Goal: Information Seeking & Learning: Check status

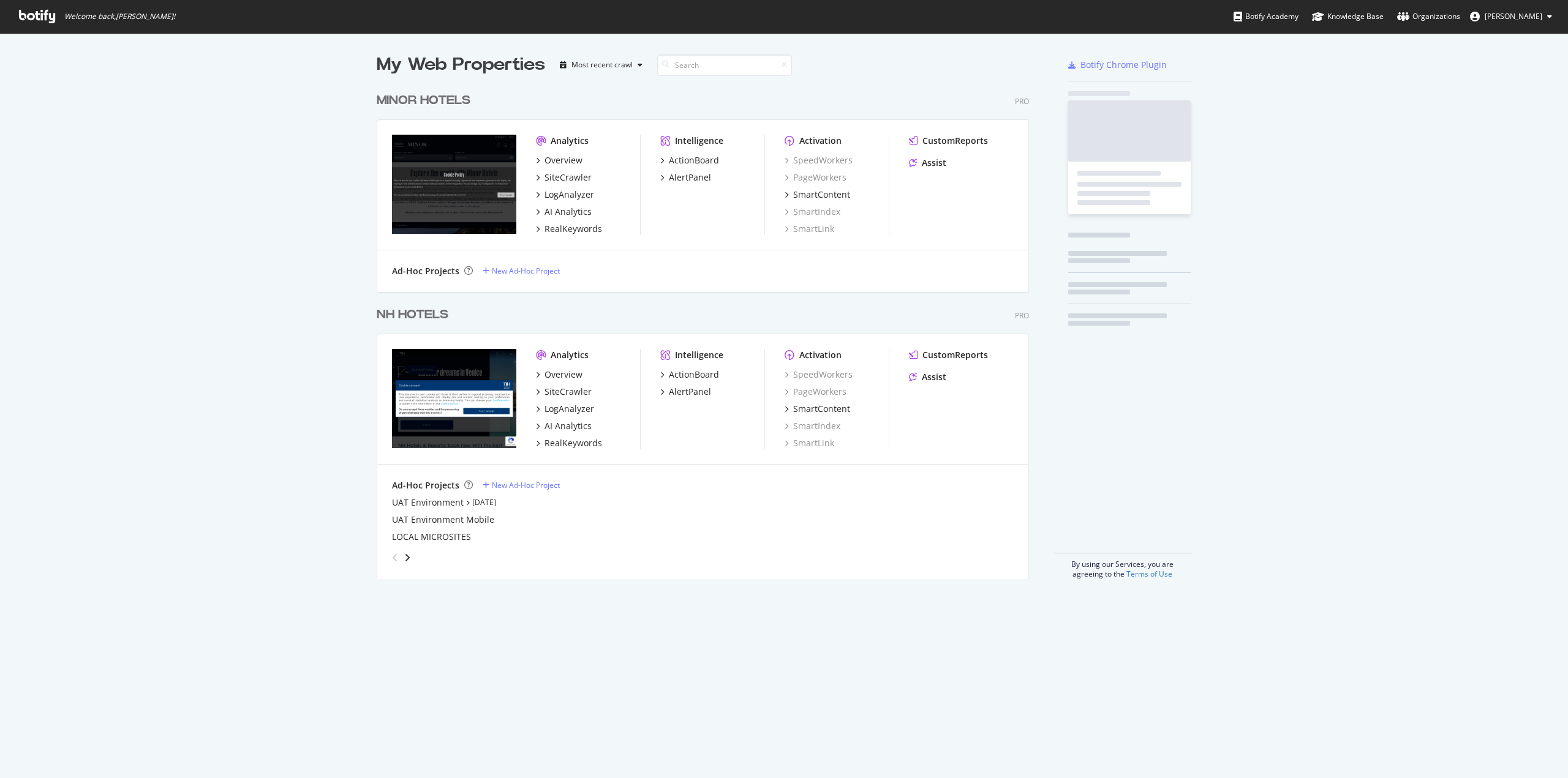
scroll to position [769, 1549]
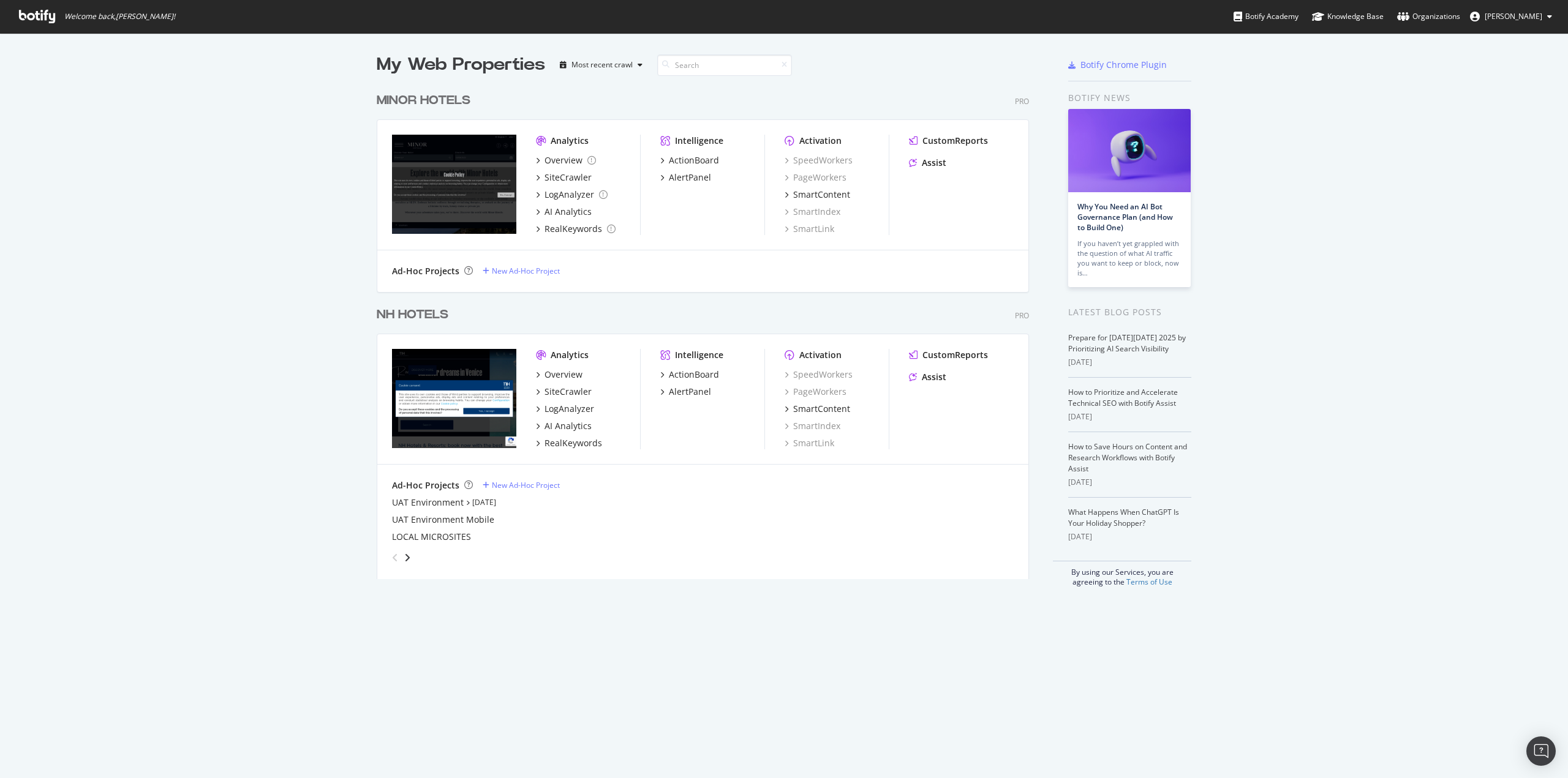
click at [411, 313] on div "NH HOTELS" at bounding box center [412, 314] width 71 height 18
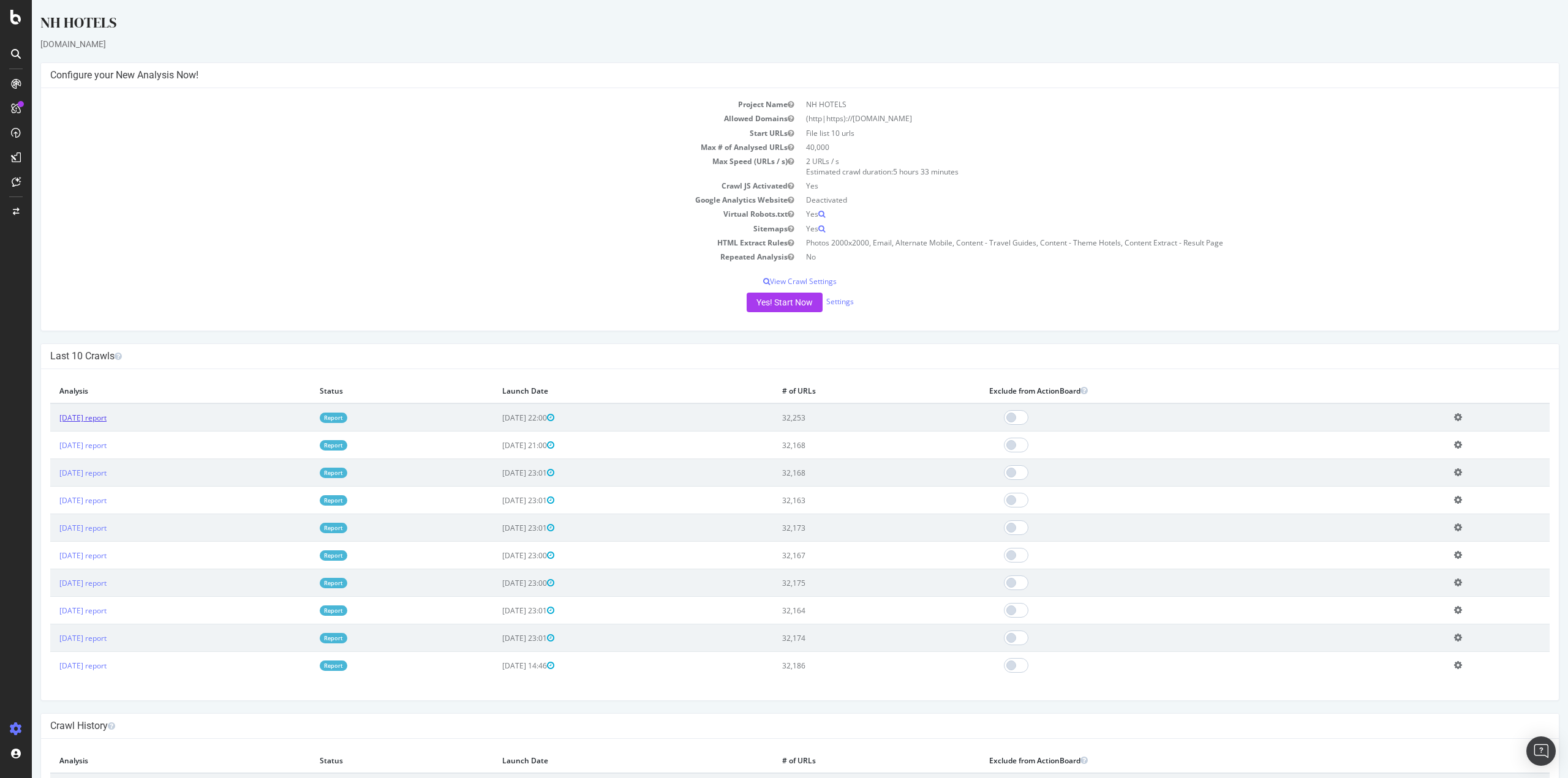
click at [106, 420] on link "[DATE] report" at bounding box center [83, 418] width 47 height 11
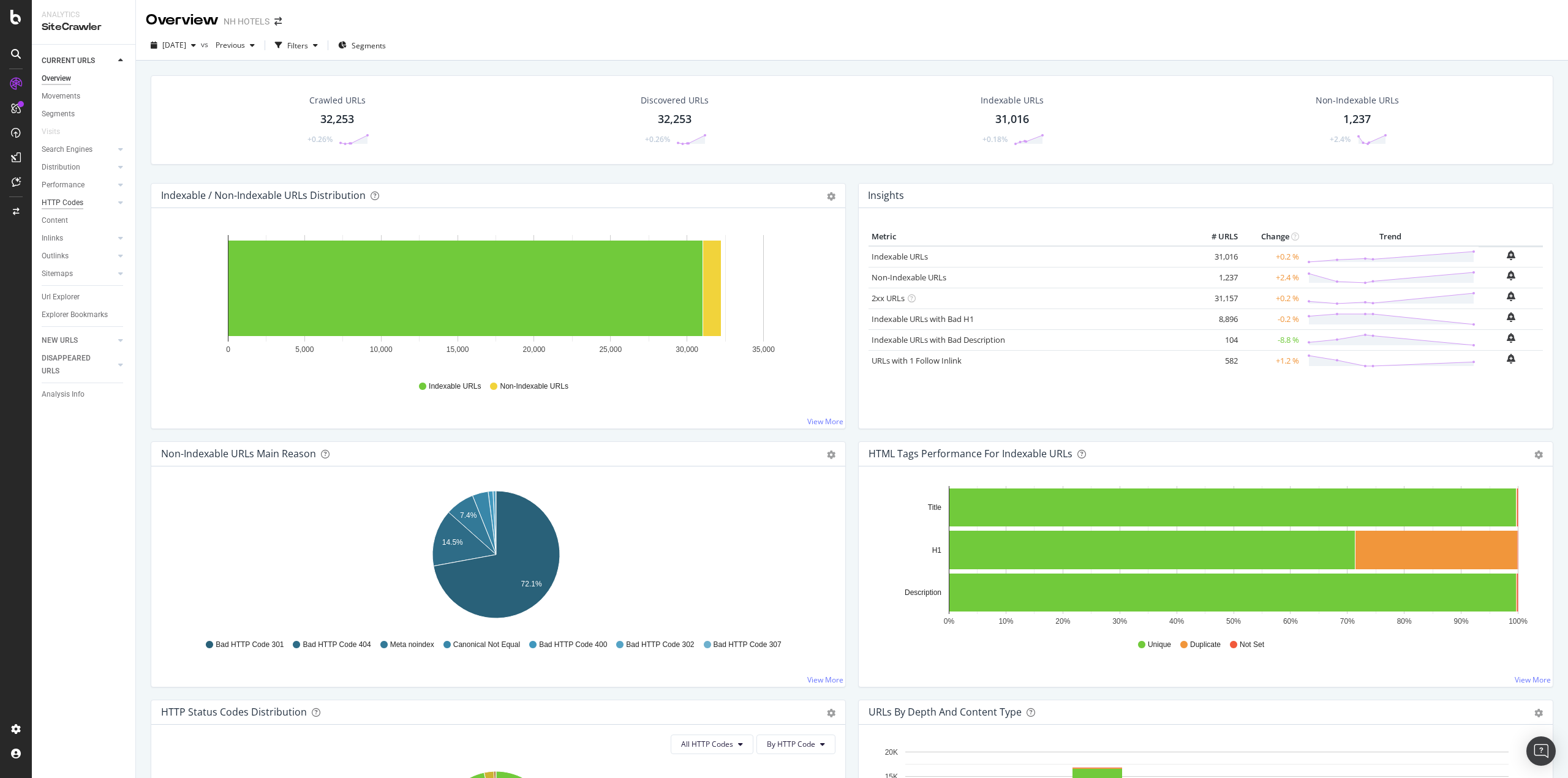
click at [82, 202] on div "HTTP Codes" at bounding box center [62, 203] width 42 height 13
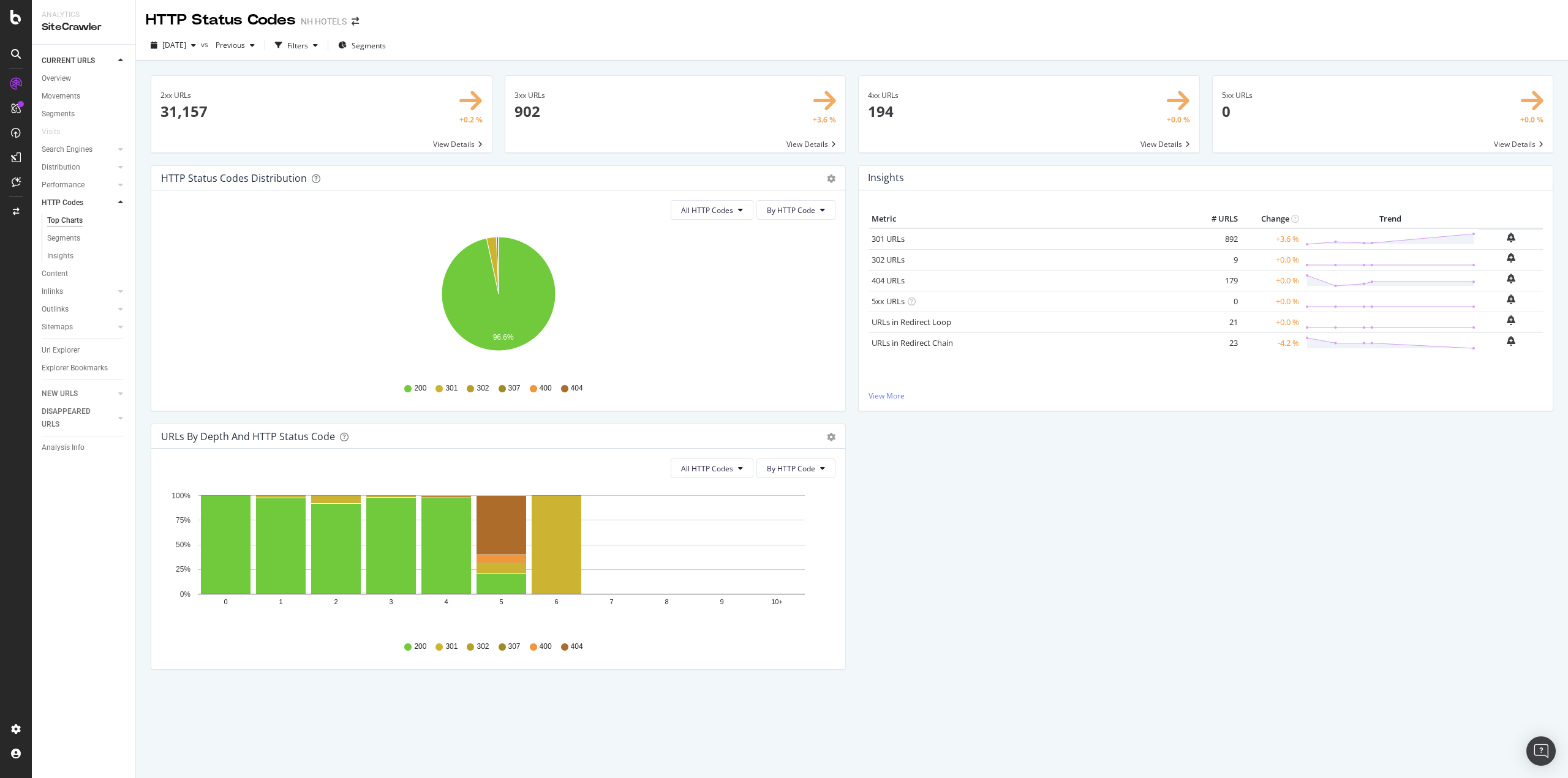
click at [343, 110] on span at bounding box center [321, 114] width 340 height 77
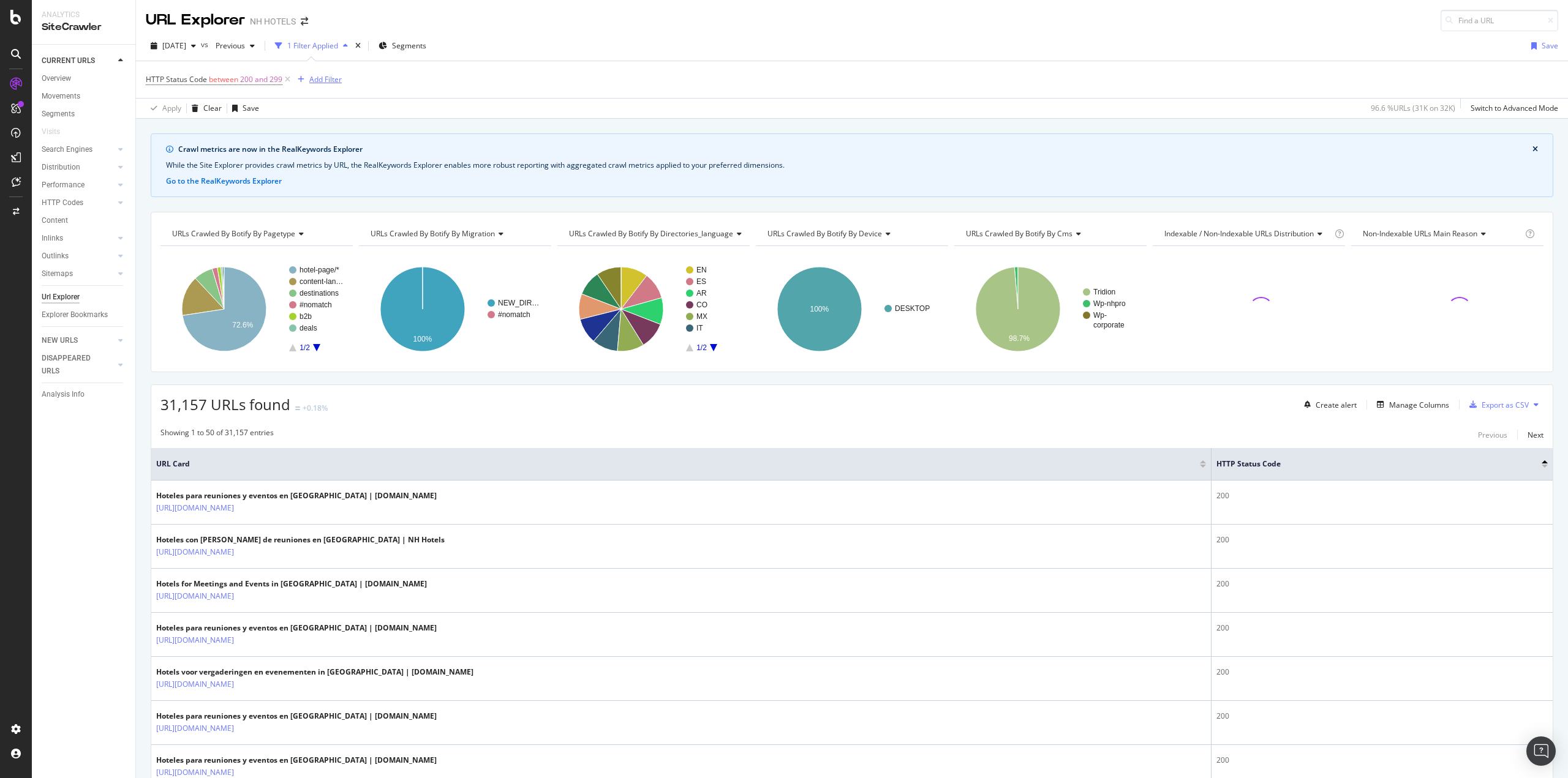
click at [321, 83] on div "Add Filter" at bounding box center [325, 79] width 32 height 11
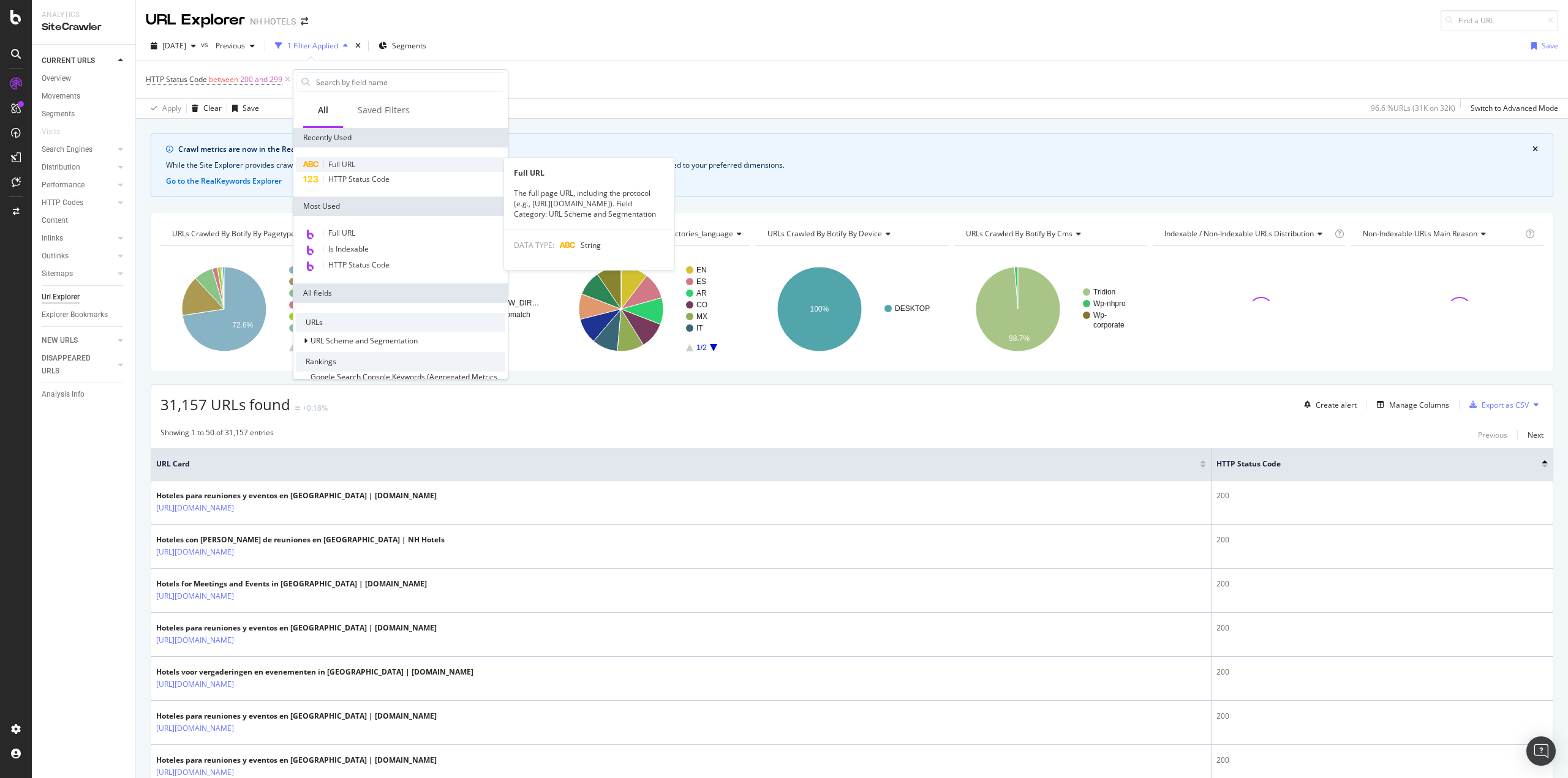
click at [355, 163] on span "Full URL" at bounding box center [342, 164] width 27 height 11
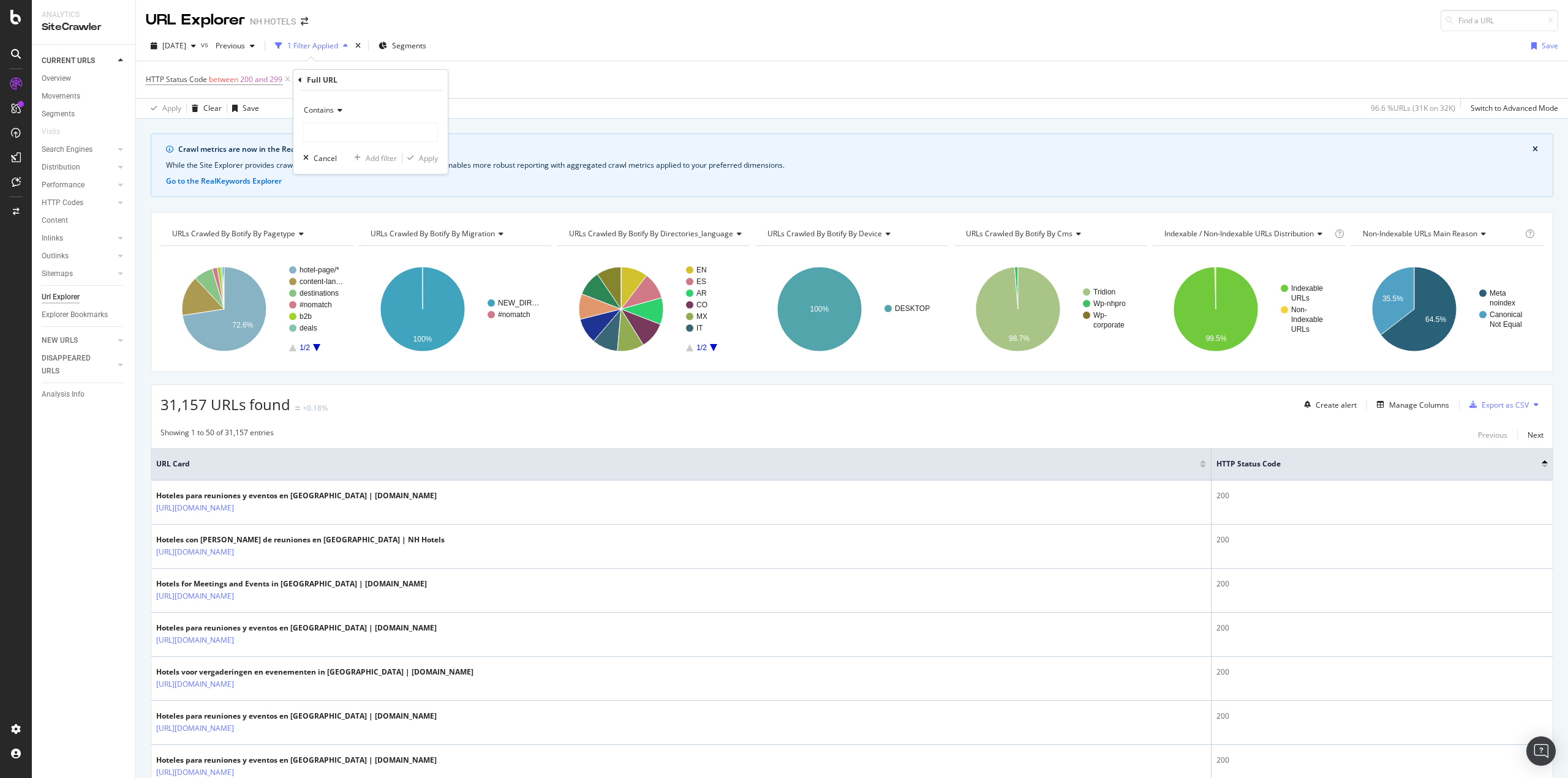
click at [339, 111] on icon at bounding box center [338, 110] width 9 height 7
click at [344, 139] on div "Equal to" at bounding box center [371, 135] width 131 height 16
click at [371, 139] on input "text" at bounding box center [371, 132] width 133 height 20
paste input "[URL][DOMAIN_NAME]"
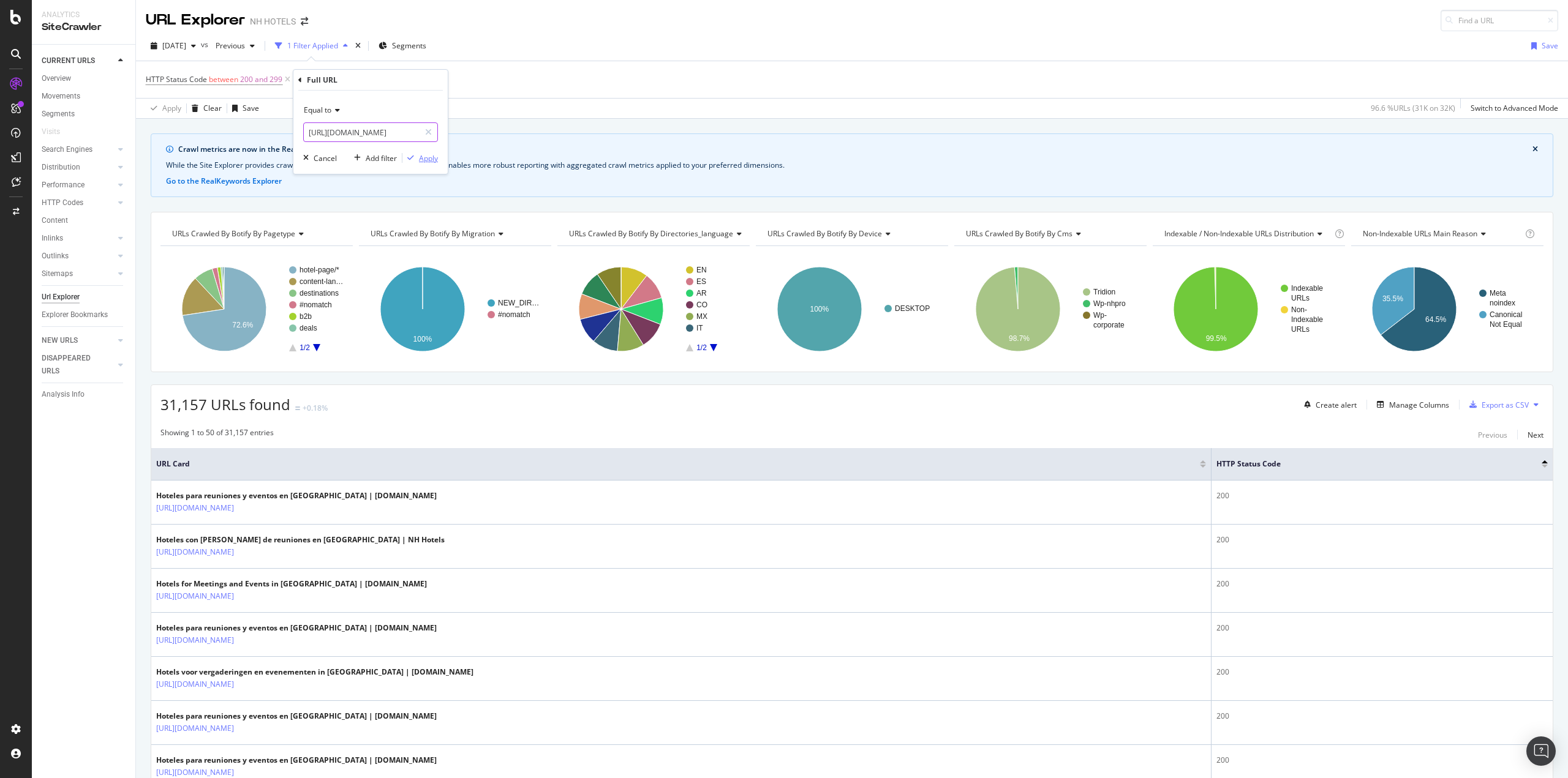
type input "[URL][DOMAIN_NAME]"
click at [426, 155] on div "Apply" at bounding box center [428, 159] width 19 height 11
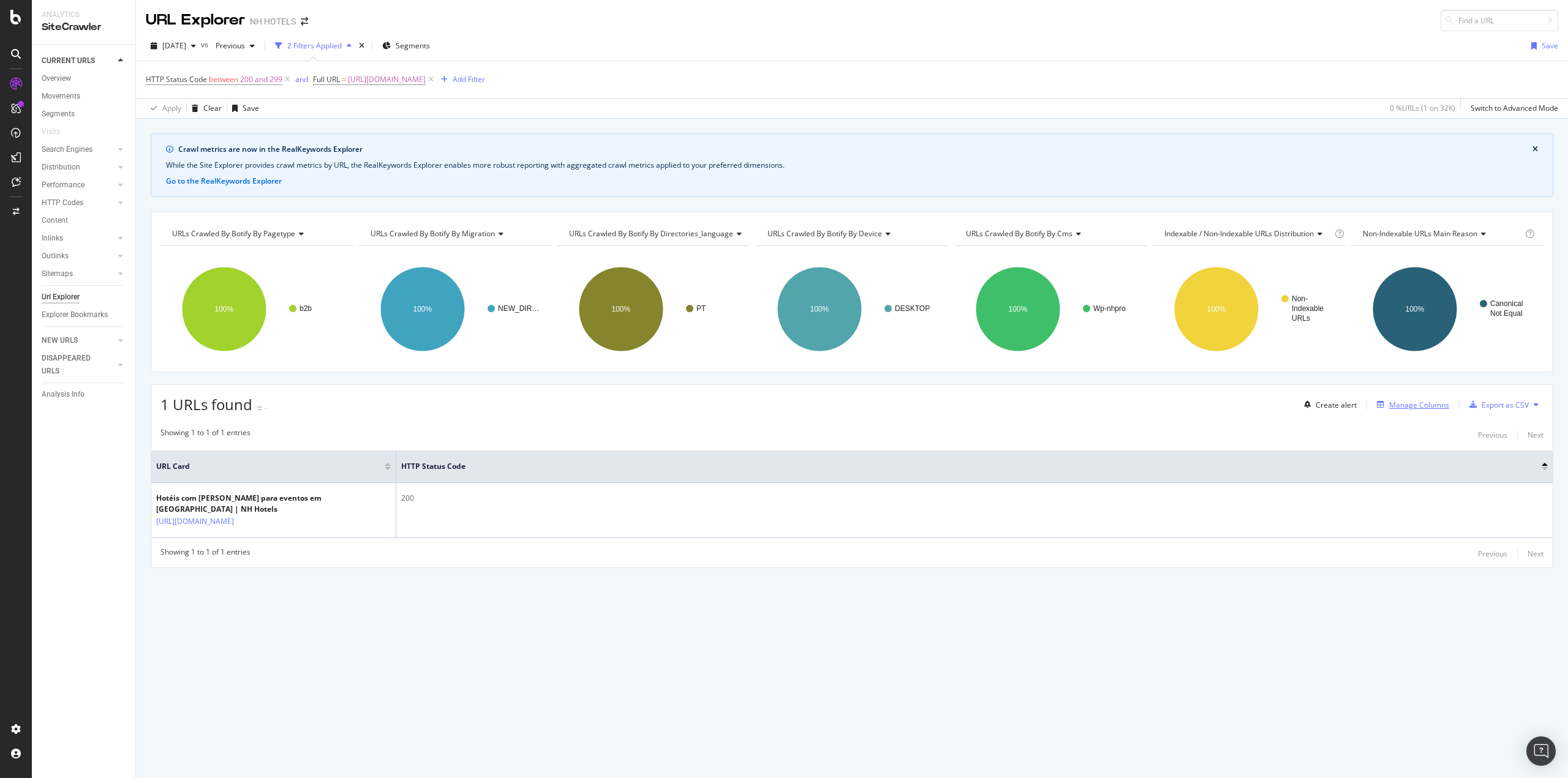
click at [1421, 405] on div "Manage Columns" at bounding box center [1419, 405] width 60 height 11
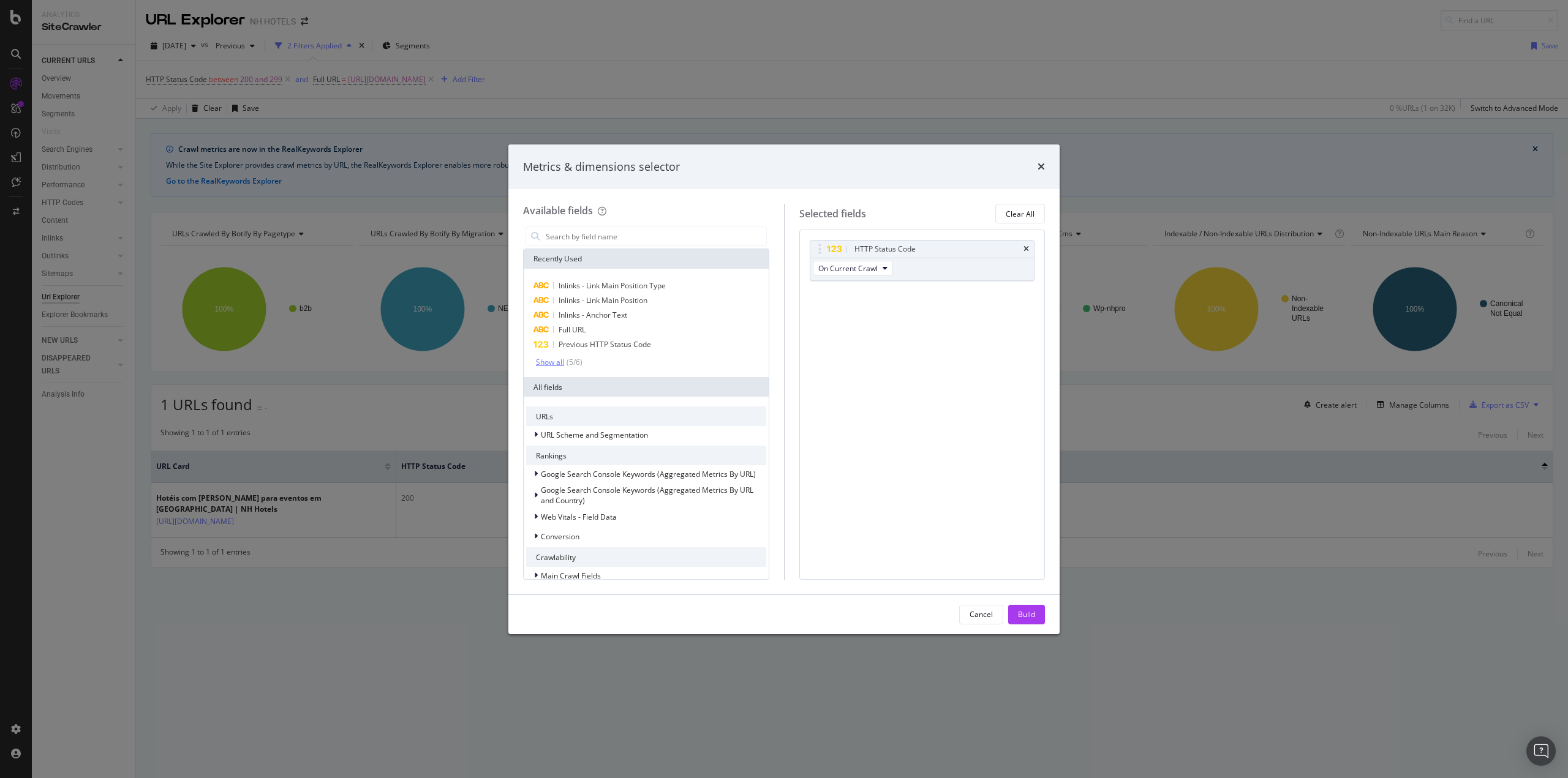
click at [558, 359] on div "Show all" at bounding box center [550, 362] width 28 height 9
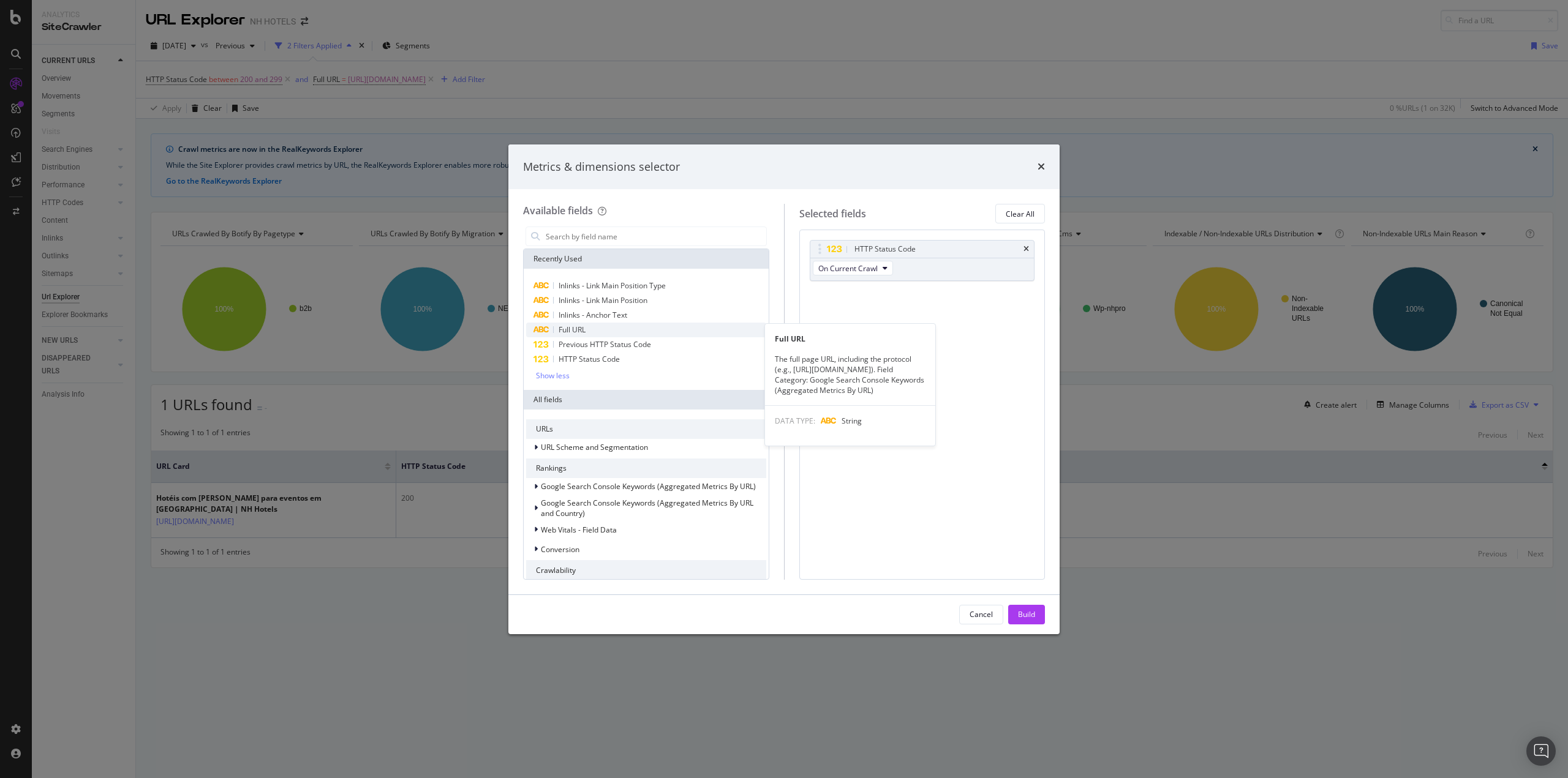
click at [590, 327] on div "Full URL" at bounding box center [646, 330] width 240 height 15
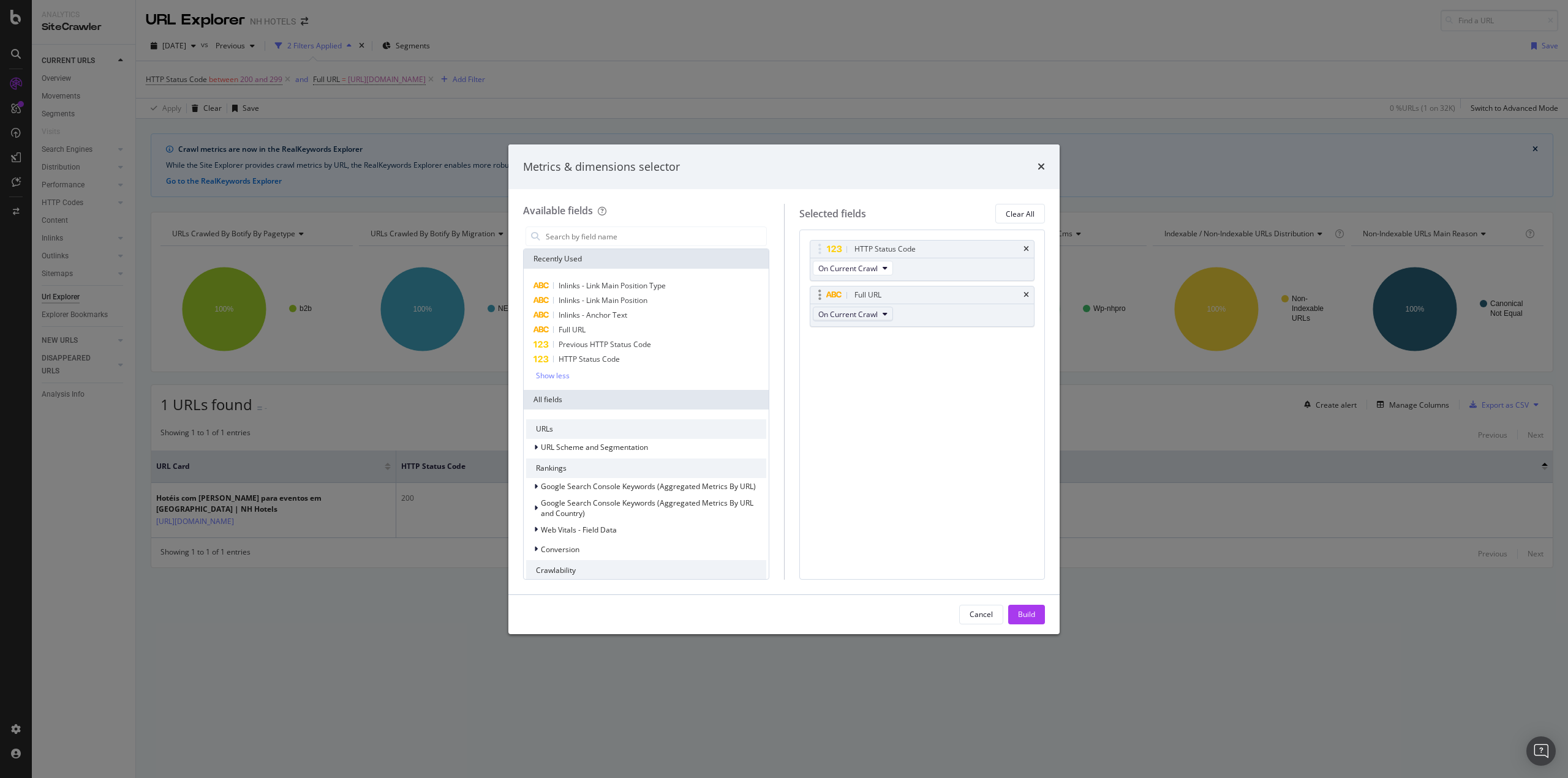
click at [881, 314] on button "On Current Crawl" at bounding box center [852, 314] width 80 height 15
click at [961, 363] on div "HTTP Status Code On Current Crawl Full URL On Current Crawl You can use this fi…" at bounding box center [922, 404] width 246 height 349
click at [1027, 291] on icon "times" at bounding box center [1026, 295] width 5 height 7
click at [576, 238] on input "modal" at bounding box center [655, 236] width 221 height 18
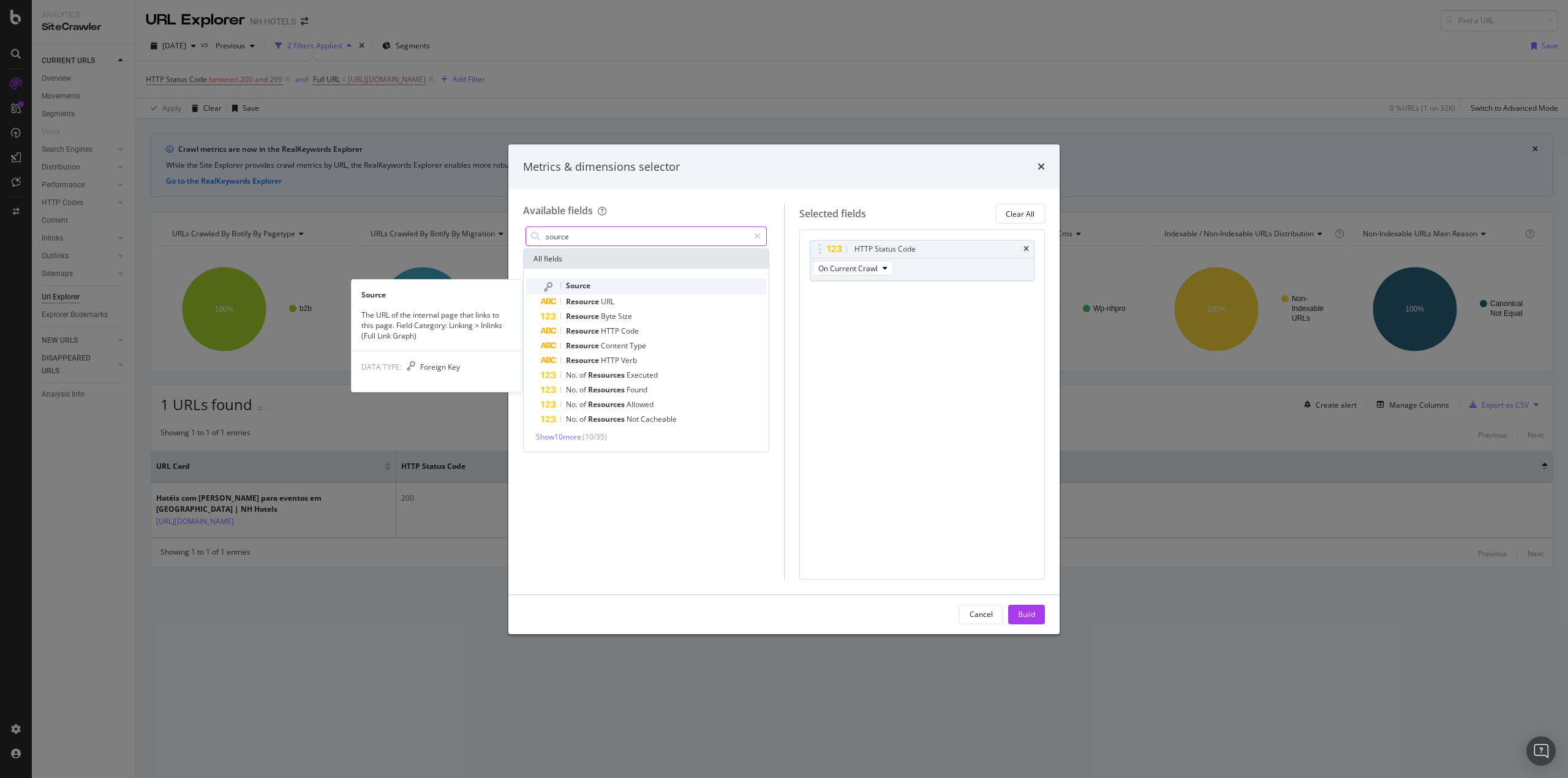
type input "source"
click at [590, 281] on span "Source" at bounding box center [578, 285] width 24 height 11
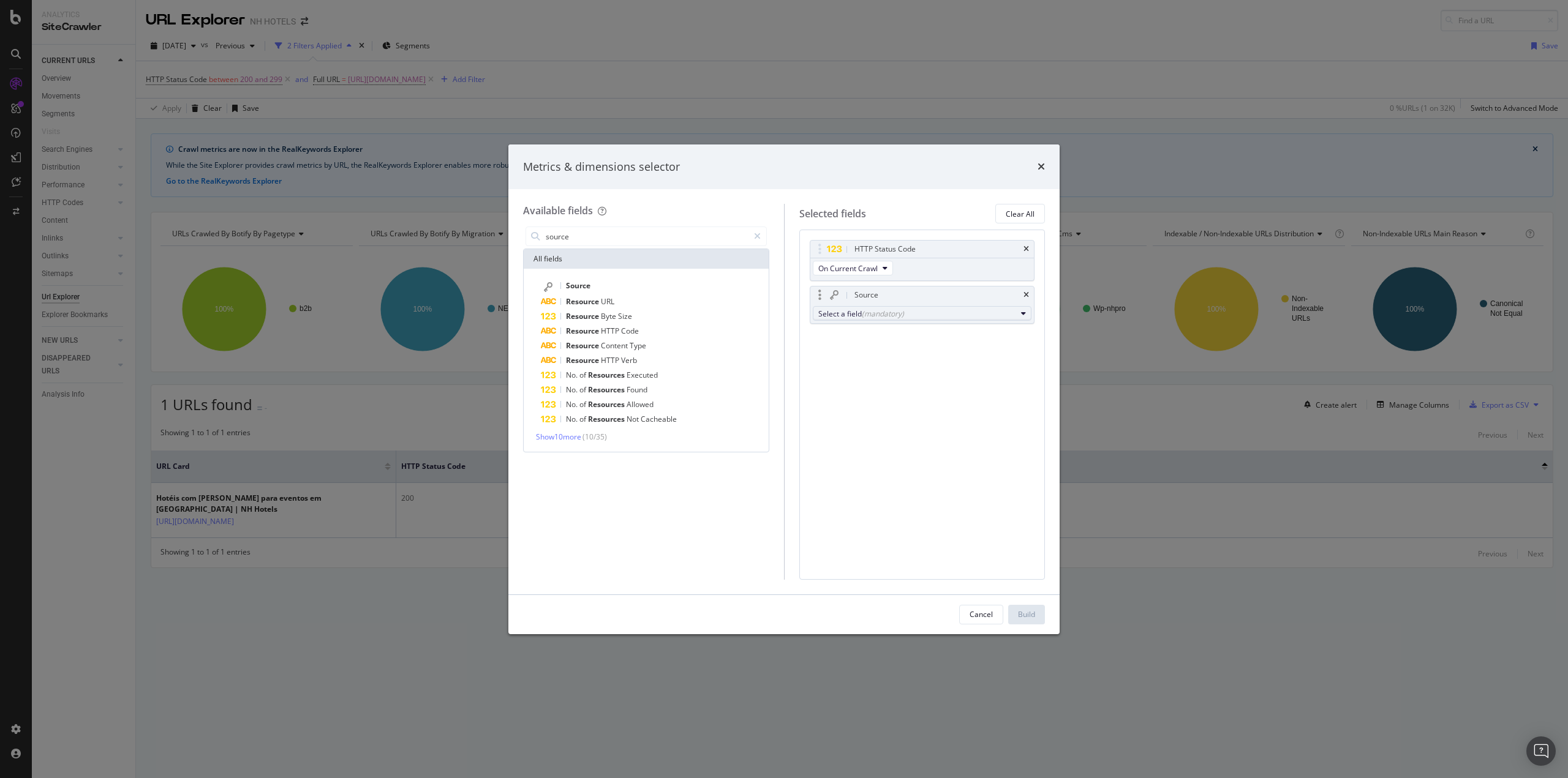
click at [990, 312] on div "Select a field (mandatory)" at bounding box center [917, 314] width 198 height 11
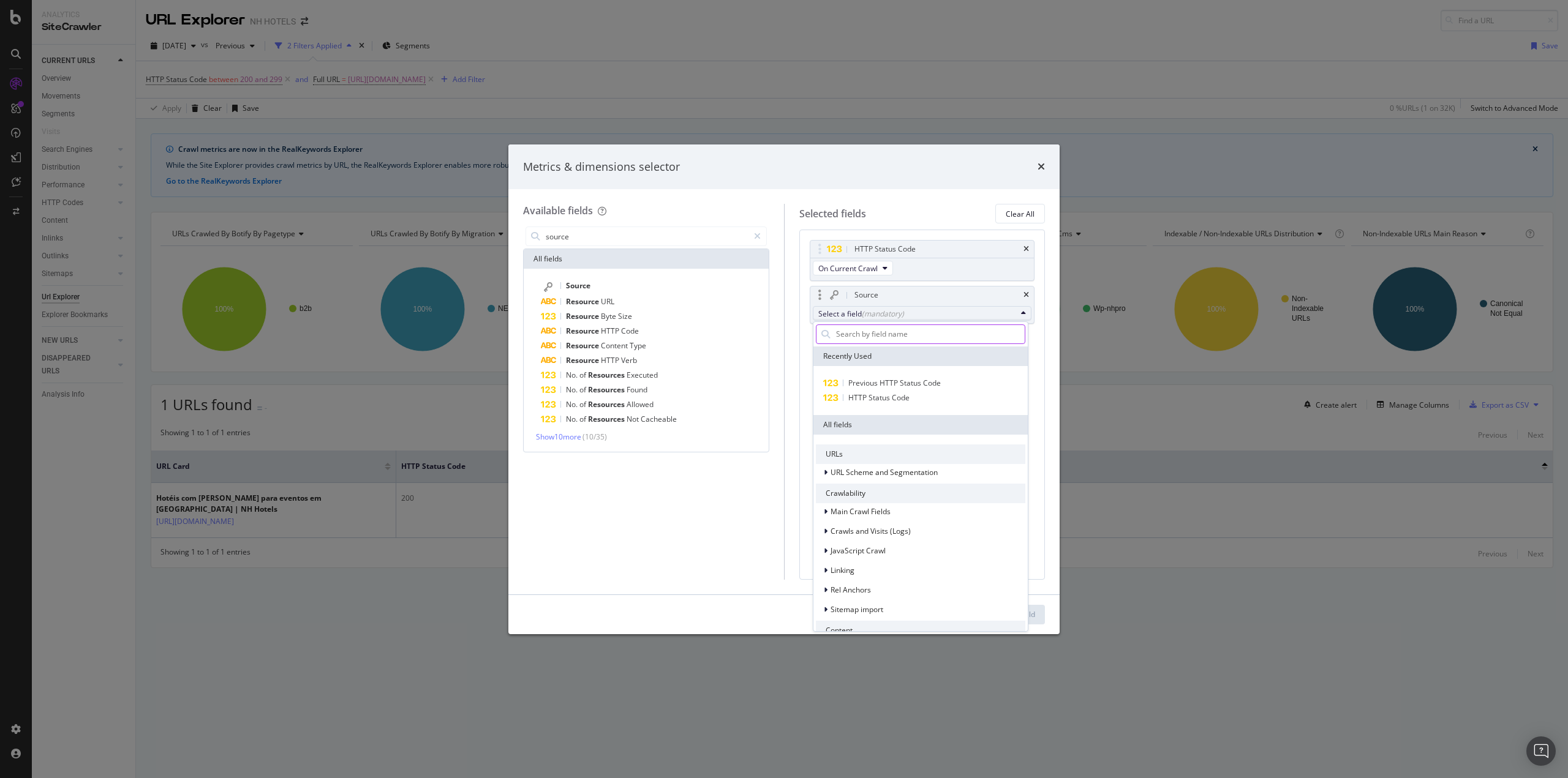
click at [924, 331] on input "modal" at bounding box center [929, 334] width 190 height 18
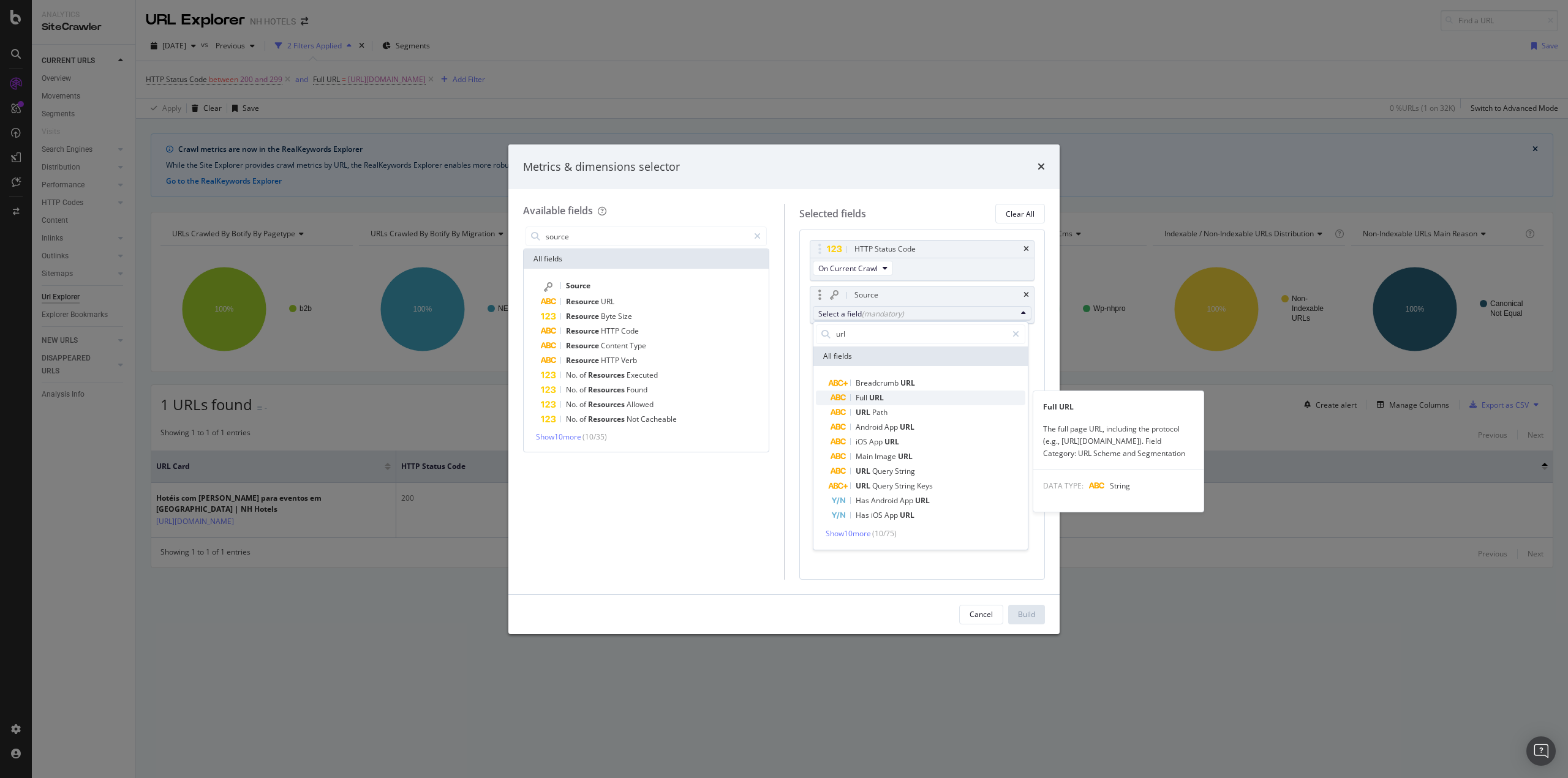
type input "url"
click at [885, 398] on span "Full URL" at bounding box center [928, 398] width 195 height 15
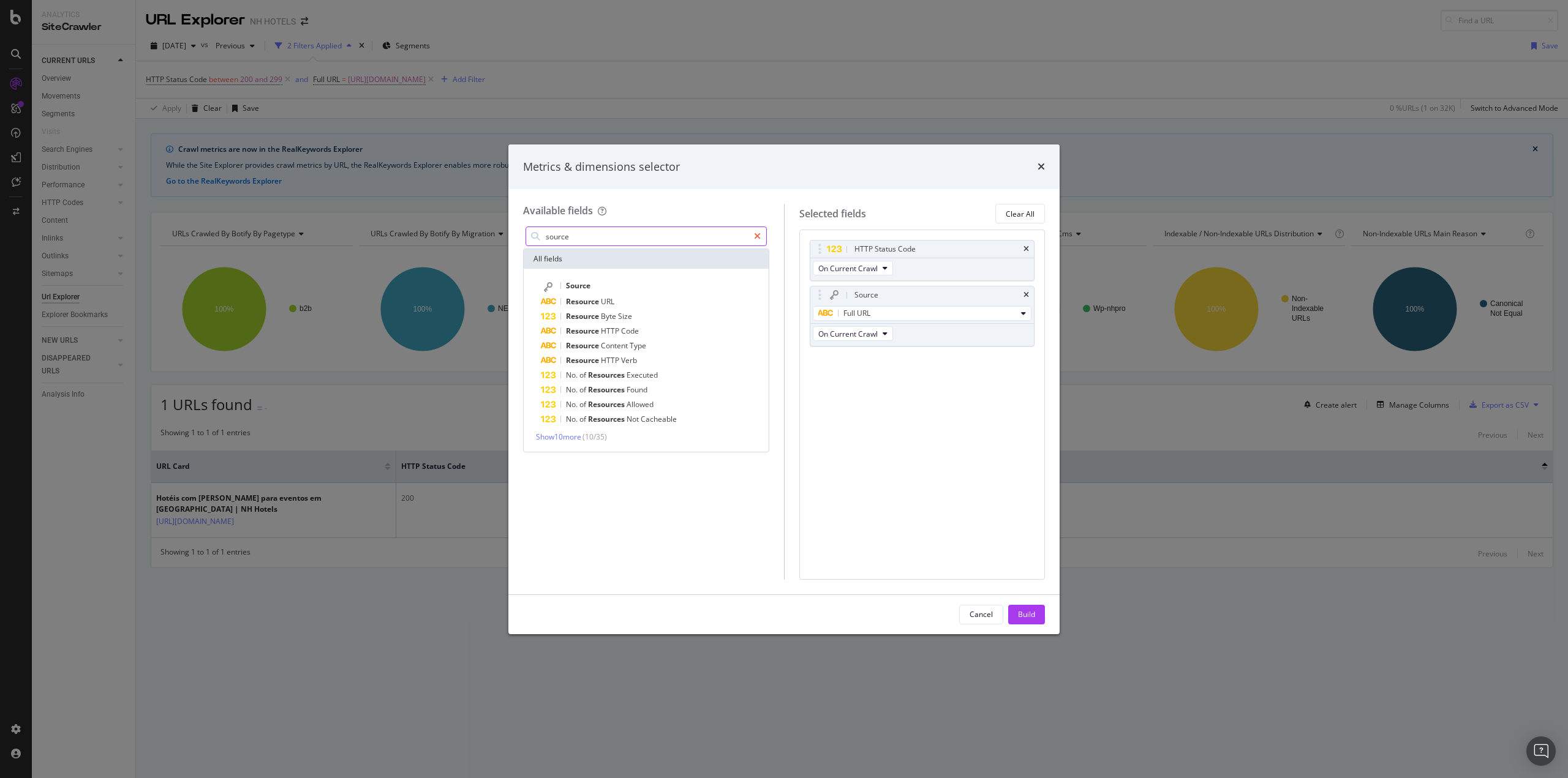
click at [758, 234] on icon "modal" at bounding box center [757, 236] width 7 height 9
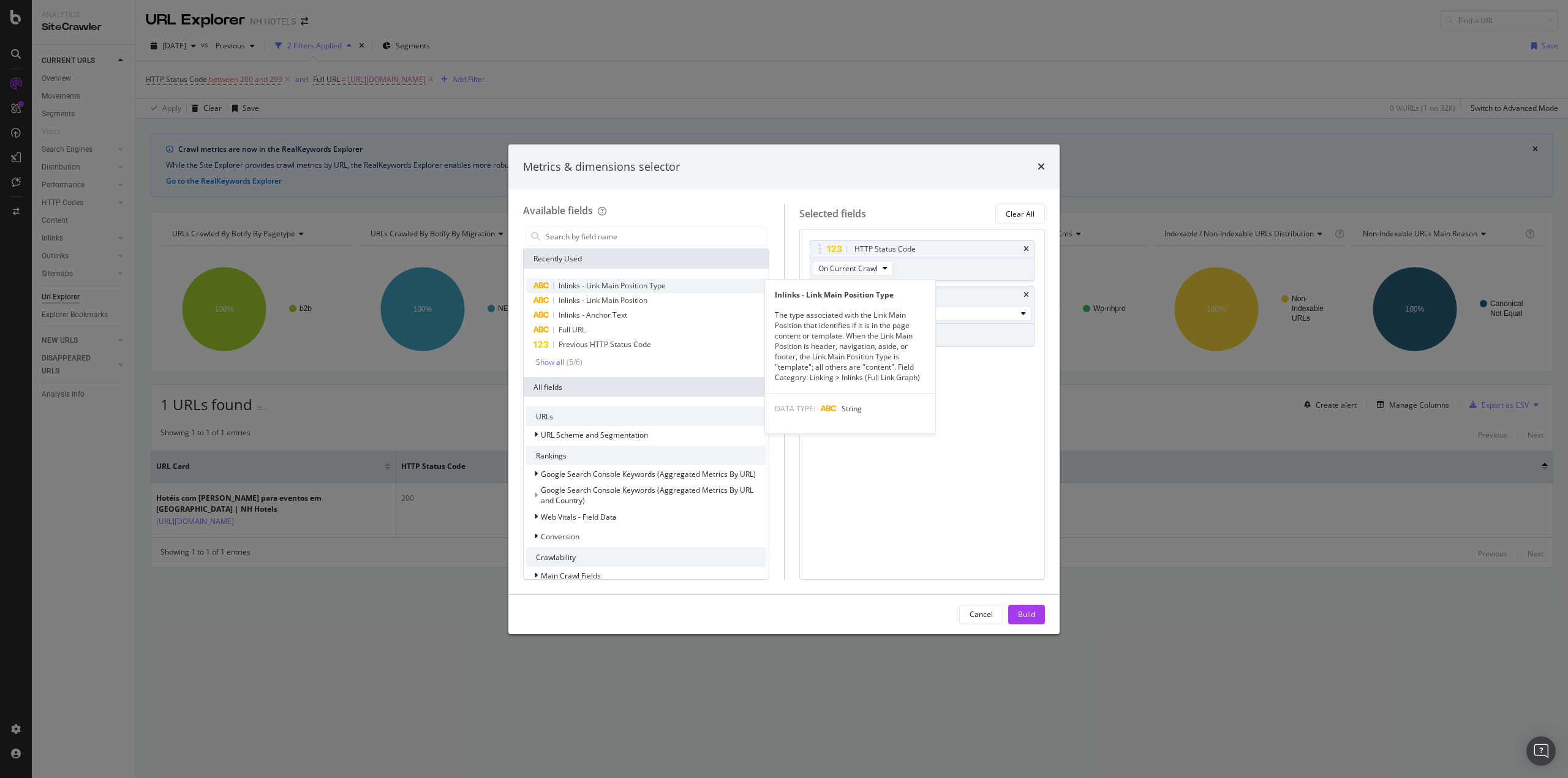
click at [601, 287] on span "Inlinks - Link Main Position Type" at bounding box center [612, 285] width 107 height 11
click at [628, 304] on span "Inlinks - Link Main Position" at bounding box center [603, 301] width 89 height 11
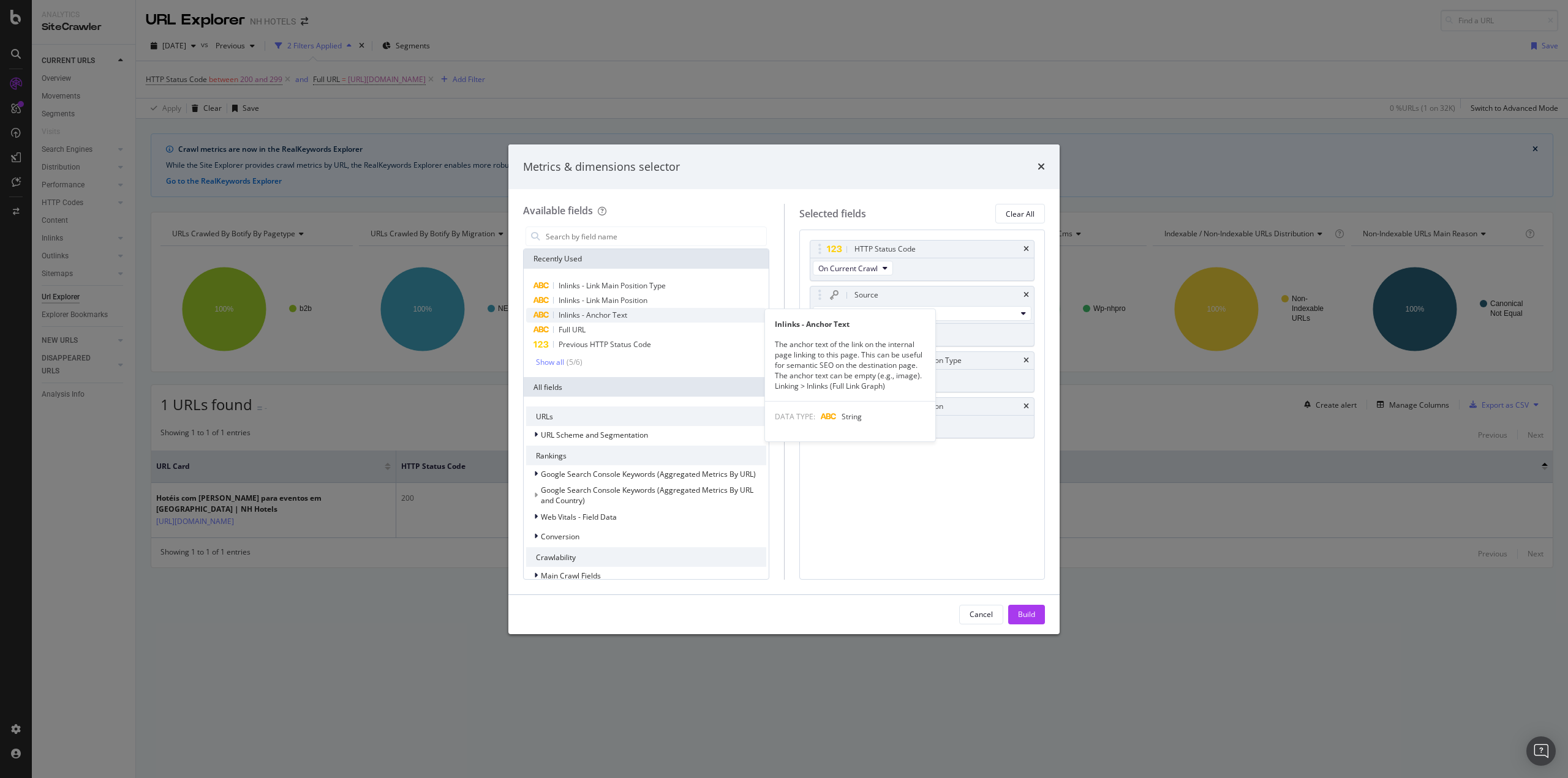
click at [621, 310] on span "Inlinks - Anchor Text" at bounding box center [593, 315] width 69 height 11
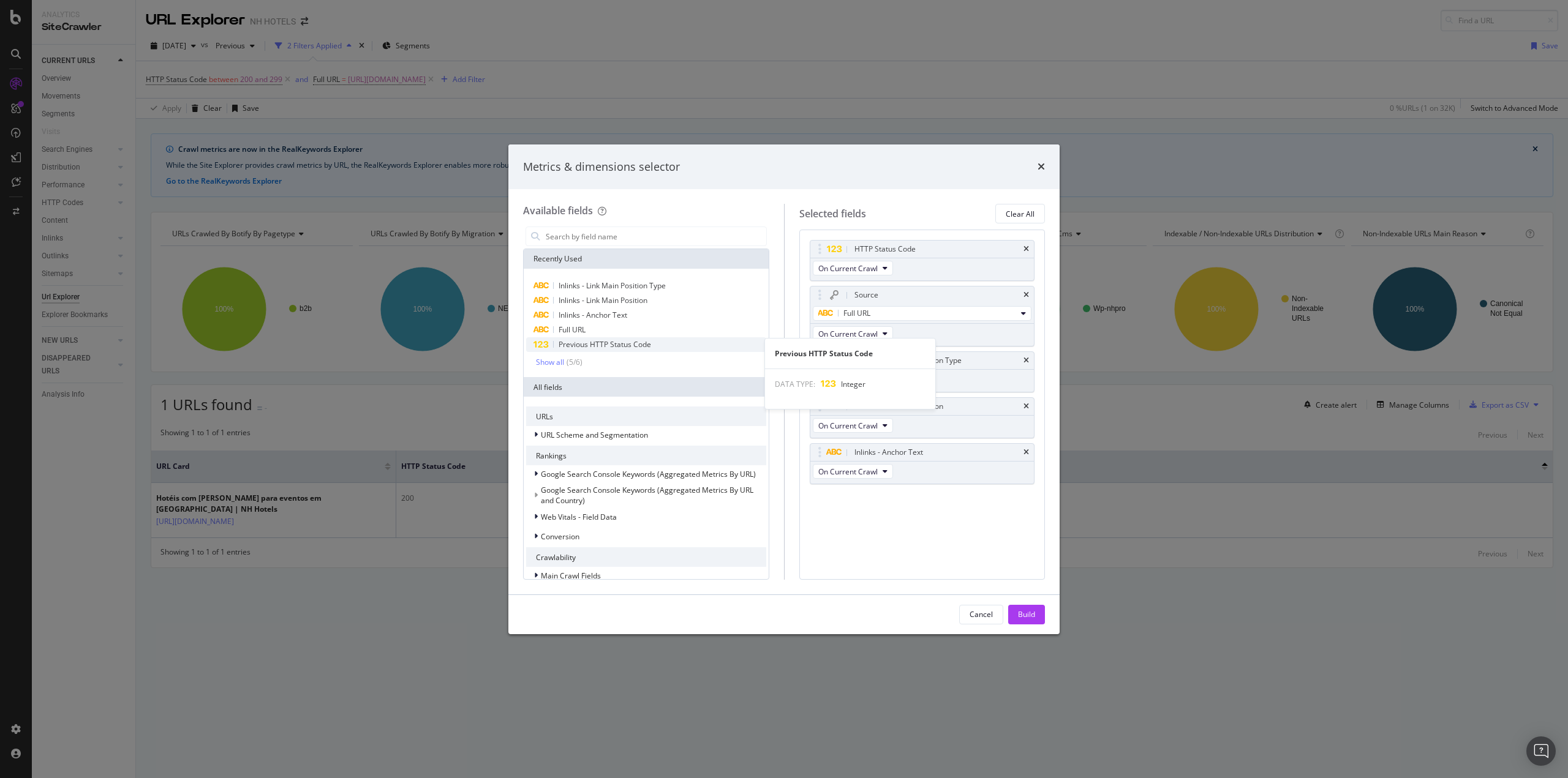
click at [638, 348] on span "Previous HTTP Status Code" at bounding box center [605, 344] width 93 height 11
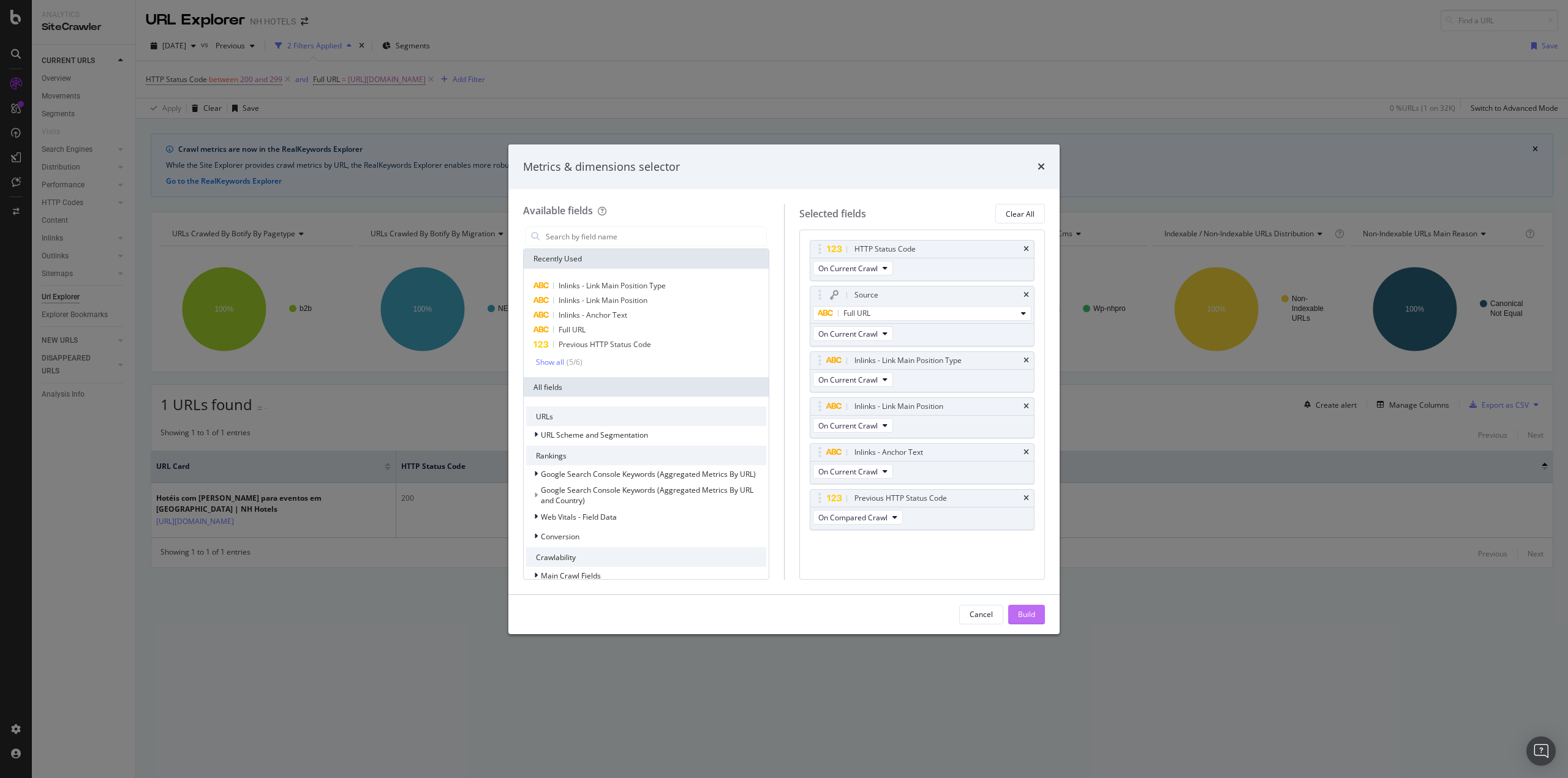
click at [1024, 617] on div "Build" at bounding box center [1026, 614] width 17 height 11
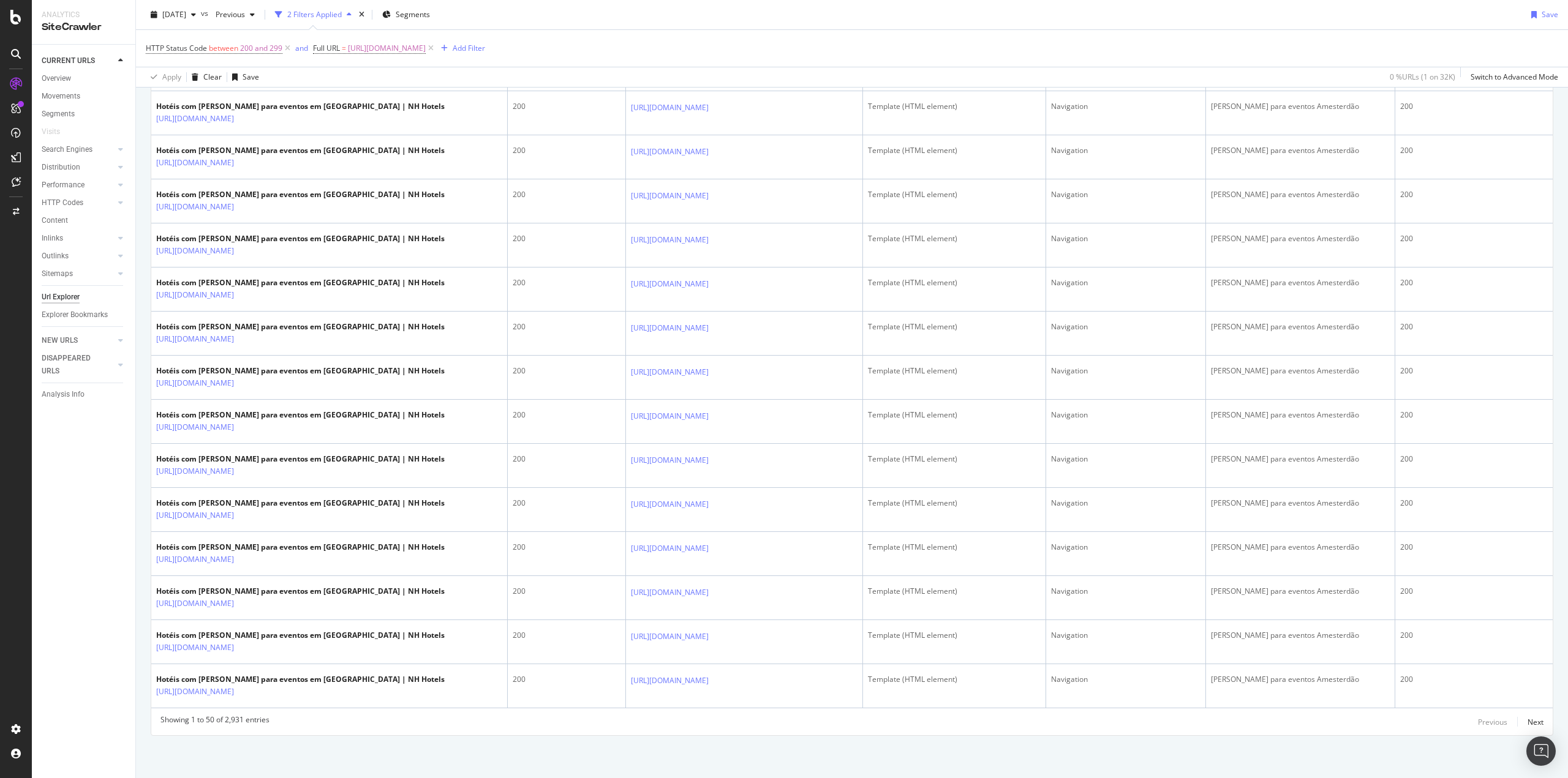
scroll to position [1979, 0]
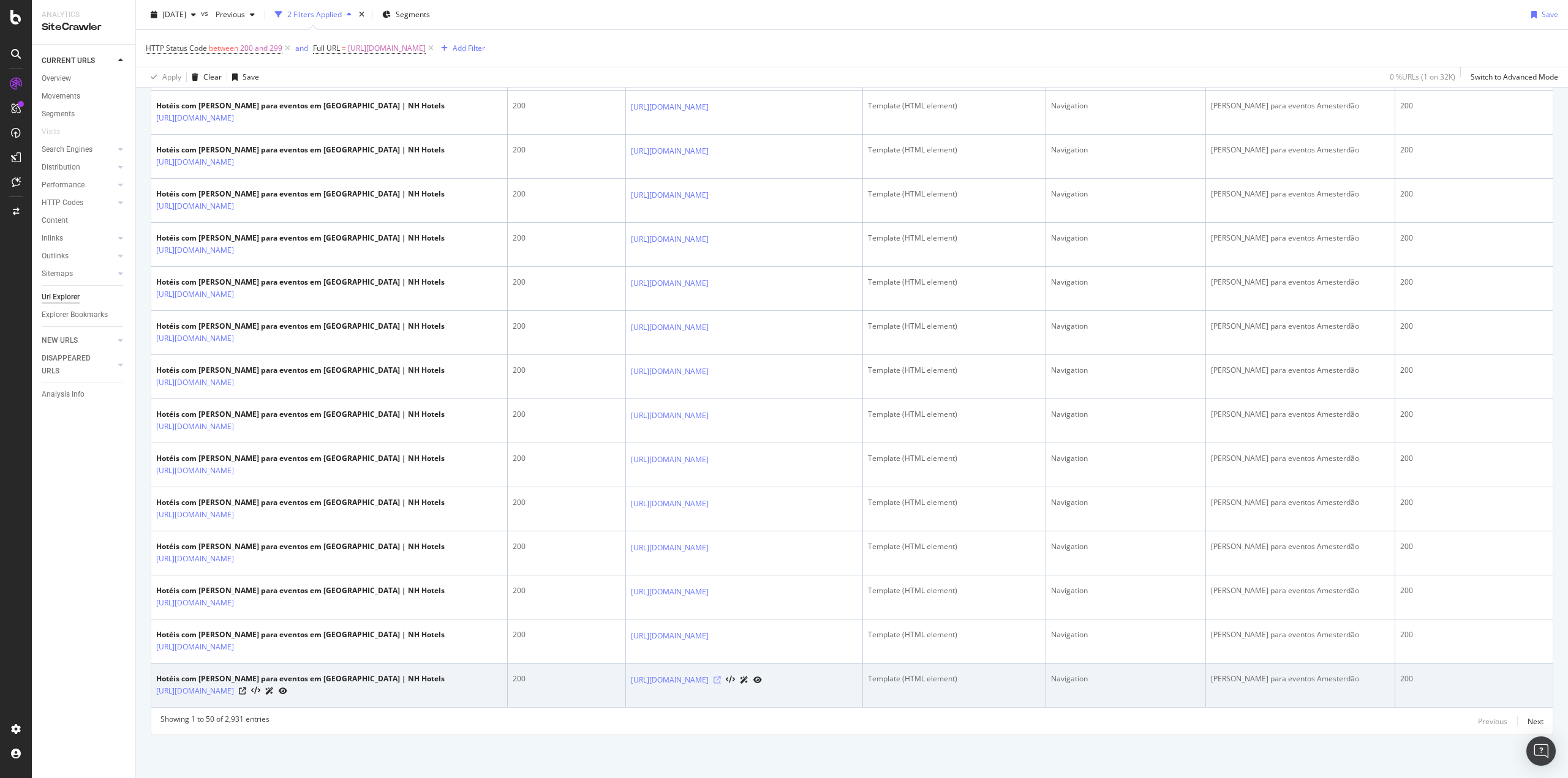
click at [721, 683] on icon at bounding box center [717, 680] width 7 height 7
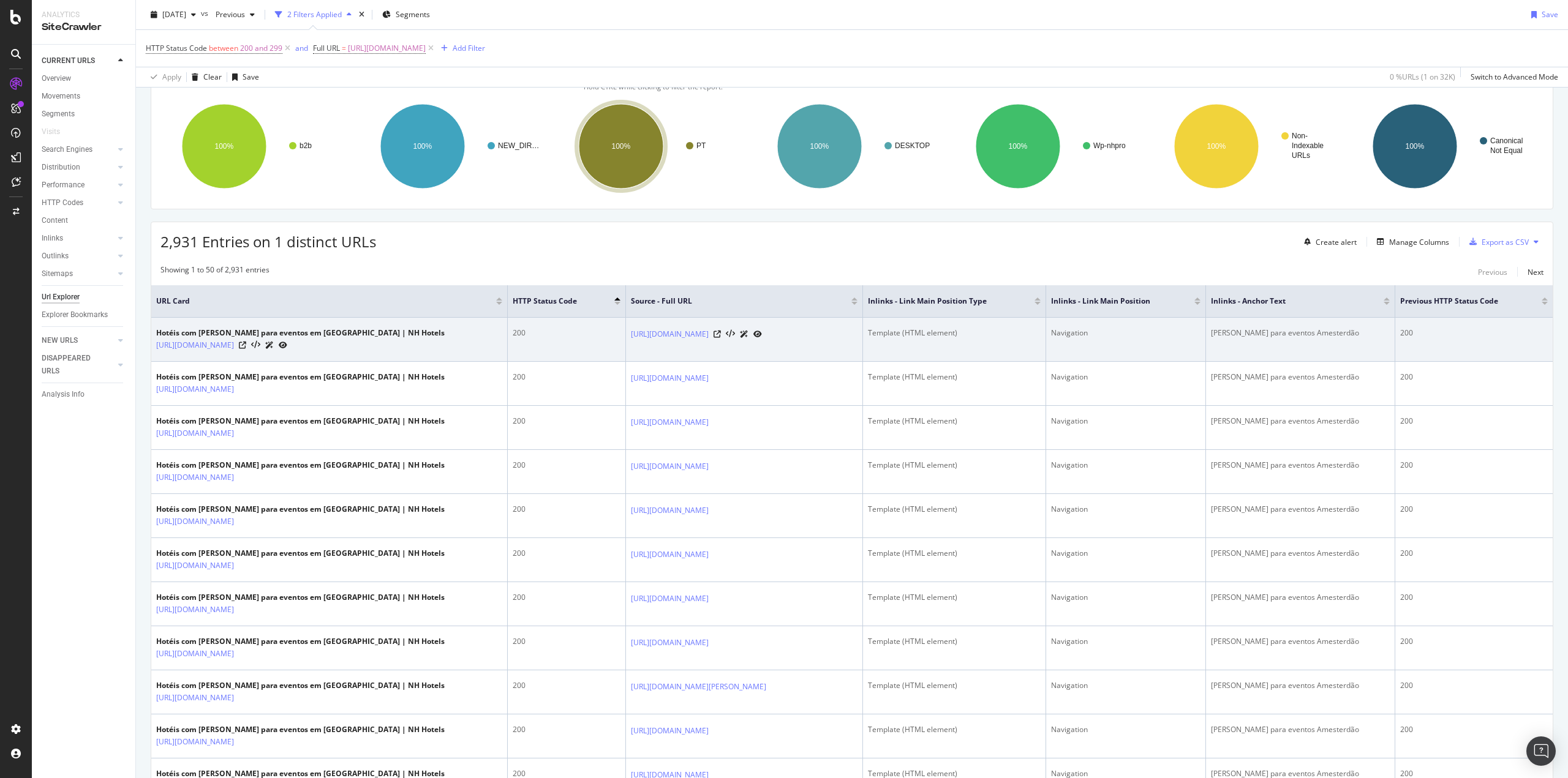
scroll to position [0, 0]
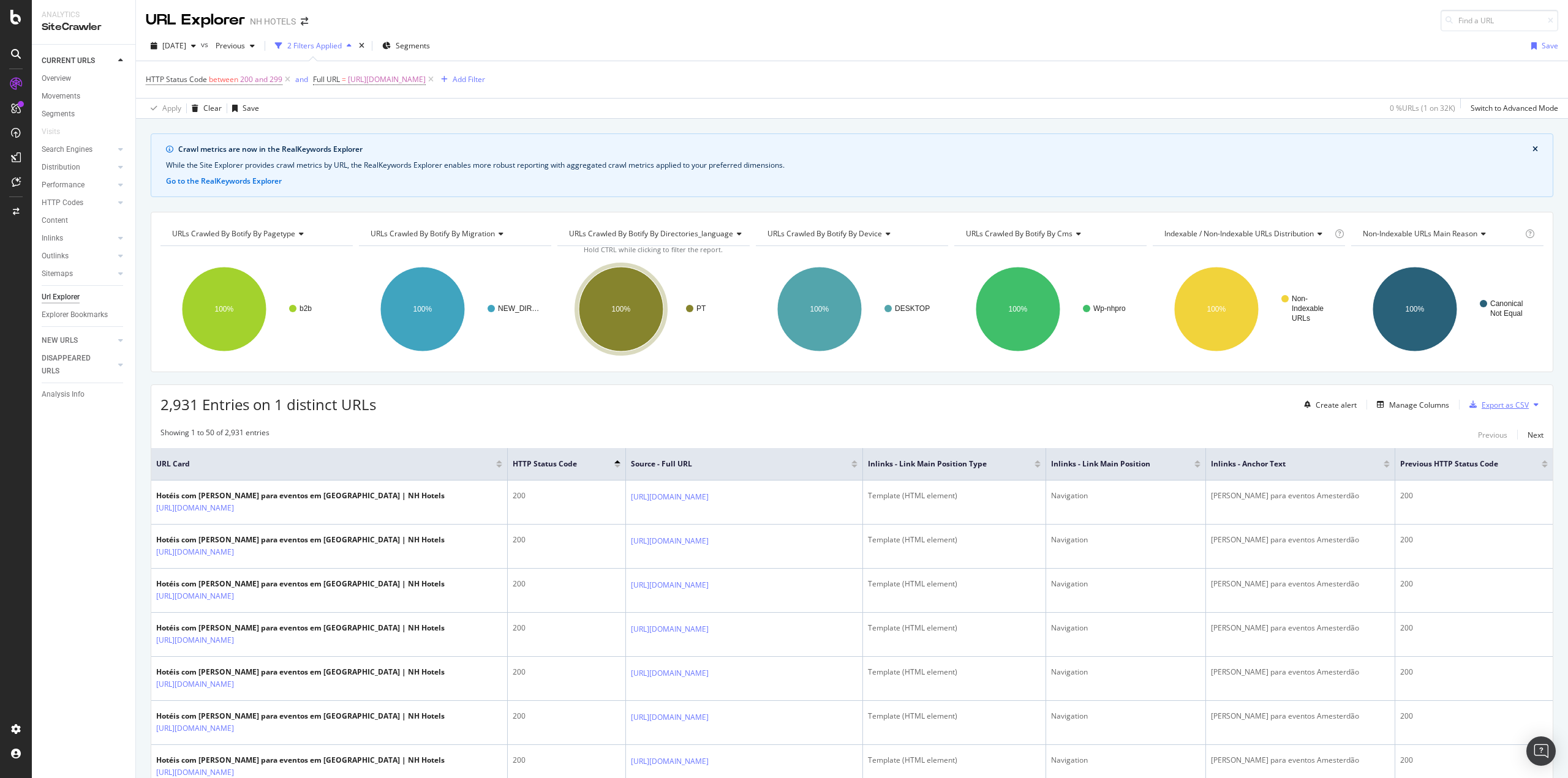
click at [1509, 406] on div "Export as CSV" at bounding box center [1505, 405] width 47 height 11
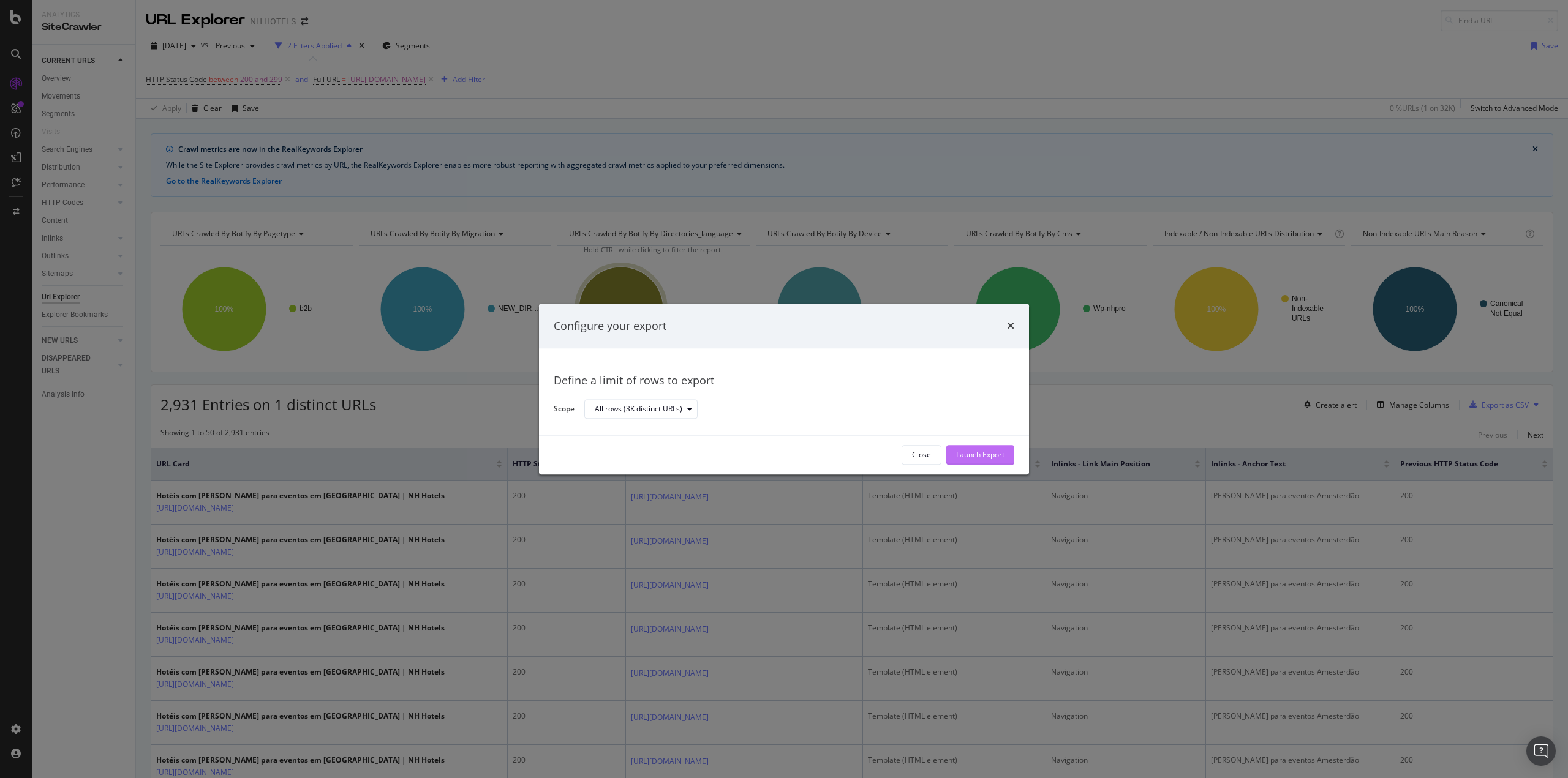
click at [967, 459] on div "Launch Export" at bounding box center [980, 455] width 48 height 11
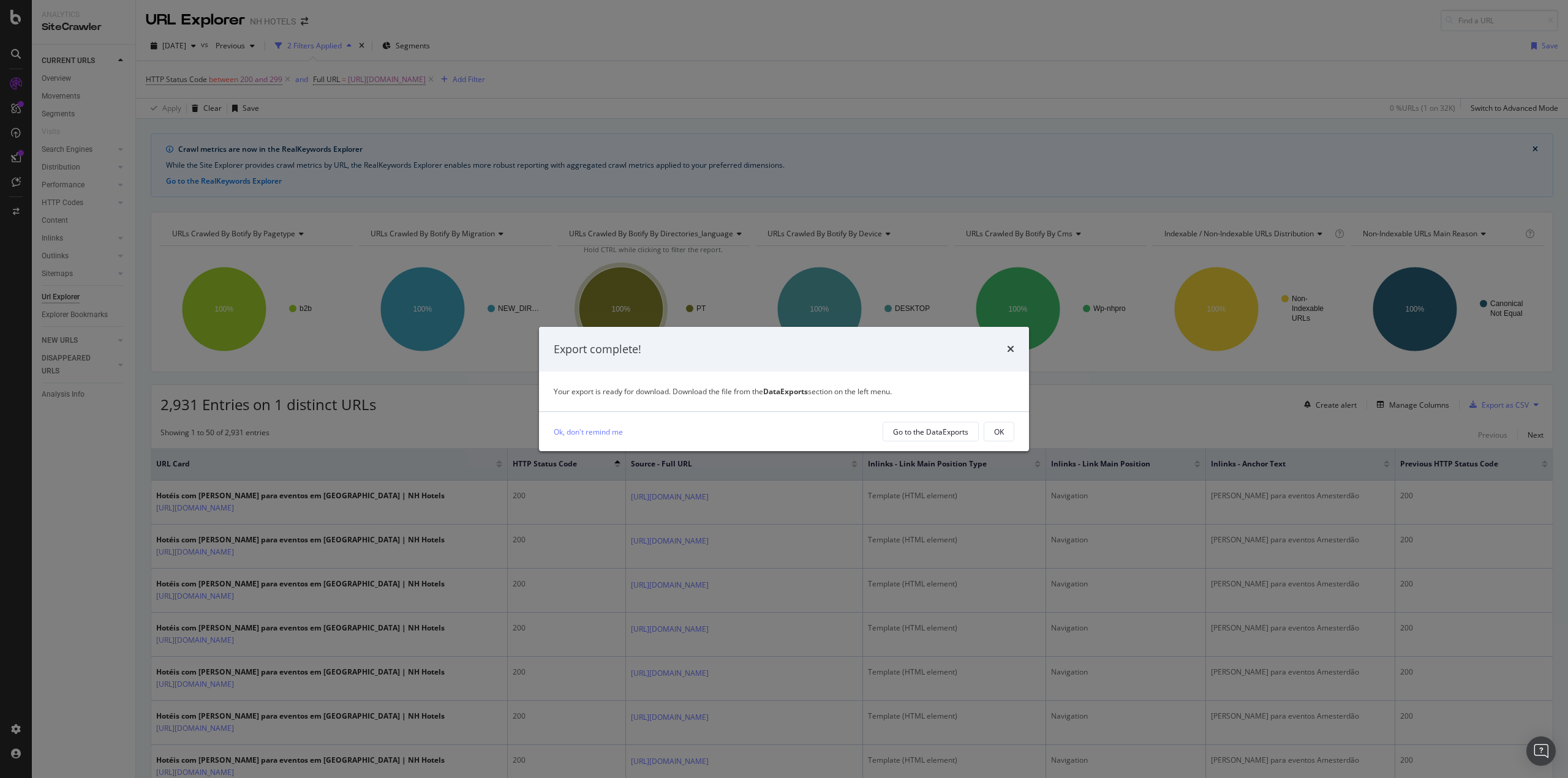
click at [383, 180] on div "Export complete! Your export is ready for download. Download the file from the …" at bounding box center [784, 389] width 1568 height 778
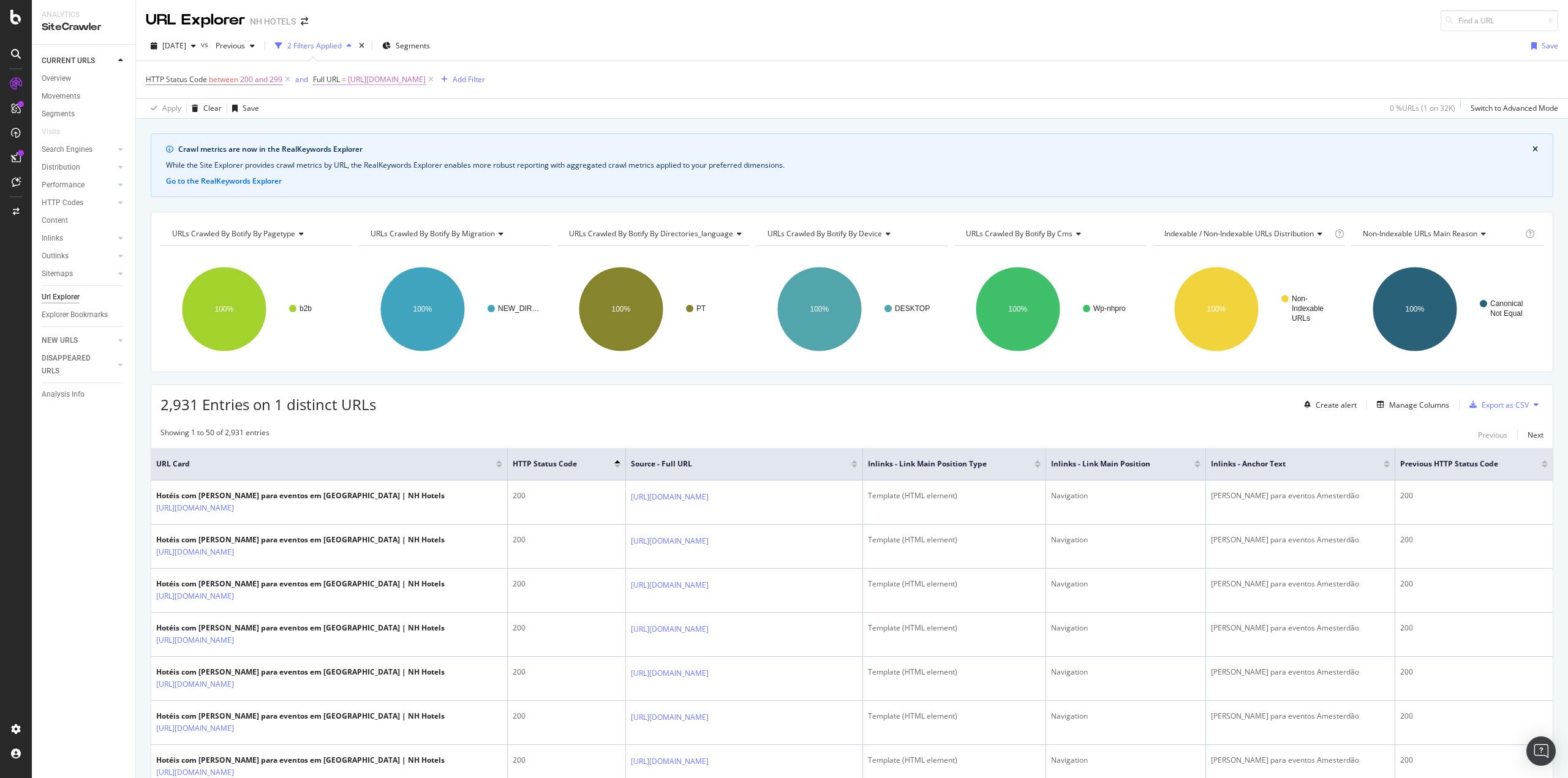
click at [426, 79] on span "[URL][DOMAIN_NAME]" at bounding box center [387, 80] width 78 height 17
click at [452, 131] on div at bounding box center [448, 131] width 18 height 20
click at [424, 126] on input "text" at bounding box center [391, 131] width 133 height 20
paste input "[URL][DOMAIN_NAME]"
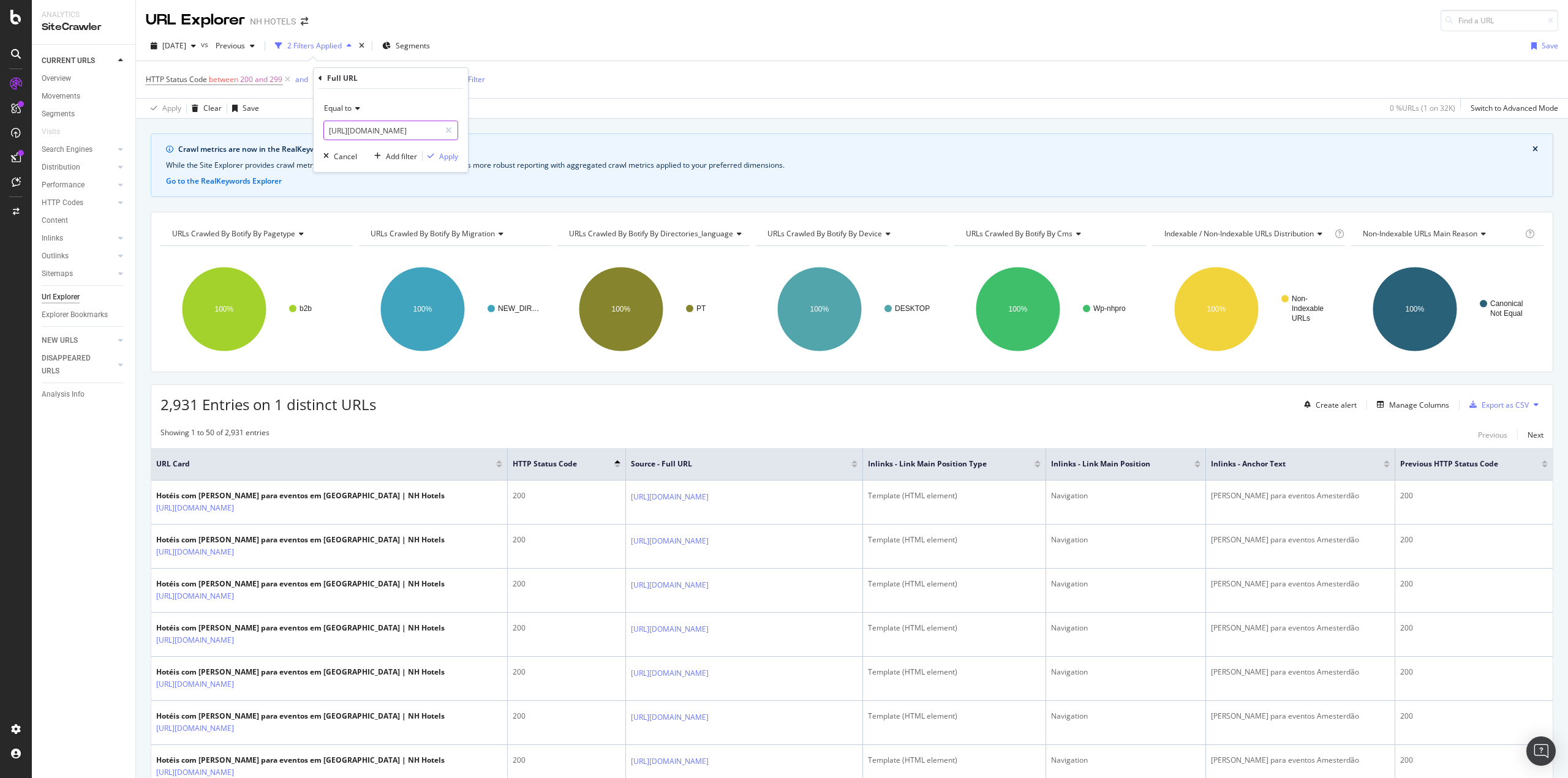
type input "[URL][DOMAIN_NAME]"
click at [451, 157] on div "Apply" at bounding box center [449, 157] width 19 height 11
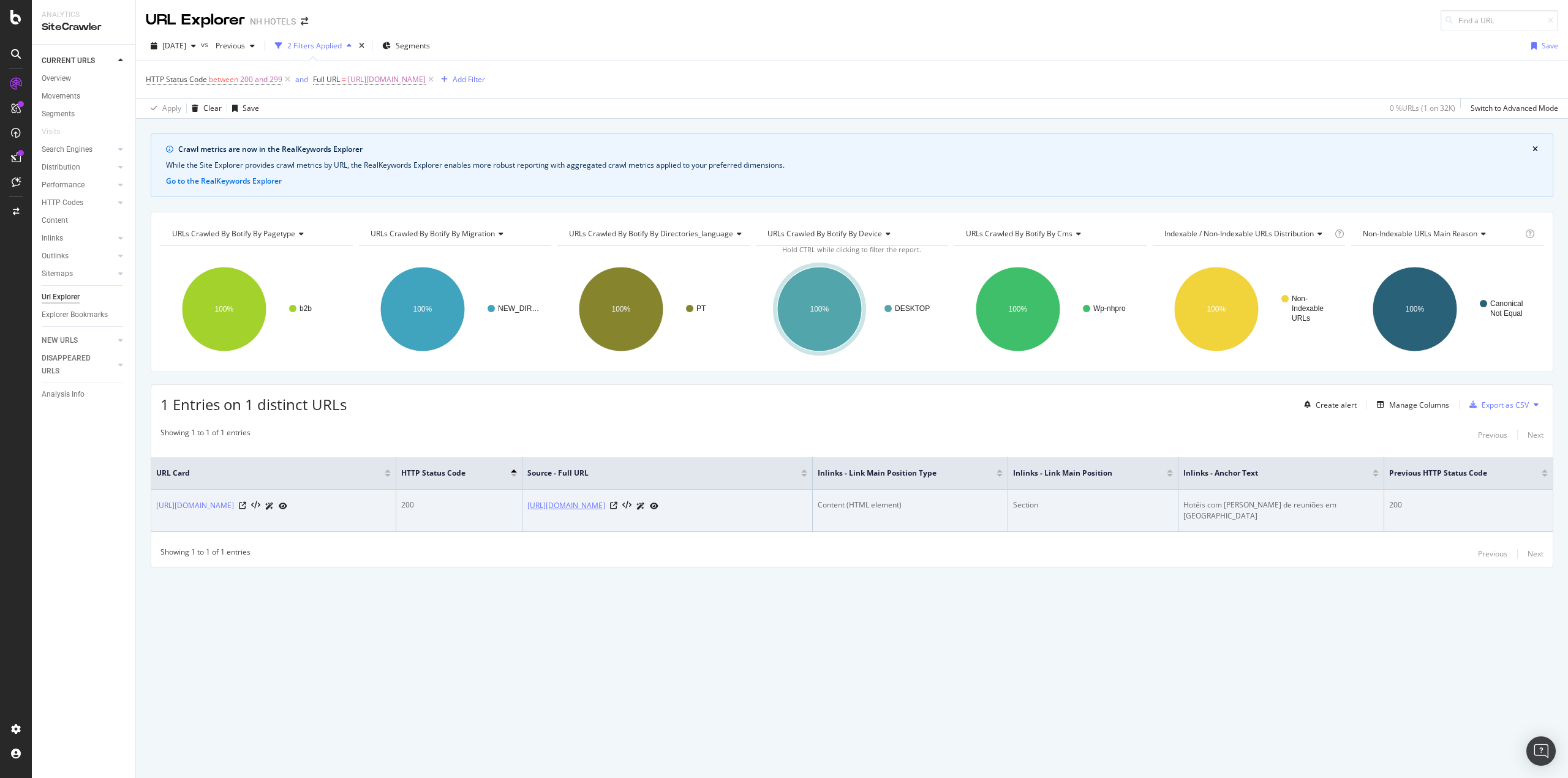
click at [605, 503] on link "[URL][DOMAIN_NAME]" at bounding box center [566, 505] width 78 height 13
click at [617, 506] on icon at bounding box center [613, 505] width 7 height 7
drag, startPoint x: 154, startPoint y: 501, endPoint x: 216, endPoint y: 516, distance: 63.8
click at [216, 516] on td "[URL][DOMAIN_NAME]" at bounding box center [274, 511] width 245 height 42
copy link "[URL][DOMAIN_NAME]"
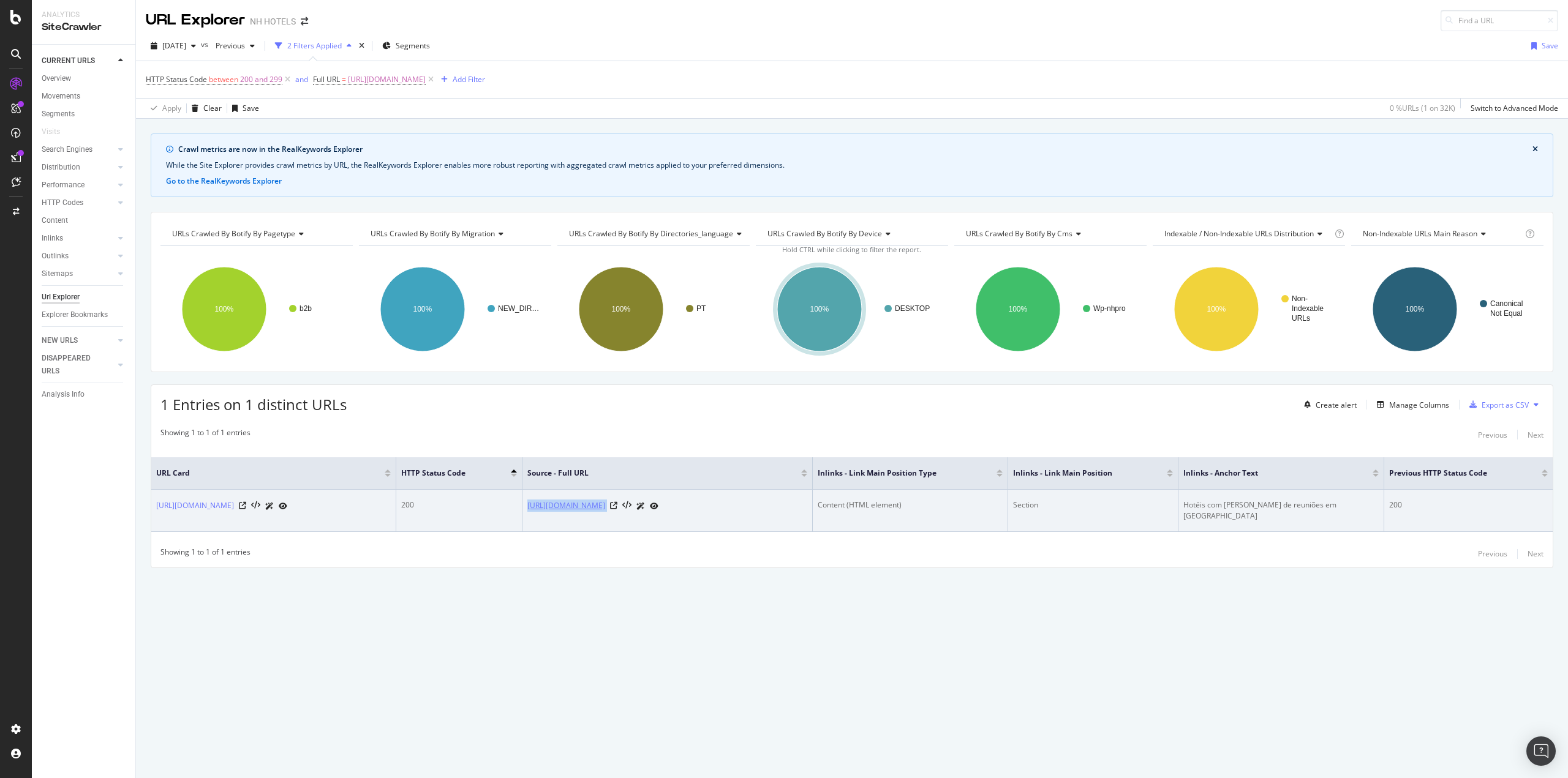
drag, startPoint x: 525, startPoint y: 503, endPoint x: 689, endPoint y: 511, distance: 164.2
click at [696, 509] on td "[URL][DOMAIN_NAME]" at bounding box center [667, 511] width 290 height 42
copy div "[URL][DOMAIN_NAME]"
drag, startPoint x: 907, startPoint y: 504, endPoint x: 814, endPoint y: 499, distance: 93.1
click at [814, 499] on td "Content (HTML element)" at bounding box center [911, 511] width 196 height 42
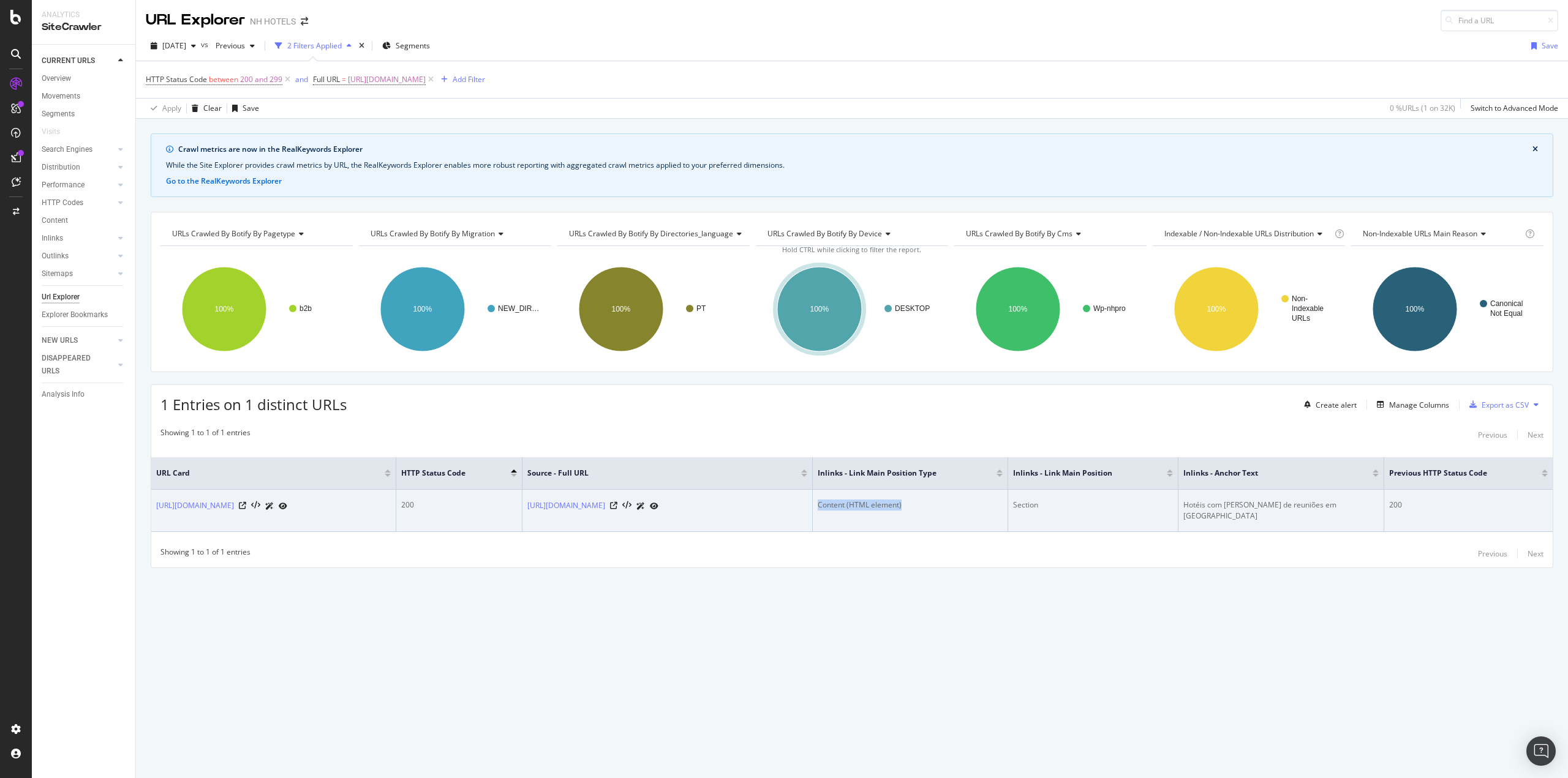
copy div "Content (HTML element)"
drag, startPoint x: 1184, startPoint y: 501, endPoint x: 1342, endPoint y: 495, distance: 158.1
click at [1342, 495] on td "Hotéis com [PERSON_NAME] de reuniões em [GEOGRAPHIC_DATA]" at bounding box center [1281, 511] width 205 height 42
copy div "Hotéis com [PERSON_NAME] de reuniões em [GEOGRAPHIC_DATA]"
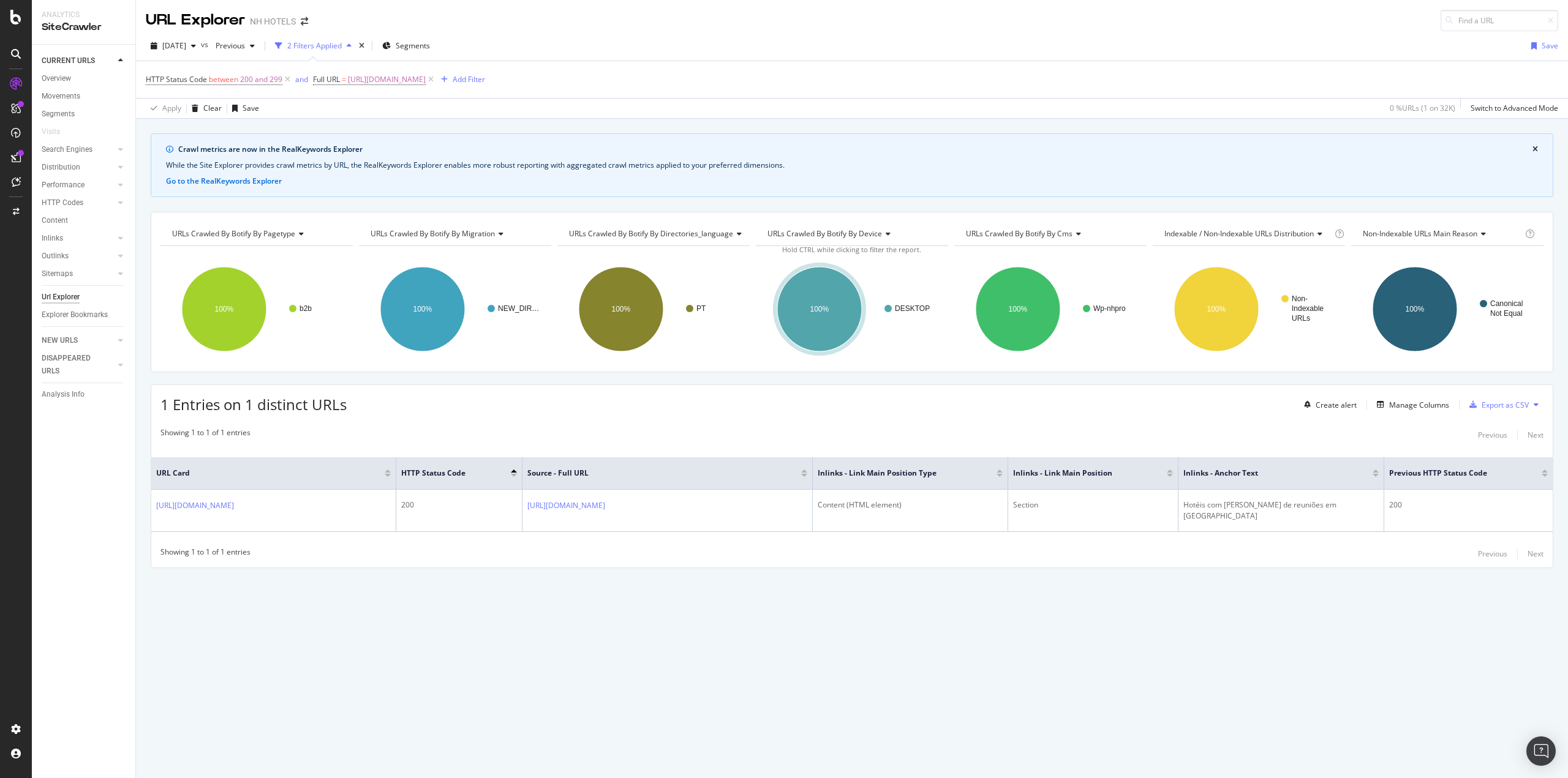
drag, startPoint x: 478, startPoint y: 598, endPoint x: 472, endPoint y: 593, distance: 7.8
click at [480, 600] on div "Crawl metrics are now in the RealKeywords Explorer While the Site Explorer prov…" at bounding box center [852, 372] width 1432 height 477
drag, startPoint x: 519, startPoint y: 82, endPoint x: 533, endPoint y: 136, distance: 55.8
click at [426, 82] on span "[URL][DOMAIN_NAME]" at bounding box center [387, 80] width 78 height 17
click at [450, 138] on div at bounding box center [448, 131] width 18 height 20
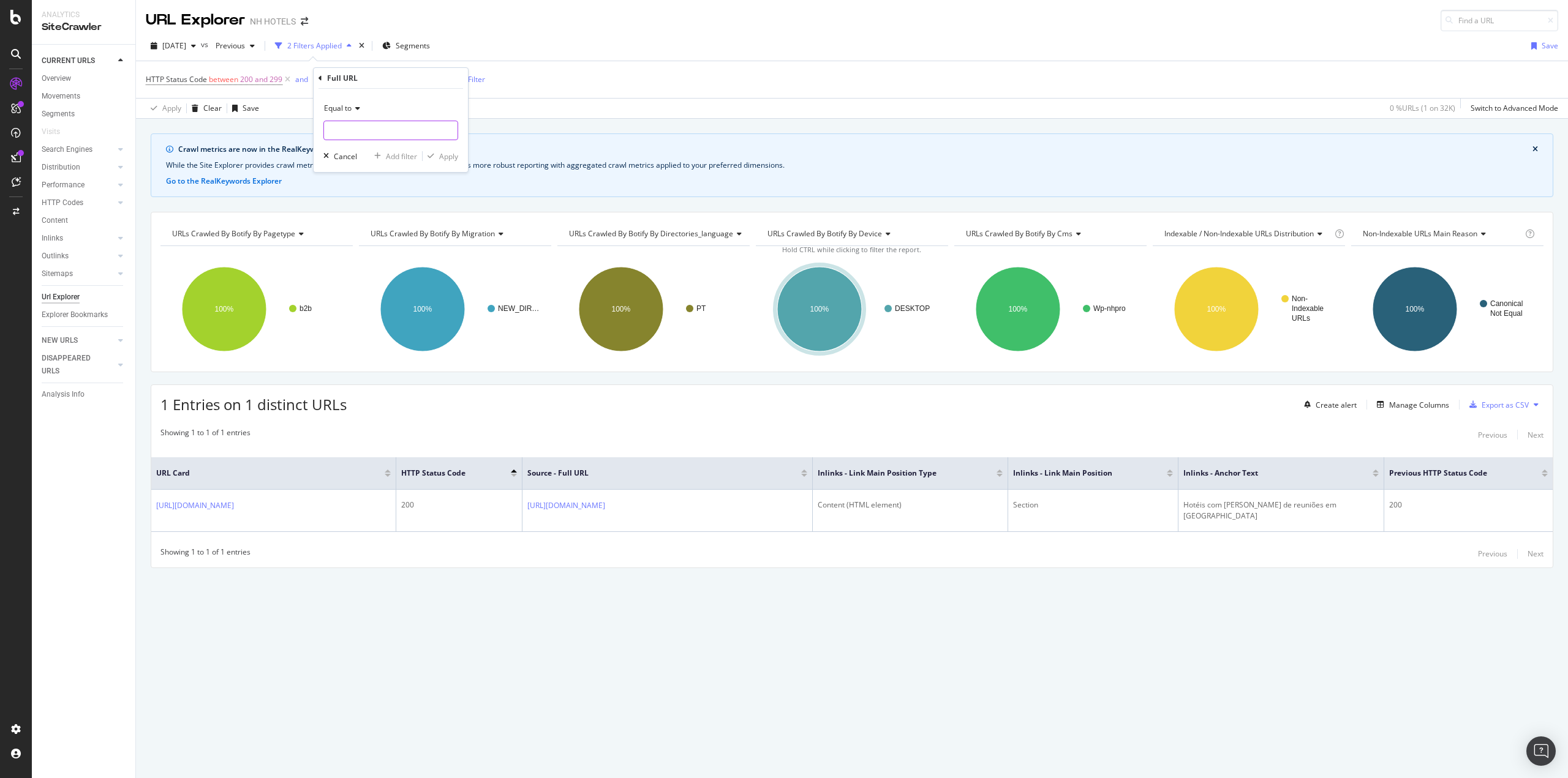
click at [402, 126] on input "text" at bounding box center [391, 131] width 133 height 20
paste input "[URL][DOMAIN_NAME]"
type input "[URL][DOMAIN_NAME]"
click at [438, 159] on div "button" at bounding box center [430, 156] width 17 height 7
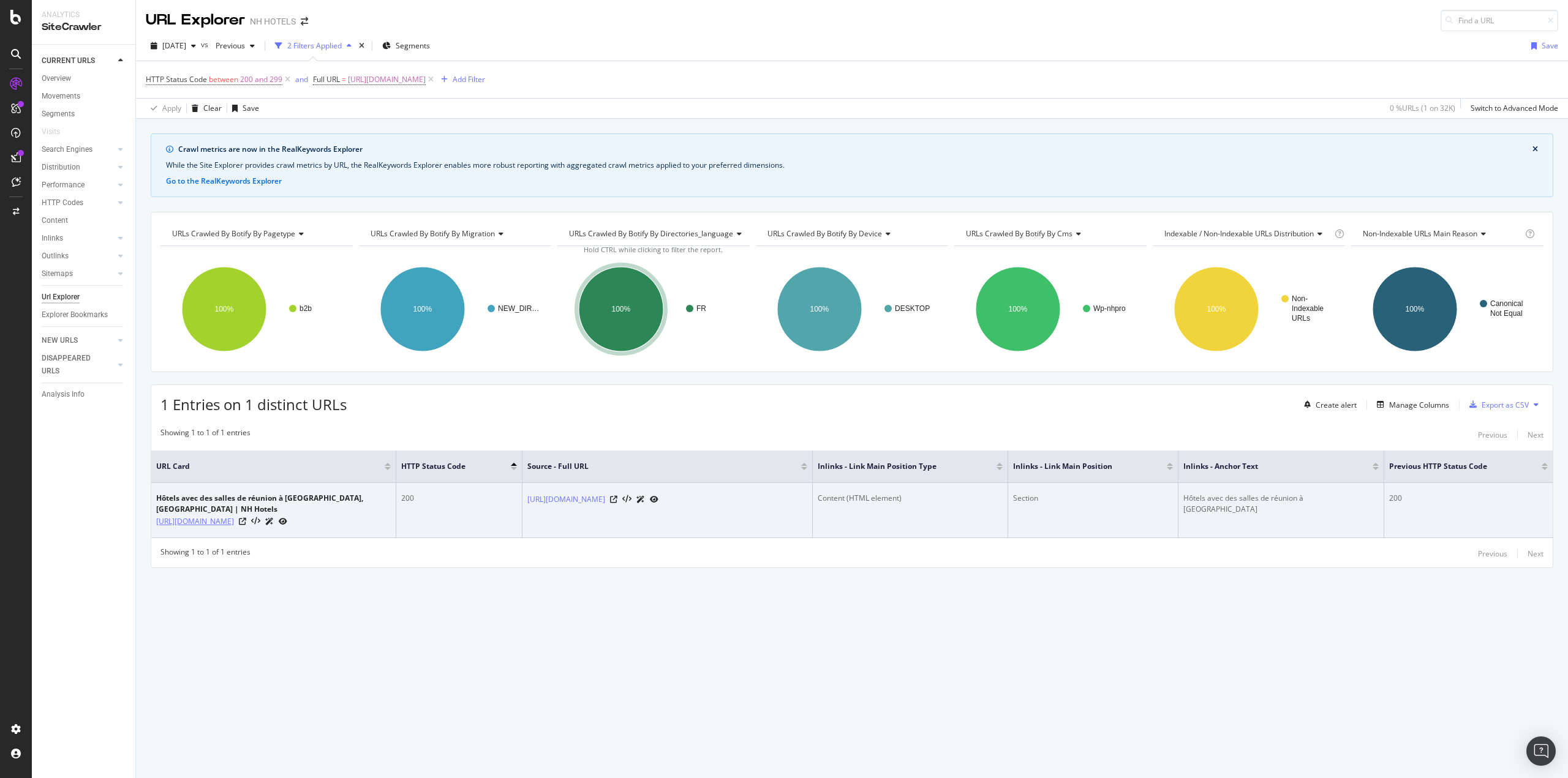
drag, startPoint x: 155, startPoint y: 520, endPoint x: 215, endPoint y: 532, distance: 61.2
click at [215, 532] on td "Hôtels avec des salles de réunion à [GEOGRAPHIC_DATA], [GEOGRAPHIC_DATA] | NH H…" at bounding box center [274, 510] width 245 height 55
copy link "[URL][DOMAIN_NAME]"
drag, startPoint x: 543, startPoint y: 497, endPoint x: 696, endPoint y: 501, distance: 153.1
click at [696, 501] on td "[URL][DOMAIN_NAME]" at bounding box center [667, 510] width 290 height 55
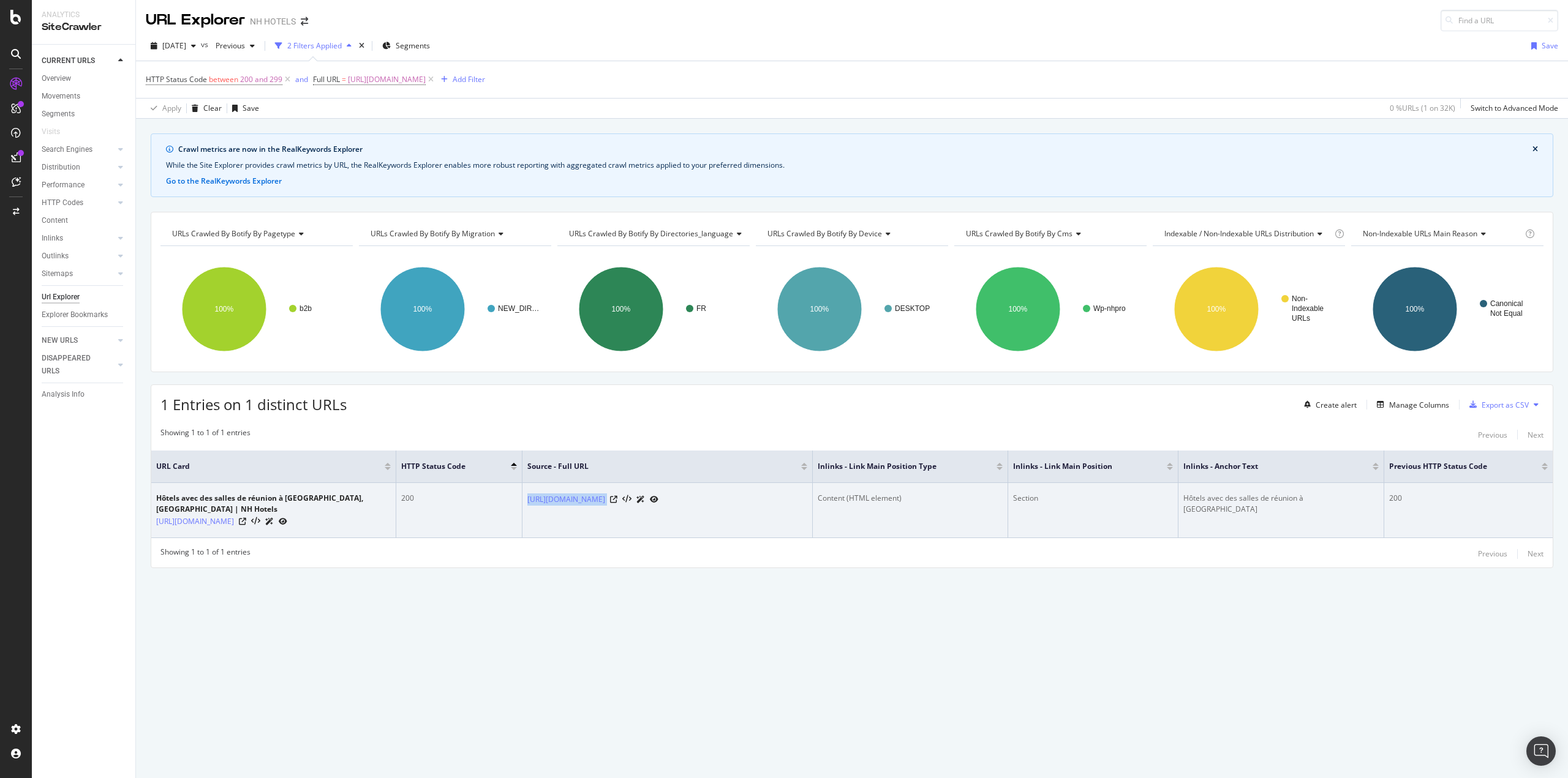
copy div "[URL][DOMAIN_NAME]"
drag, startPoint x: 1186, startPoint y: 493, endPoint x: 1214, endPoint y: 495, distance: 28.1
click at [1214, 495] on div "Hôtels avec des salles de réunion à [GEOGRAPHIC_DATA]" at bounding box center [1281, 503] width 196 height 22
drag, startPoint x: 1346, startPoint y: 495, endPoint x: 1177, endPoint y: 491, distance: 169.0
click at [1177, 491] on tr "Hôtels avec des salles de réunion à [GEOGRAPHIC_DATA], [GEOGRAPHIC_DATA] | NH H…" at bounding box center [852, 510] width 1401 height 55
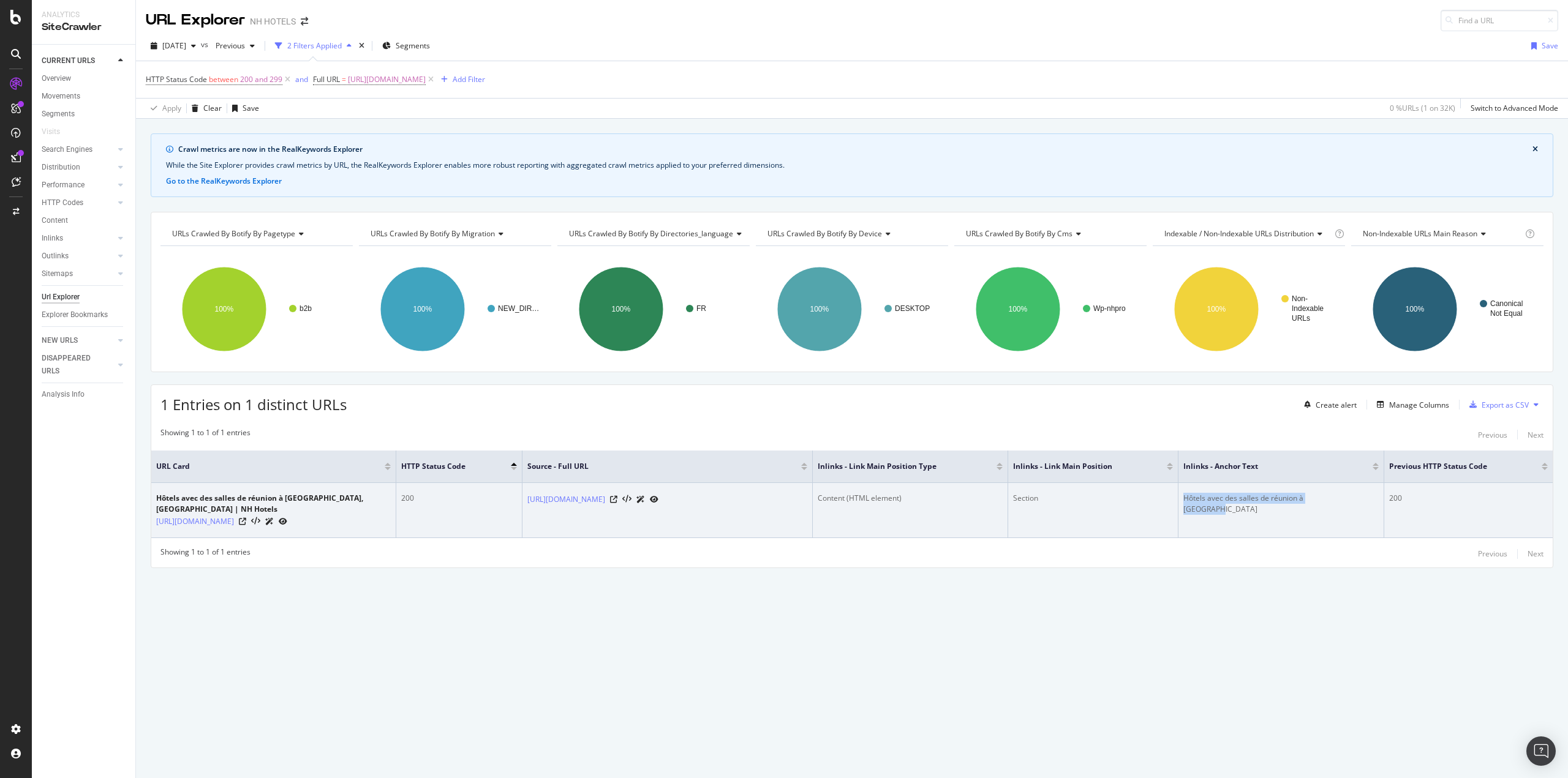
copy tr "Hôtels avec des salles de réunion à [GEOGRAPHIC_DATA]"
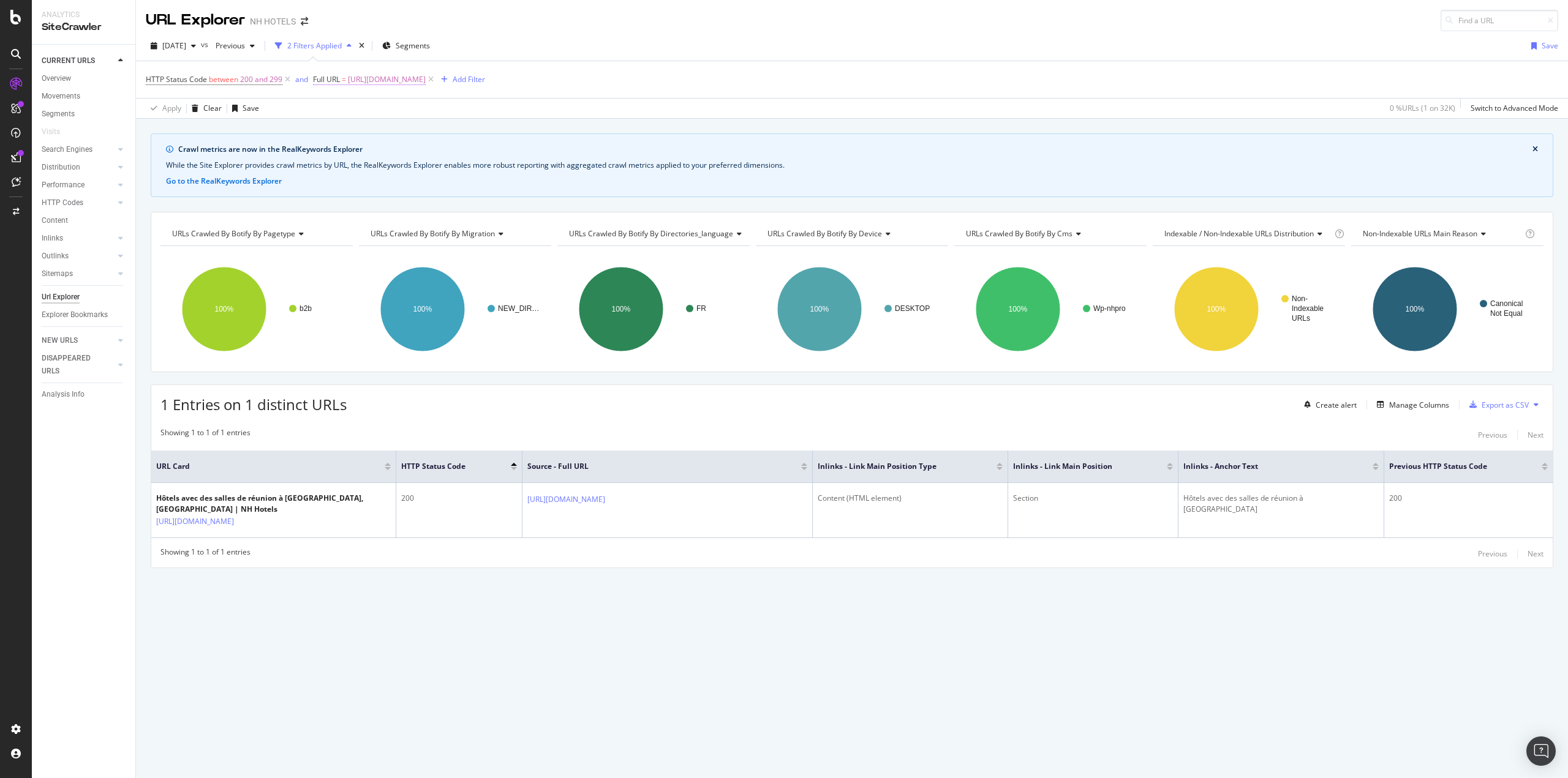
click at [426, 75] on span "[URL][DOMAIN_NAME]" at bounding box center [387, 80] width 78 height 17
click at [444, 127] on div at bounding box center [448, 131] width 18 height 20
click at [421, 125] on input "text" at bounding box center [391, 131] width 133 height 20
paste input "[URL][DOMAIN_NAME]"
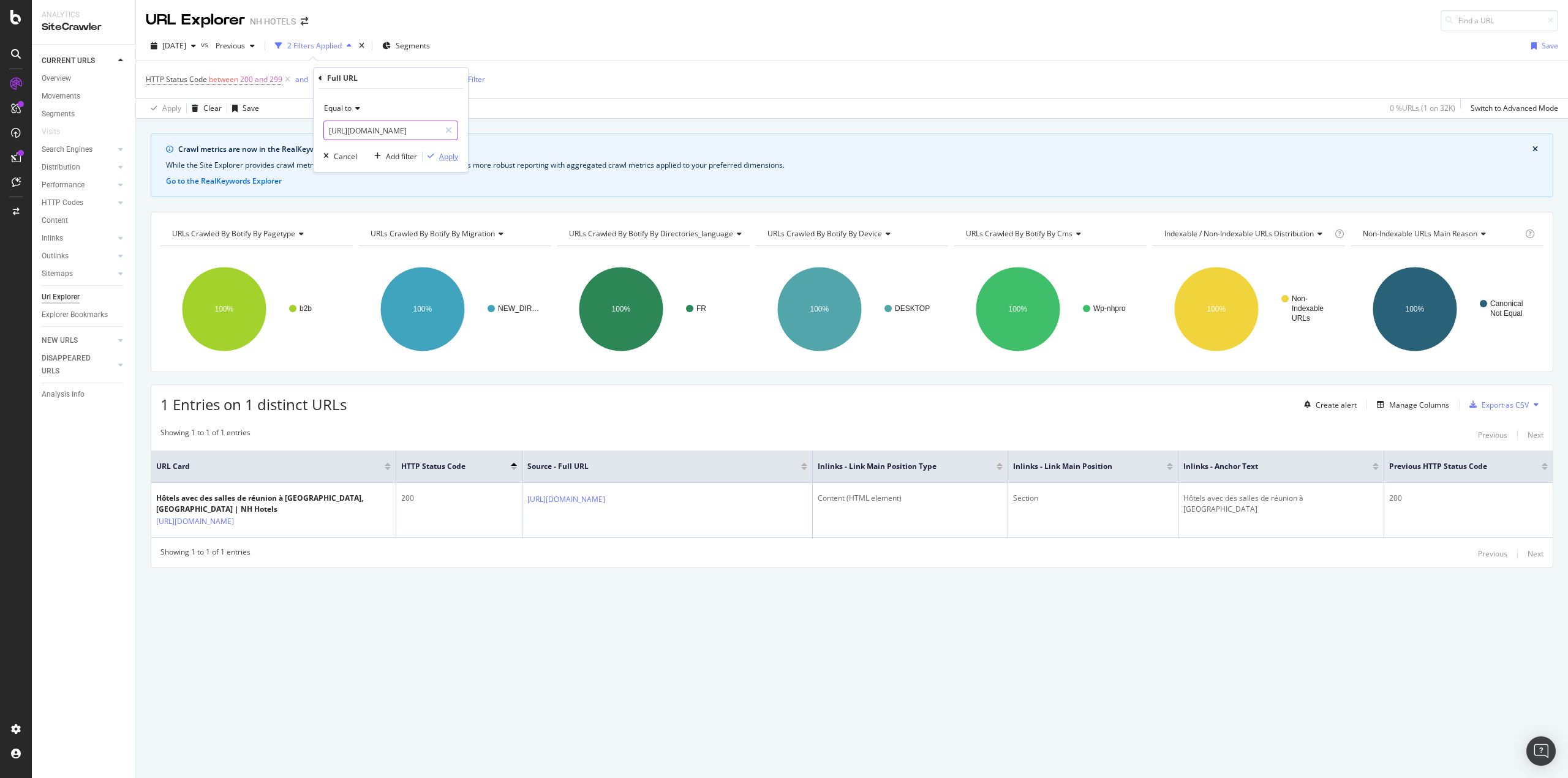
type input "[URL][DOMAIN_NAME]"
click at [445, 154] on div "Apply" at bounding box center [449, 157] width 19 height 11
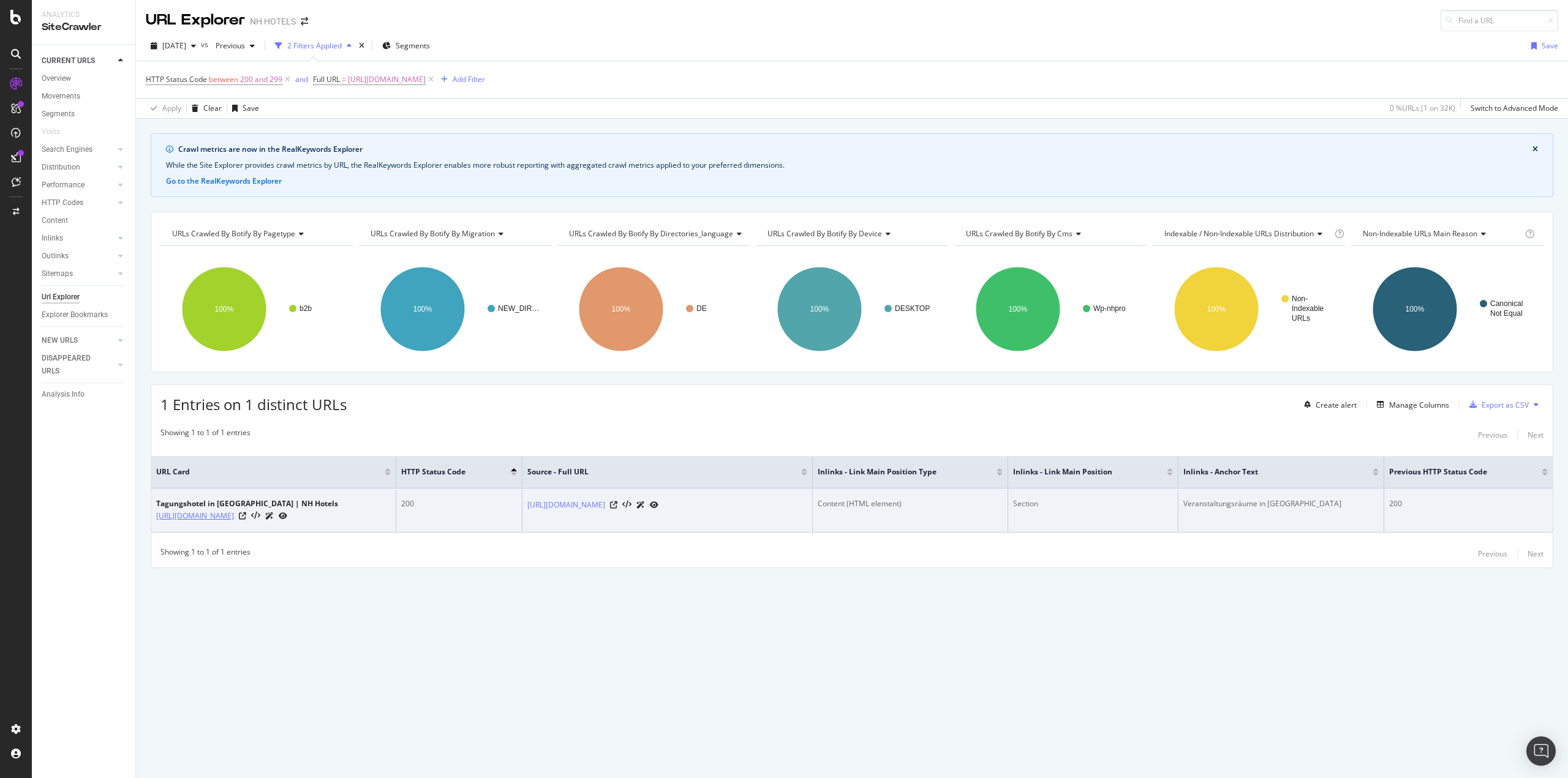
drag, startPoint x: 155, startPoint y: 507, endPoint x: 222, endPoint y: 521, distance: 68.4
click at [222, 521] on td "Tagungshotel in [GEOGRAPHIC_DATA] | NH Hotels [URL][DOMAIN_NAME]" at bounding box center [274, 511] width 245 height 44
copy link "[URL][DOMAIN_NAME]"
drag, startPoint x: 525, startPoint y: 498, endPoint x: 686, endPoint y: 488, distance: 161.3
click at [686, 489] on td "[URL][DOMAIN_NAME]" at bounding box center [667, 511] width 290 height 44
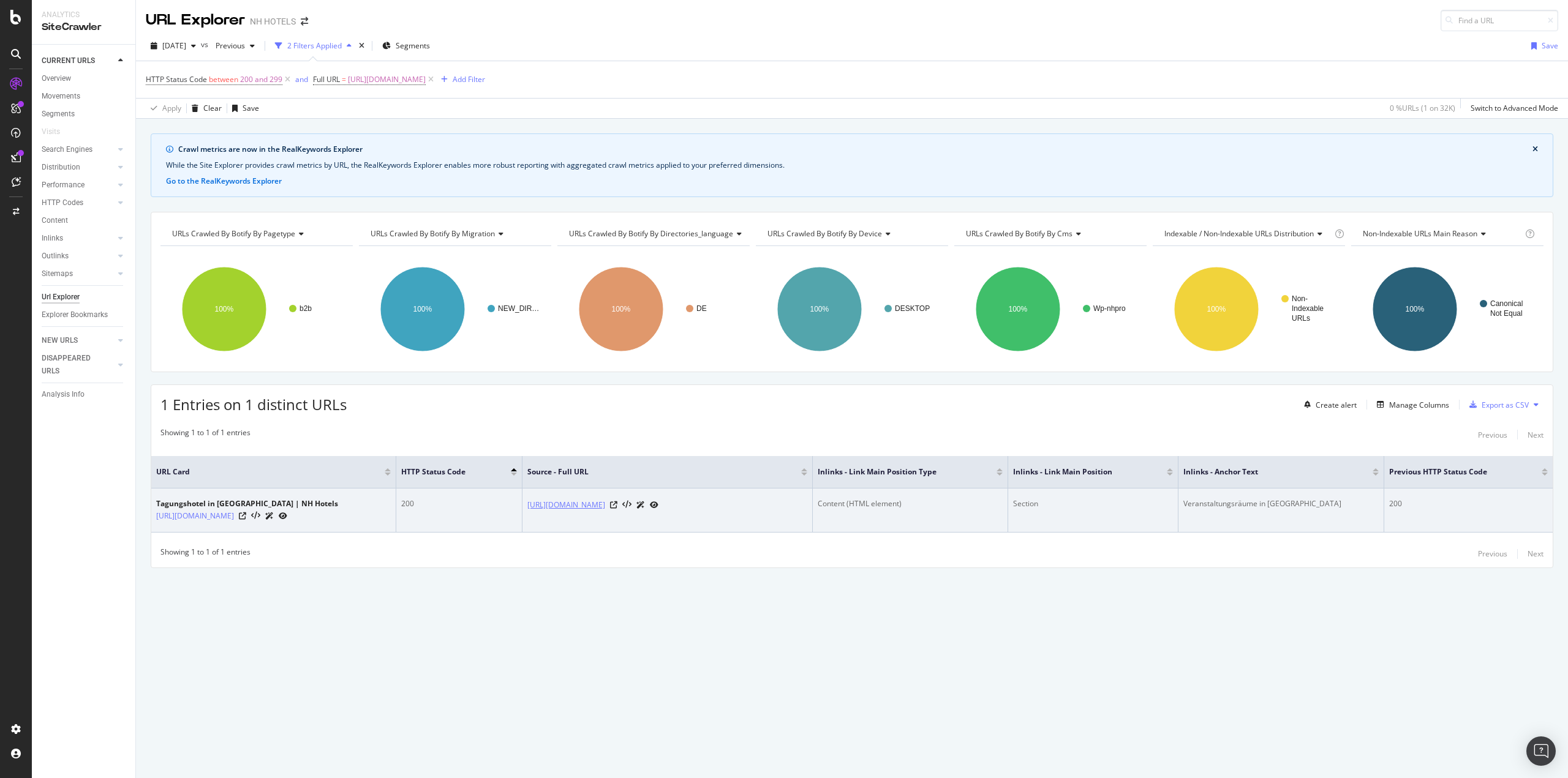
copy link "[URL][DOMAIN_NAME]"
drag, startPoint x: 1185, startPoint y: 497, endPoint x: 1244, endPoint y: 490, distance: 59.4
click at [1236, 499] on div "Veranstaltungsräume in [GEOGRAPHIC_DATA]" at bounding box center [1281, 503] width 196 height 11
drag, startPoint x: 1305, startPoint y: 495, endPoint x: 1183, endPoint y: 505, distance: 122.4
click at [1183, 505] on td "Veranstaltungsräume in [GEOGRAPHIC_DATA]" at bounding box center [1281, 511] width 205 height 44
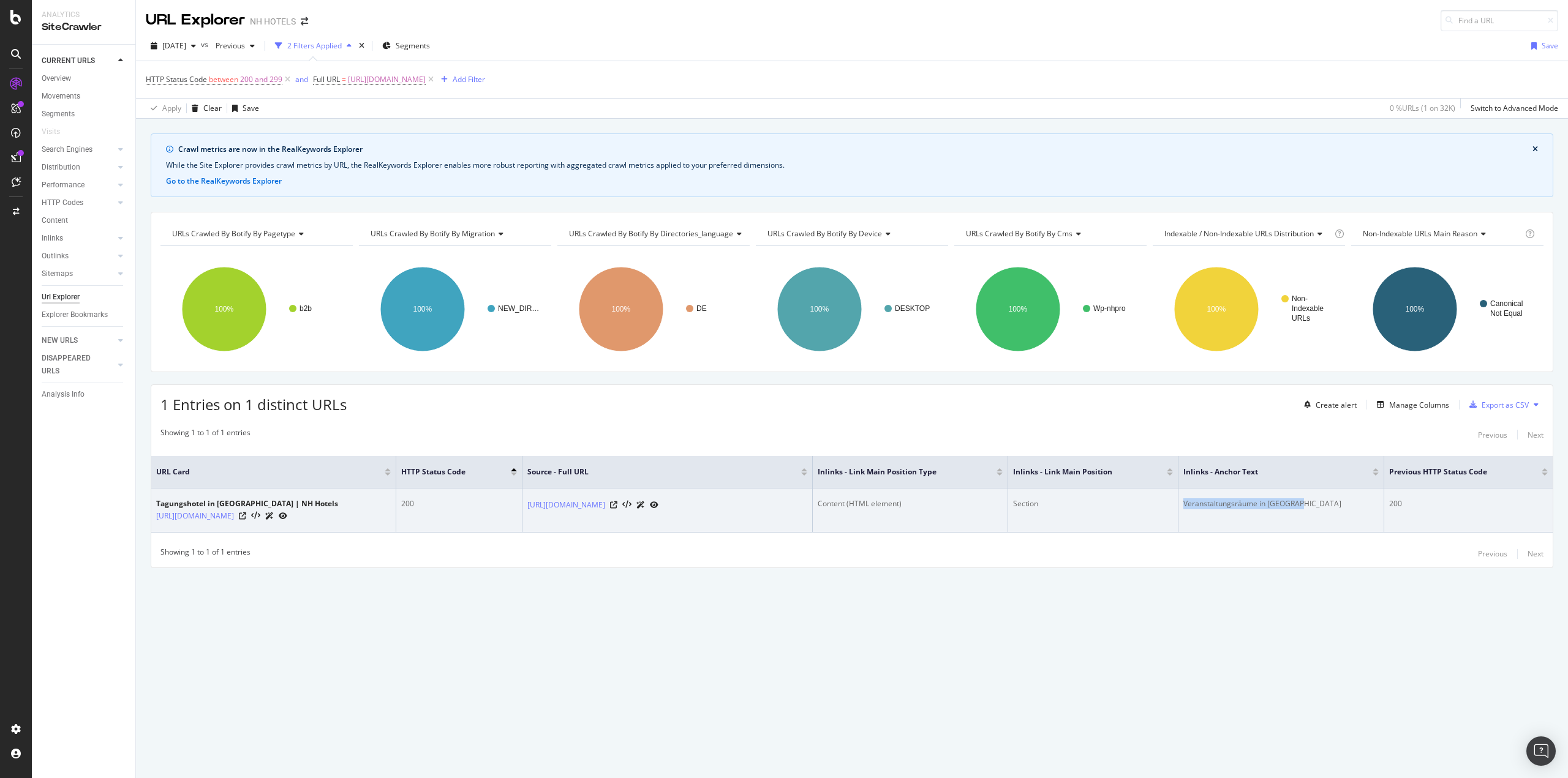
copy div "Veranstaltungsräume in [GEOGRAPHIC_DATA]"
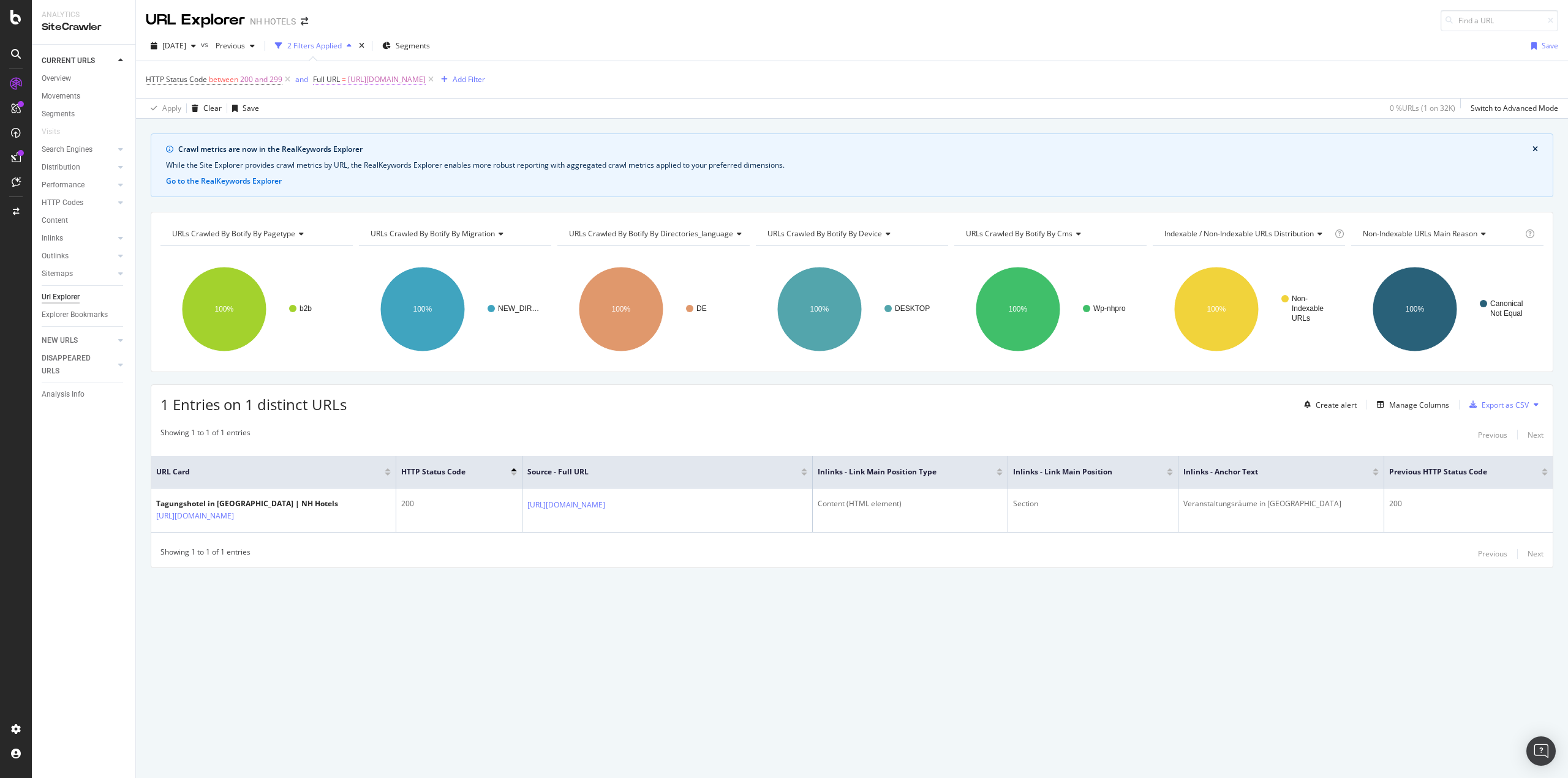
click at [420, 74] on span "[URL][DOMAIN_NAME]" at bounding box center [387, 80] width 78 height 17
click at [451, 130] on icon at bounding box center [449, 130] width 7 height 9
click at [427, 131] on input "text" at bounding box center [391, 131] width 133 height 20
paste input "[URL][DOMAIN_NAME]"
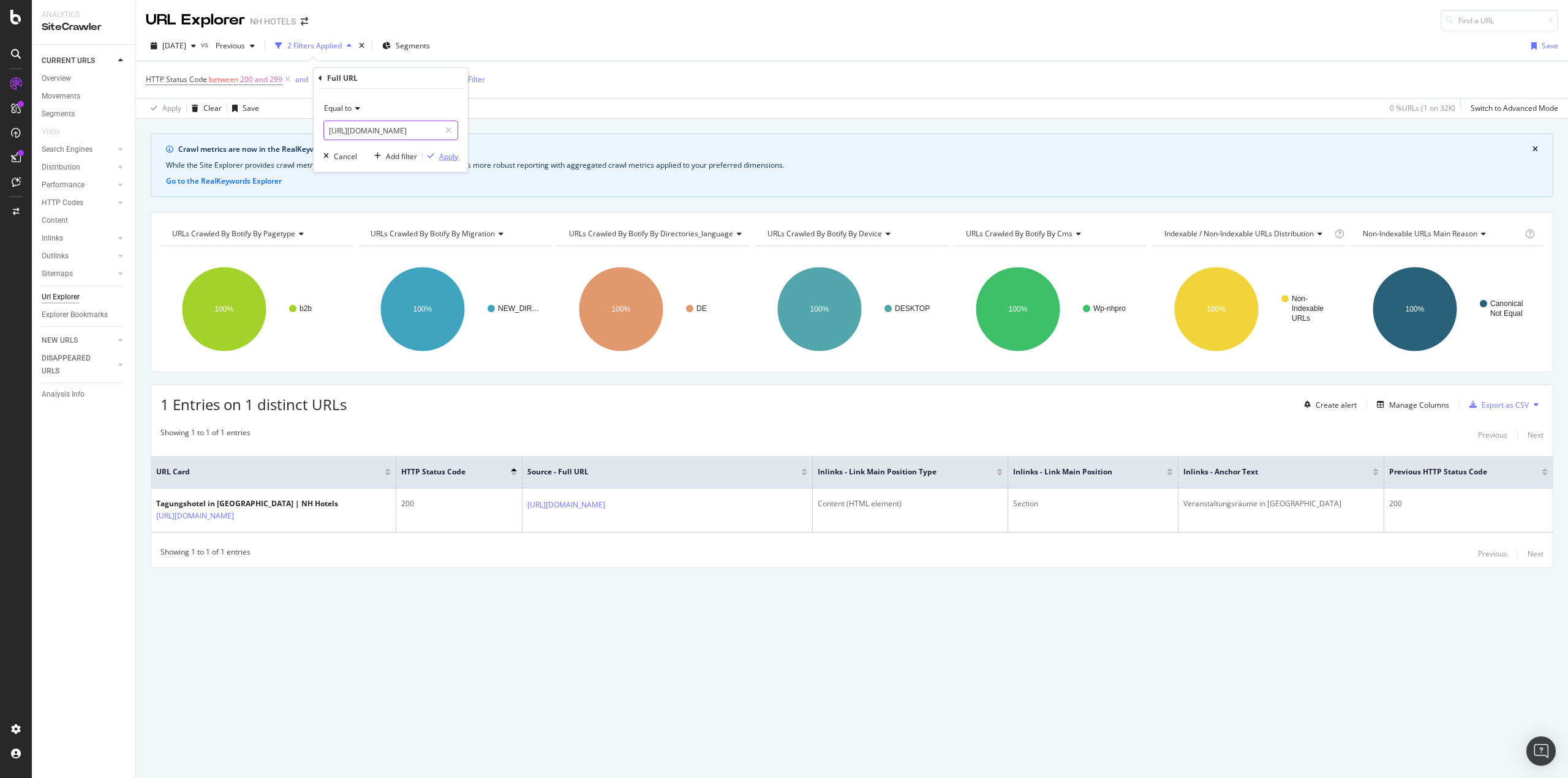
type input "[URL][DOMAIN_NAME]"
click at [451, 156] on div "Apply" at bounding box center [449, 157] width 19 height 11
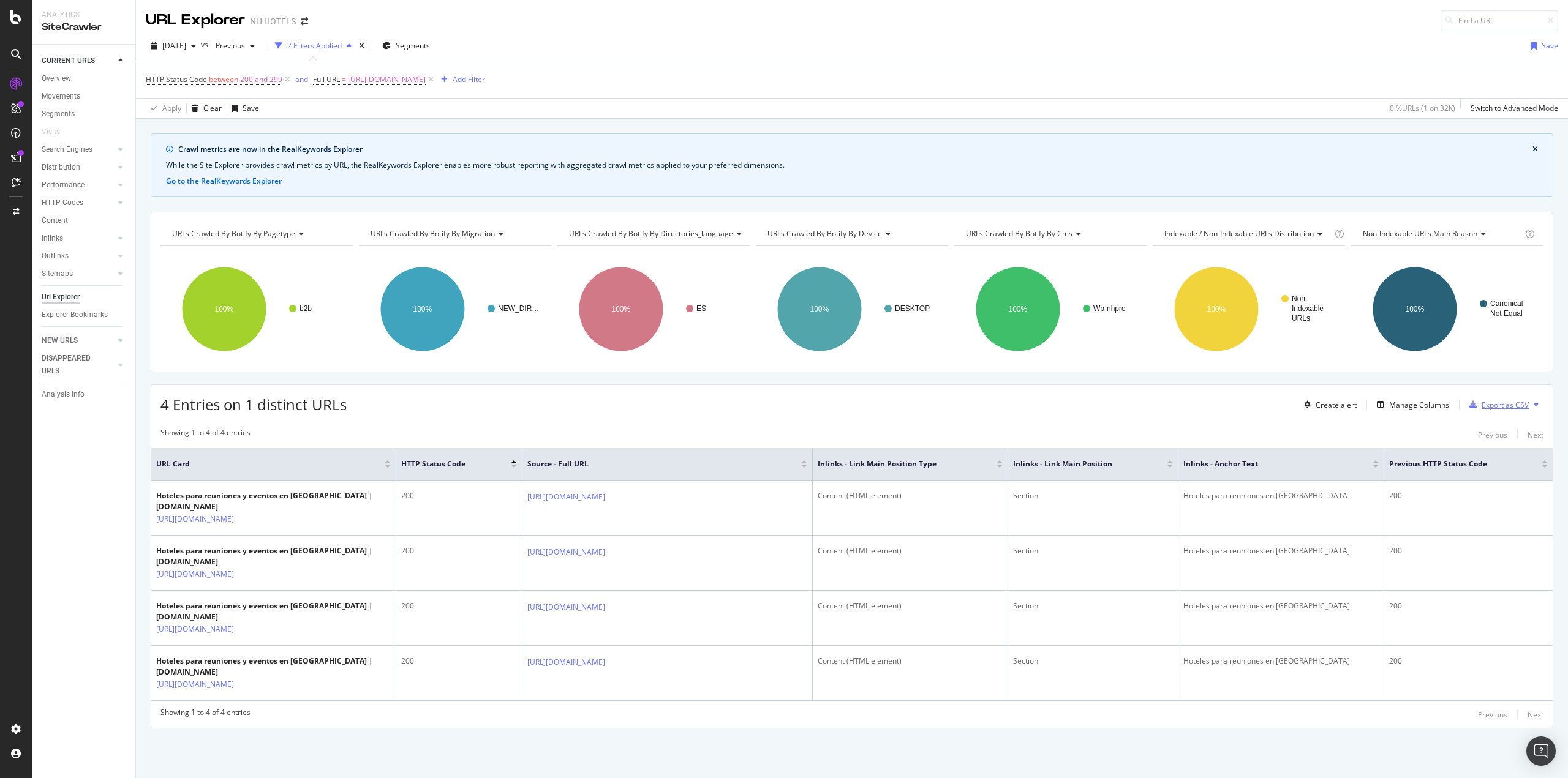
click at [1522, 403] on div "Export as CSV" at bounding box center [1505, 405] width 47 height 11
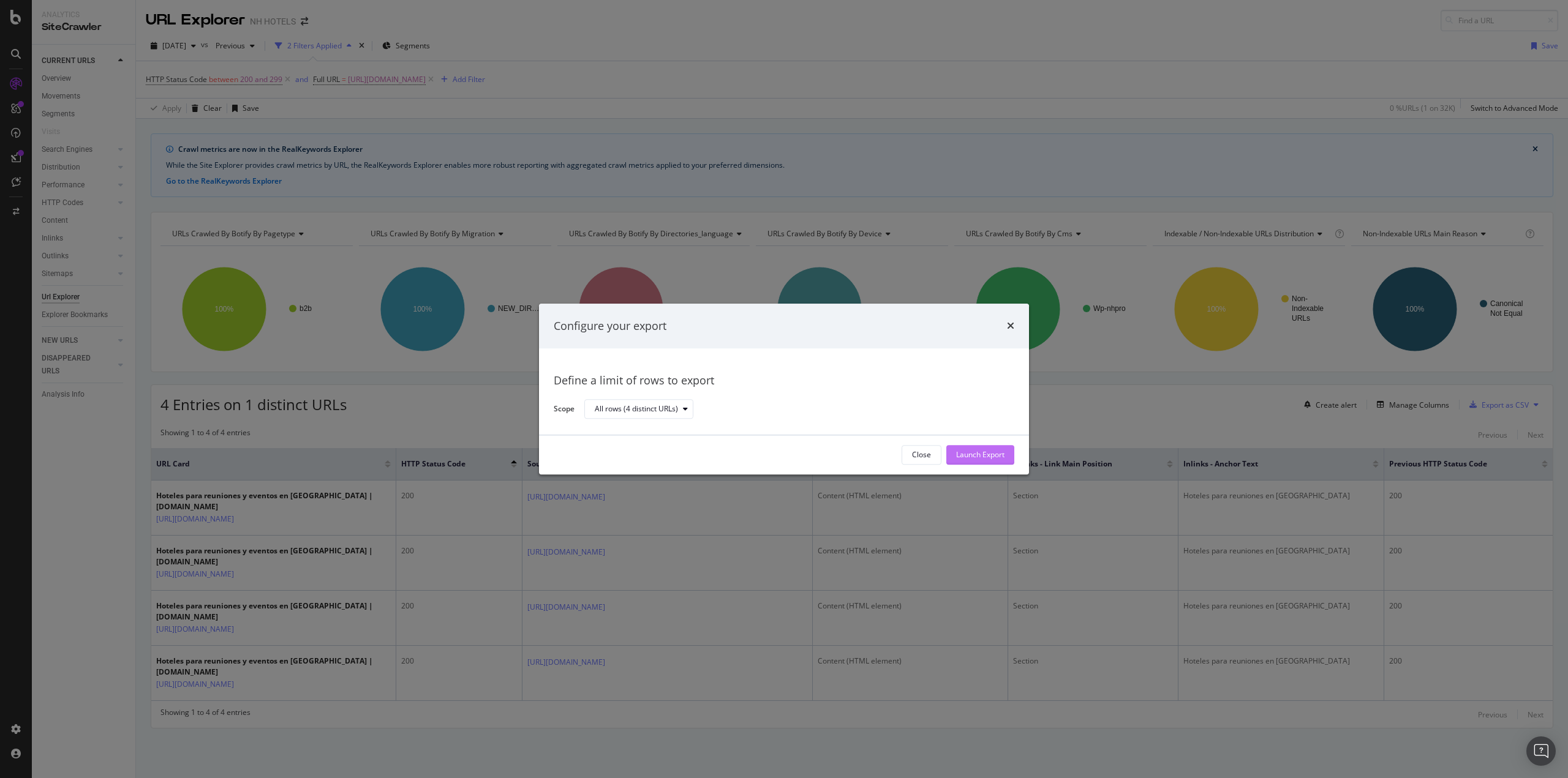
click at [959, 448] on div "Launch Export" at bounding box center [980, 455] width 48 height 18
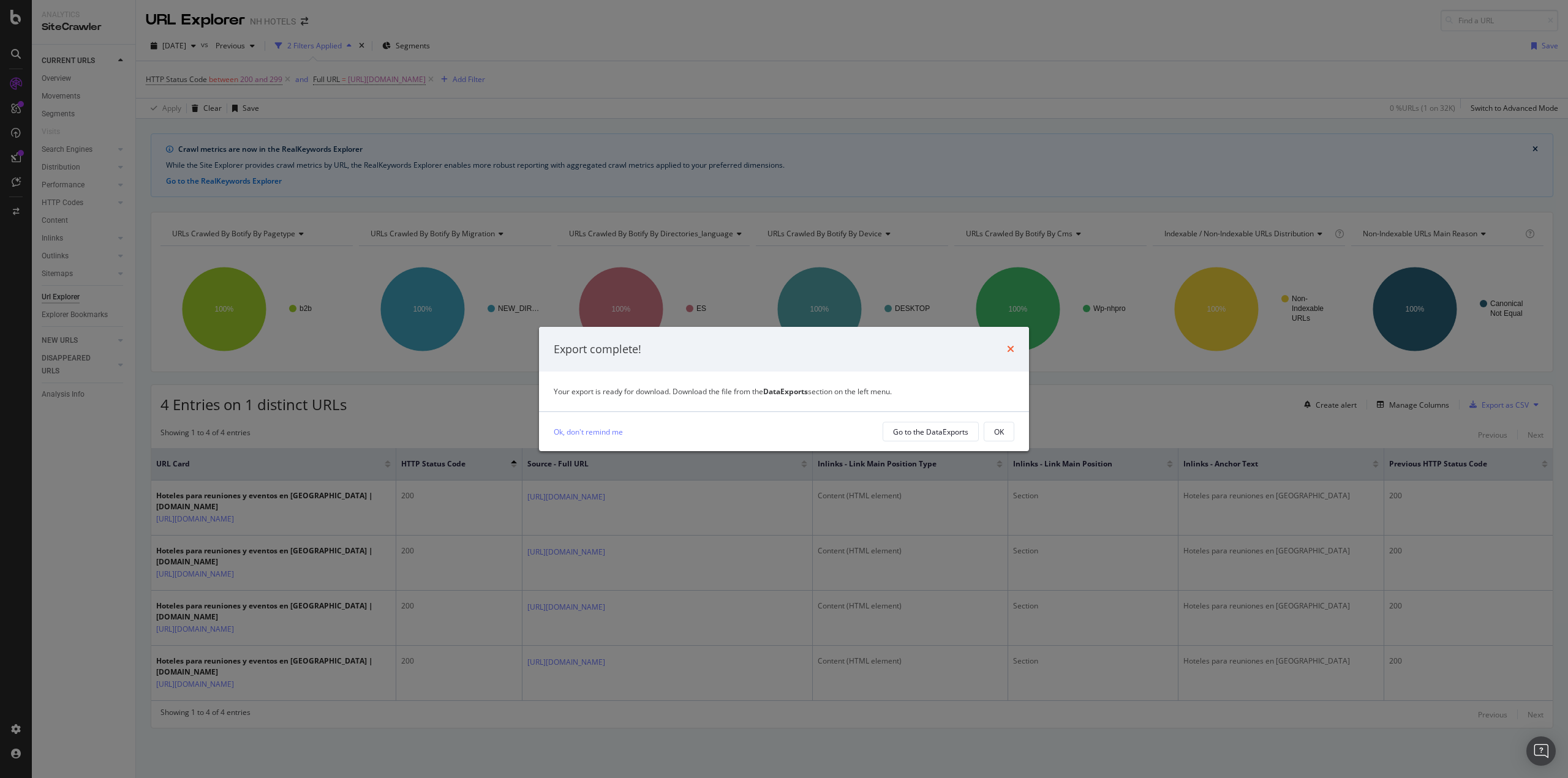
click at [1011, 345] on icon "times" at bounding box center [1010, 349] width 7 height 10
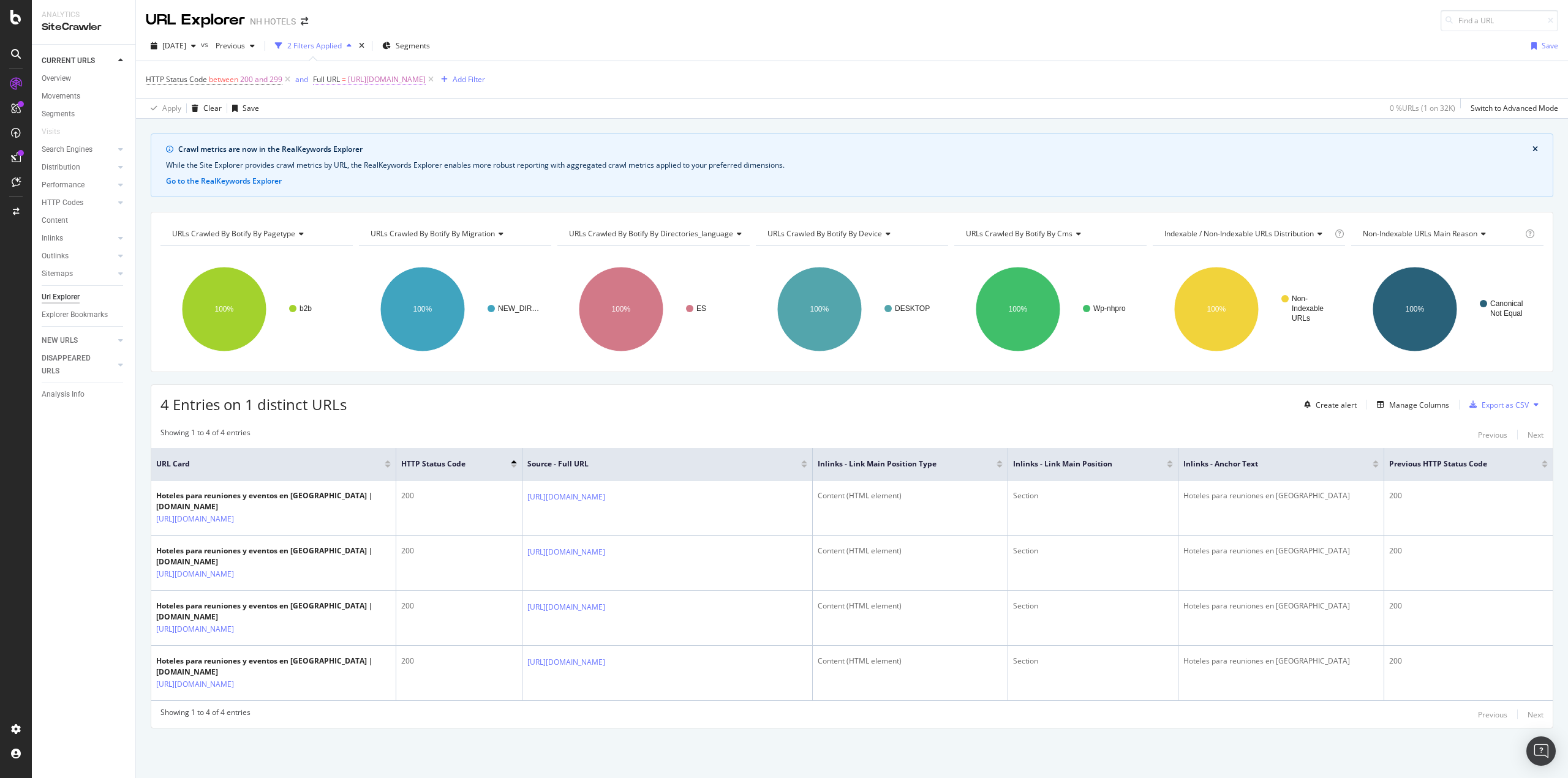
click at [426, 79] on span "[URL][DOMAIN_NAME]" at bounding box center [387, 80] width 78 height 17
click at [452, 133] on div at bounding box center [448, 131] width 18 height 20
click at [434, 138] on input "text" at bounding box center [391, 131] width 133 height 20
paste input "[URL][DOMAIN_NAME]"
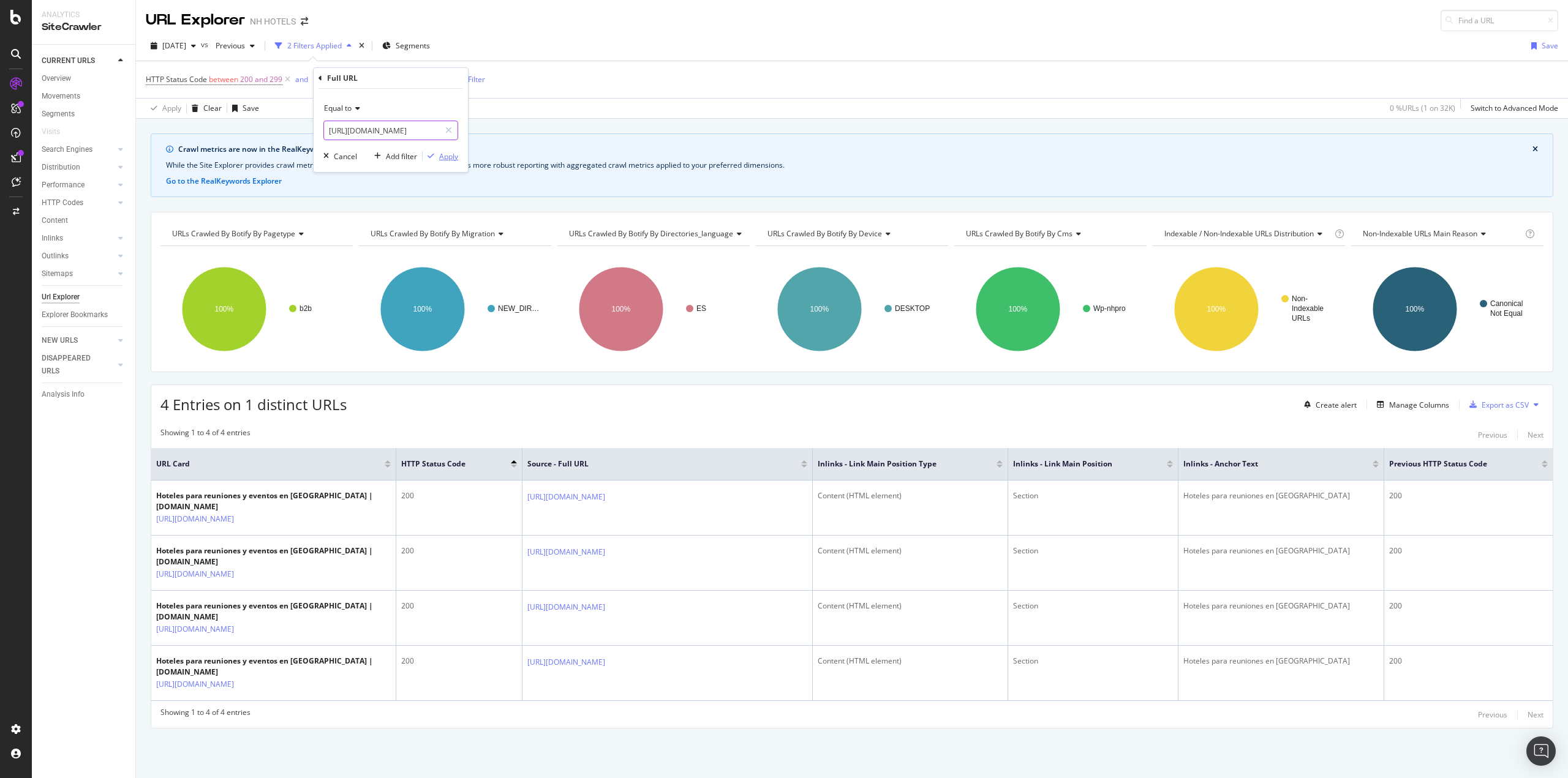
type input "[URL][DOMAIN_NAME]"
click at [443, 165] on div "Equal to [URL][DOMAIN_NAME] Cancel Add filter Apply" at bounding box center [391, 130] width 155 height 83
click at [445, 159] on div "Apply" at bounding box center [449, 157] width 19 height 11
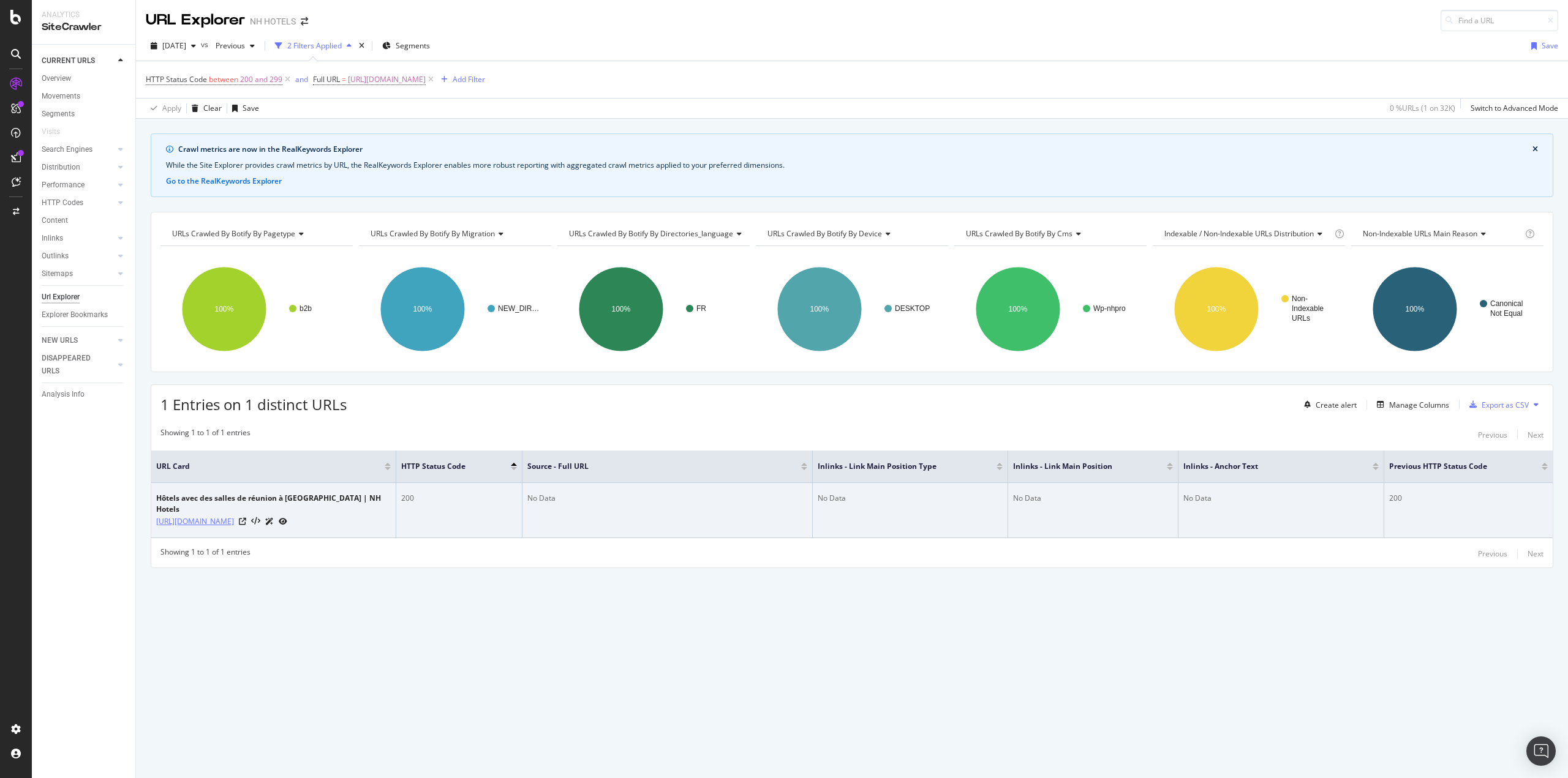
drag, startPoint x: 153, startPoint y: 505, endPoint x: 211, endPoint y: 528, distance: 62.4
click at [211, 528] on td "Hôtels avec des salles de réunion à [GEOGRAPHIC_DATA] | NH Hotels [URL][DOMAIN_…" at bounding box center [274, 510] width 245 height 55
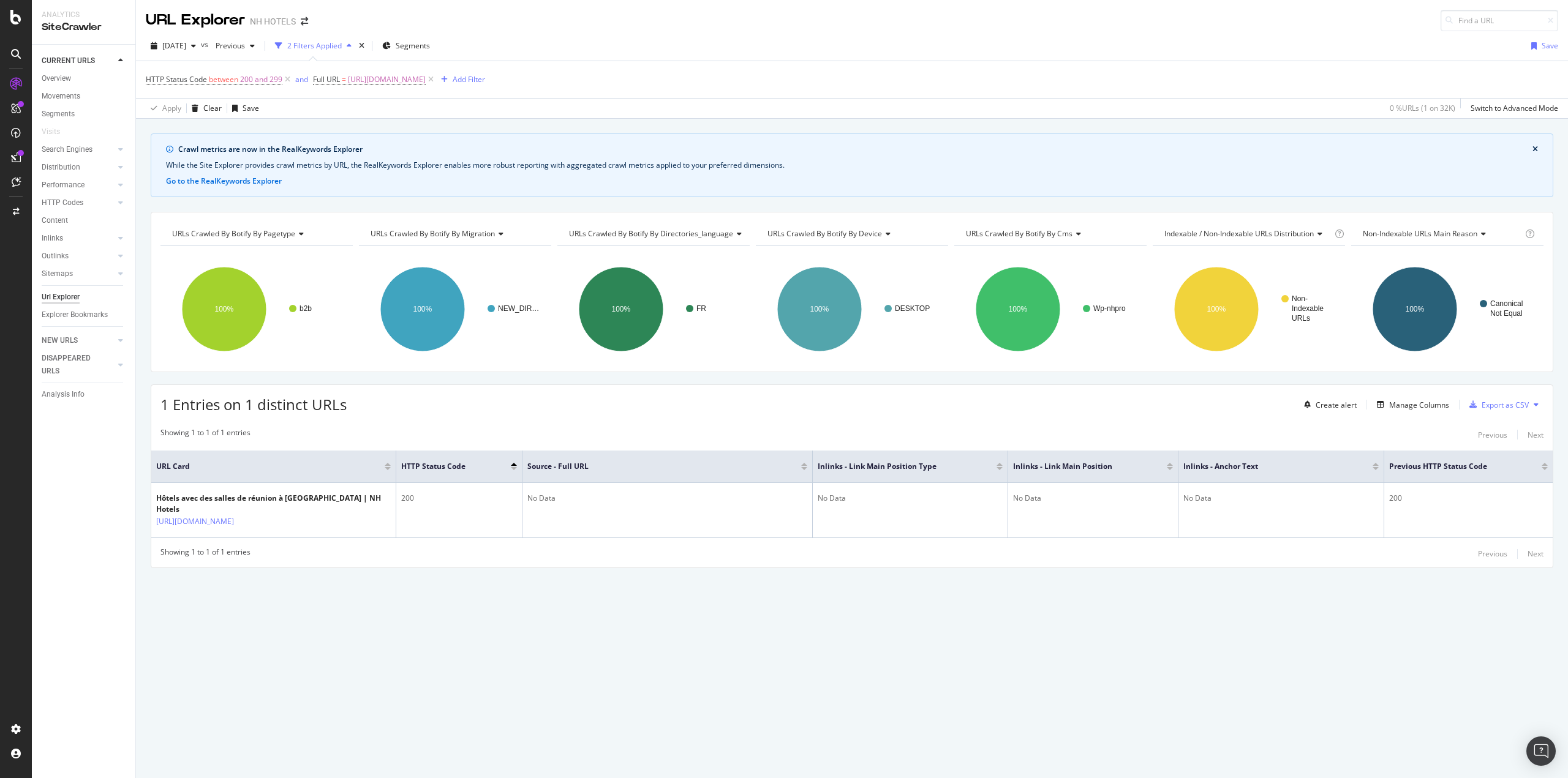
click at [389, 544] on div "Showing 1 to 1 of 1 entries Previous Next URL Card HTTP Status Code Source - Fu…" at bounding box center [852, 495] width 1401 height 147
click at [426, 84] on span "[URL][DOMAIN_NAME]" at bounding box center [387, 80] width 78 height 17
drag, startPoint x: 452, startPoint y: 136, endPoint x: 428, endPoint y: 131, distance: 24.5
click at [452, 137] on div at bounding box center [448, 131] width 18 height 20
click at [428, 131] on input "text" at bounding box center [391, 131] width 133 height 20
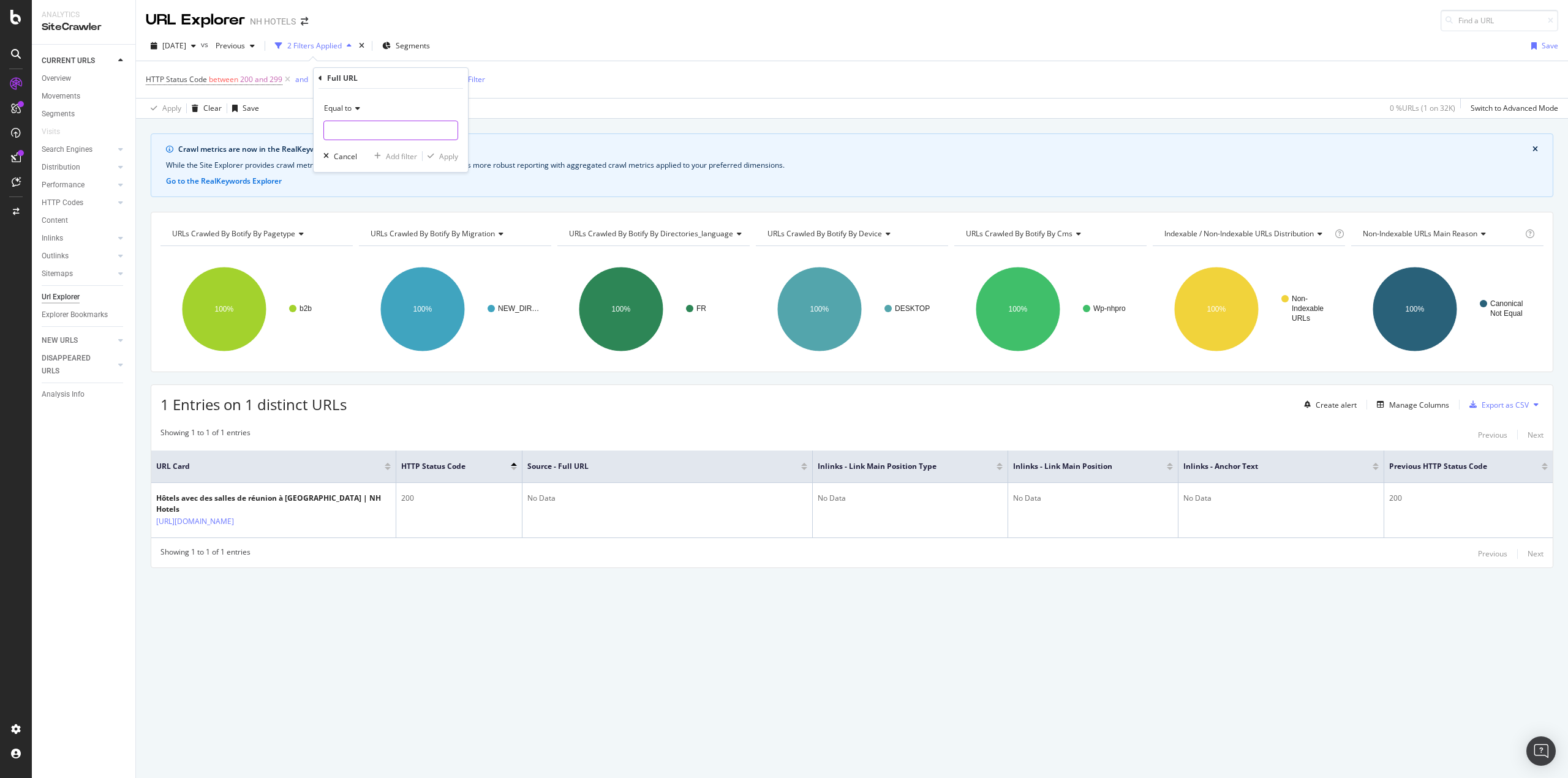
paste input "[URL][DOMAIN_NAME]"
type input "[URL][DOMAIN_NAME]"
click at [449, 155] on div "Apply" at bounding box center [449, 157] width 19 height 11
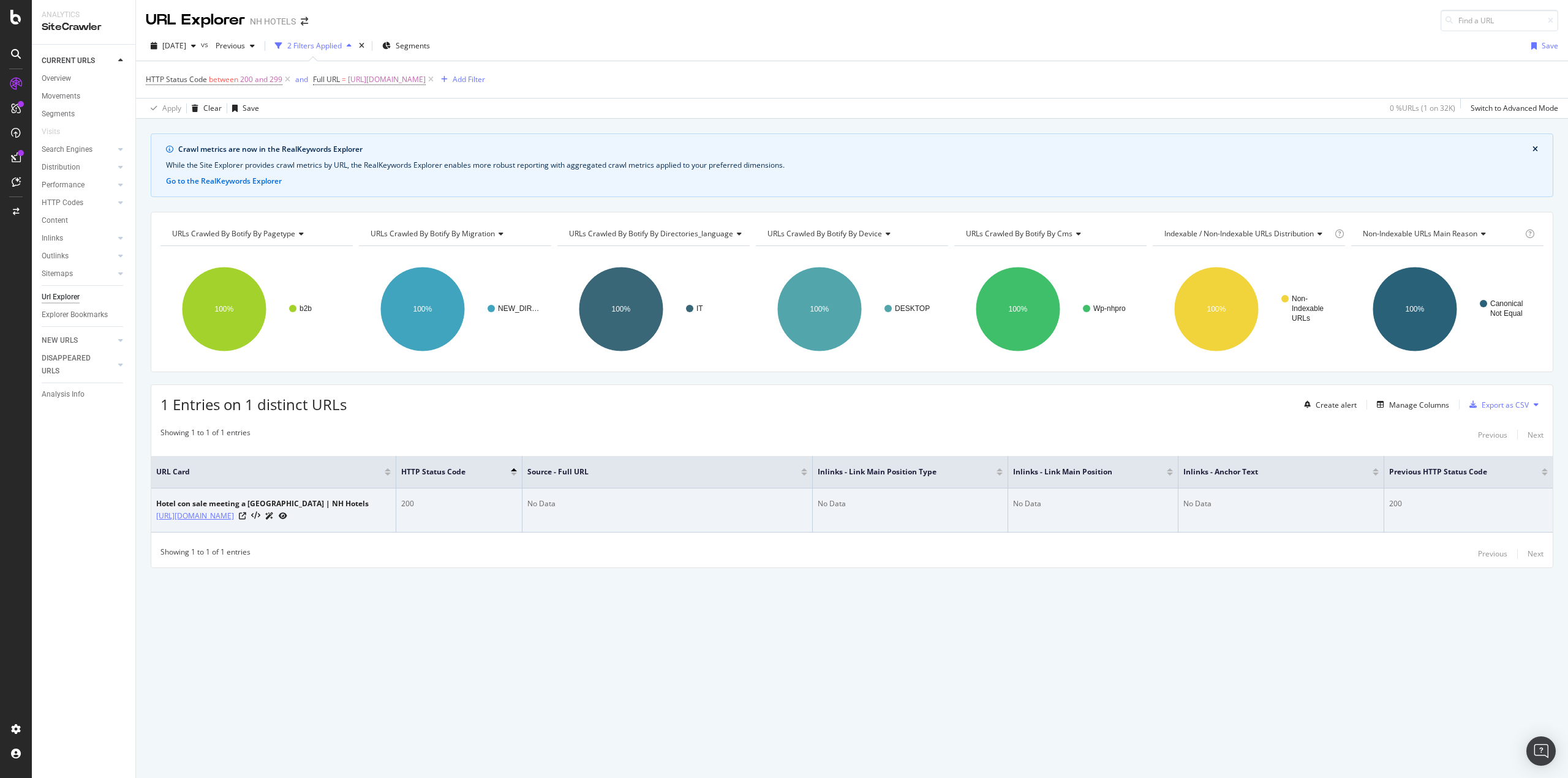
drag, startPoint x: 155, startPoint y: 508, endPoint x: 212, endPoint y: 516, distance: 57.6
click at [212, 516] on td "Hotel con sale meeting a [GEOGRAPHIC_DATA] | NH Hotels [URL][DOMAIN_NAME]" at bounding box center [274, 511] width 245 height 44
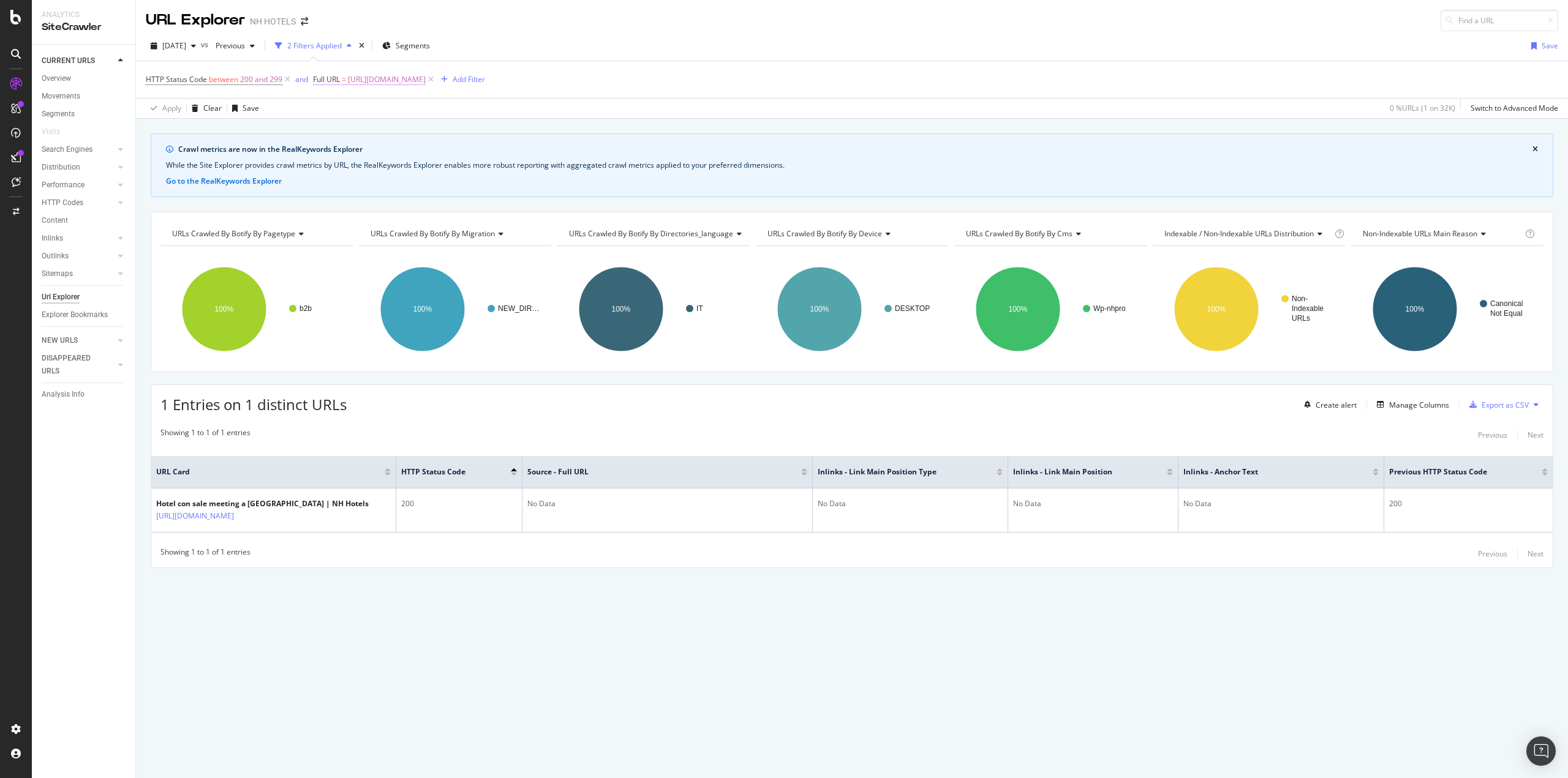
drag, startPoint x: 477, startPoint y: 76, endPoint x: 487, endPoint y: 86, distance: 14.1
click at [426, 76] on span "[URL][DOMAIN_NAME]" at bounding box center [387, 80] width 78 height 17
click at [449, 126] on icon at bounding box center [449, 130] width 7 height 9
click at [411, 127] on input "text" at bounding box center [391, 131] width 133 height 20
paste input "[URL][DOMAIN_NAME]"
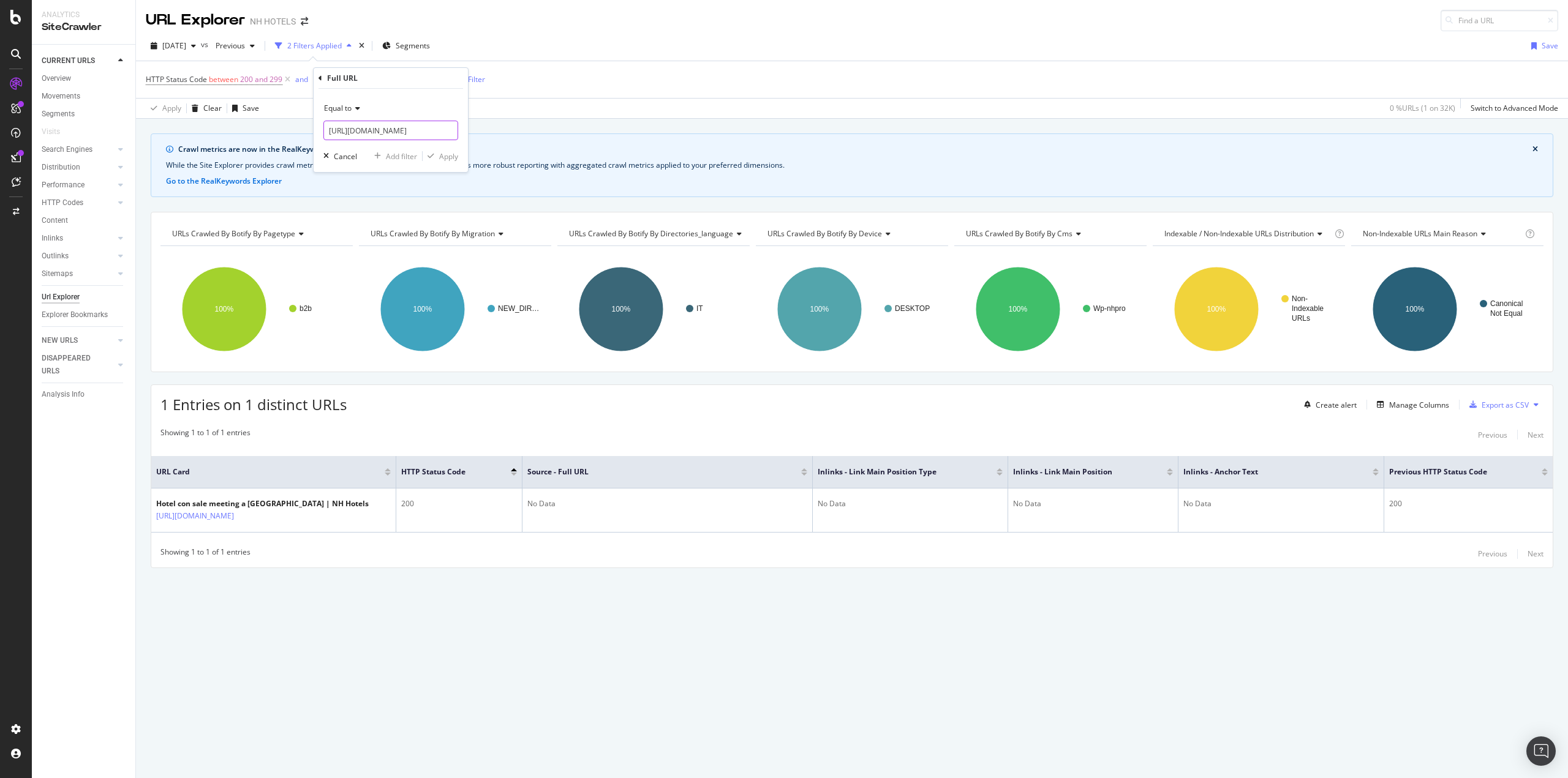
scroll to position [0, 141]
type input "[URL][DOMAIN_NAME]"
click at [457, 164] on div "Equal to [URL][DOMAIN_NAME] Cancel Add filter Apply" at bounding box center [391, 130] width 155 height 83
click at [446, 157] on div "Apply" at bounding box center [449, 157] width 19 height 11
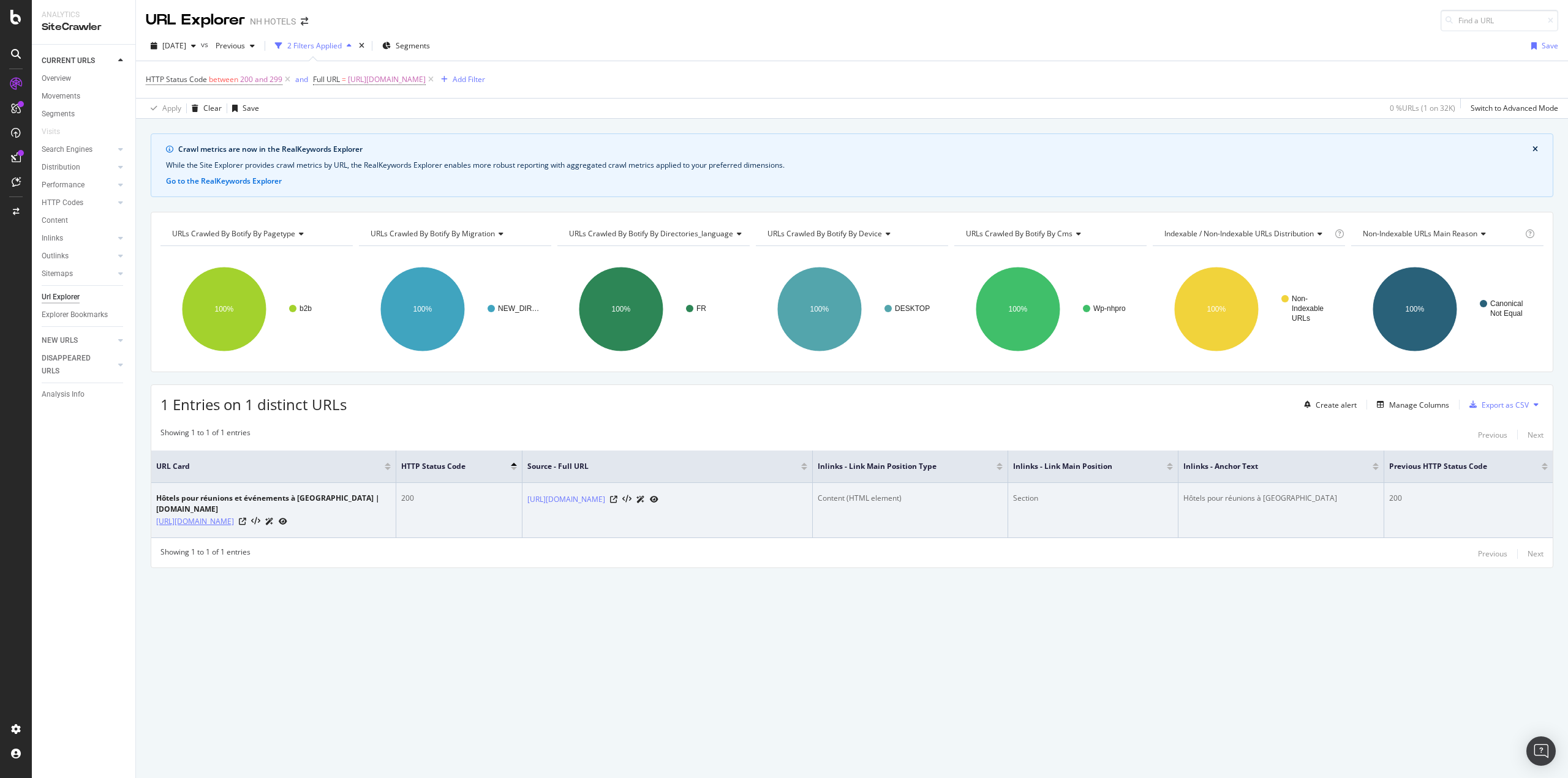
drag, startPoint x: 155, startPoint y: 518, endPoint x: 236, endPoint y: 526, distance: 81.4
click at [236, 526] on td "Hôtels pour réunions et événements à [GEOGRAPHIC_DATA] | [DOMAIN_NAME] [URL][DO…" at bounding box center [274, 510] width 245 height 55
drag, startPoint x: 526, startPoint y: 498, endPoint x: 706, endPoint y: 499, distance: 180.0
click at [706, 499] on td "[URL][DOMAIN_NAME]" at bounding box center [667, 510] width 290 height 55
drag, startPoint x: 1183, startPoint y: 494, endPoint x: 1310, endPoint y: 495, distance: 127.0
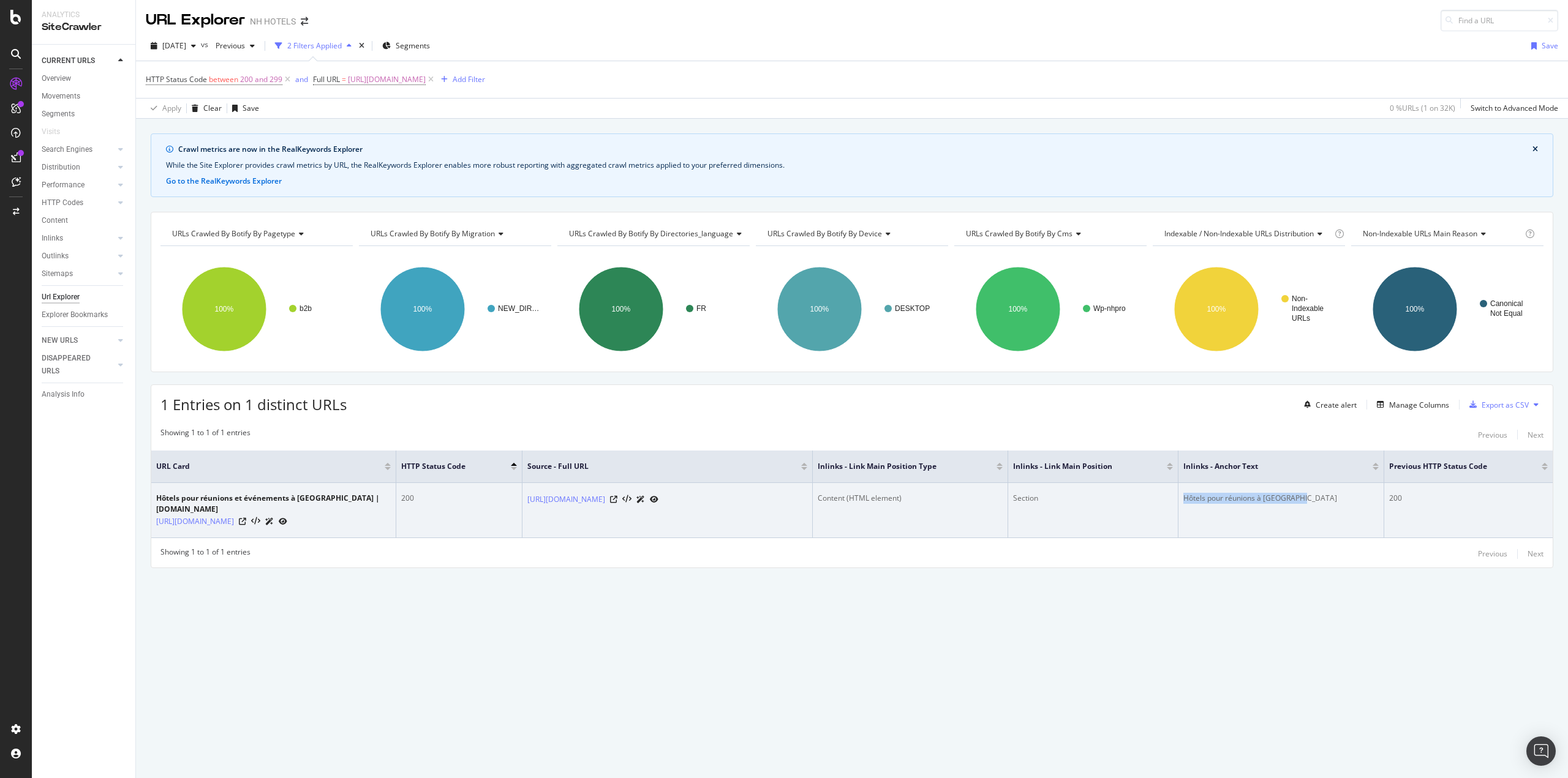
click at [1310, 495] on td "Hôtels pour réunions à [GEOGRAPHIC_DATA]" at bounding box center [1281, 510] width 205 height 55
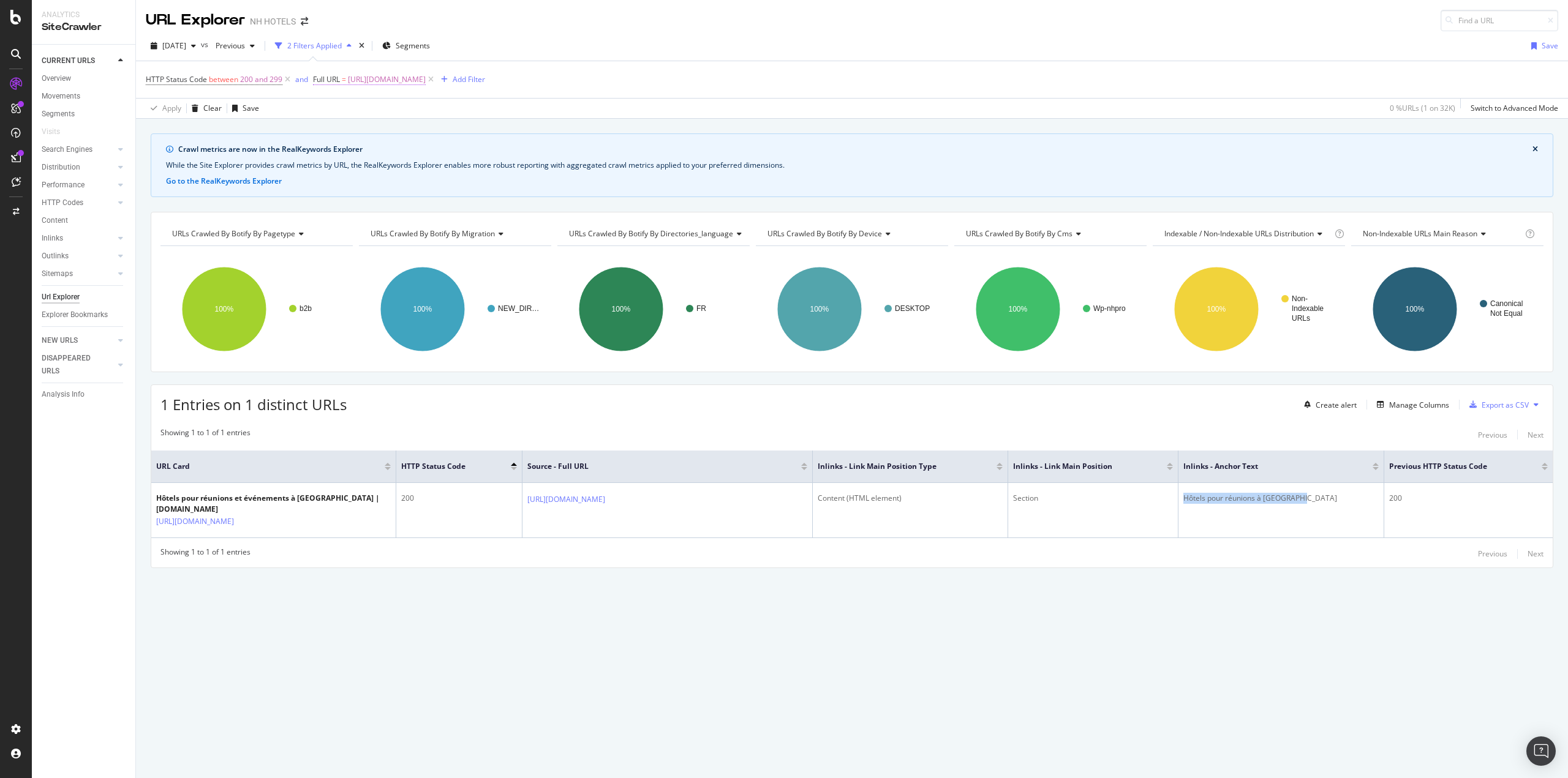
click at [426, 81] on span "[URL][DOMAIN_NAME]" at bounding box center [387, 80] width 78 height 17
drag, startPoint x: 447, startPoint y: 127, endPoint x: 414, endPoint y: 128, distance: 33.0
click at [447, 128] on icon at bounding box center [449, 130] width 7 height 9
click at [414, 129] on input "text" at bounding box center [391, 131] width 133 height 20
paste input "[URL][DOMAIN_NAME]"
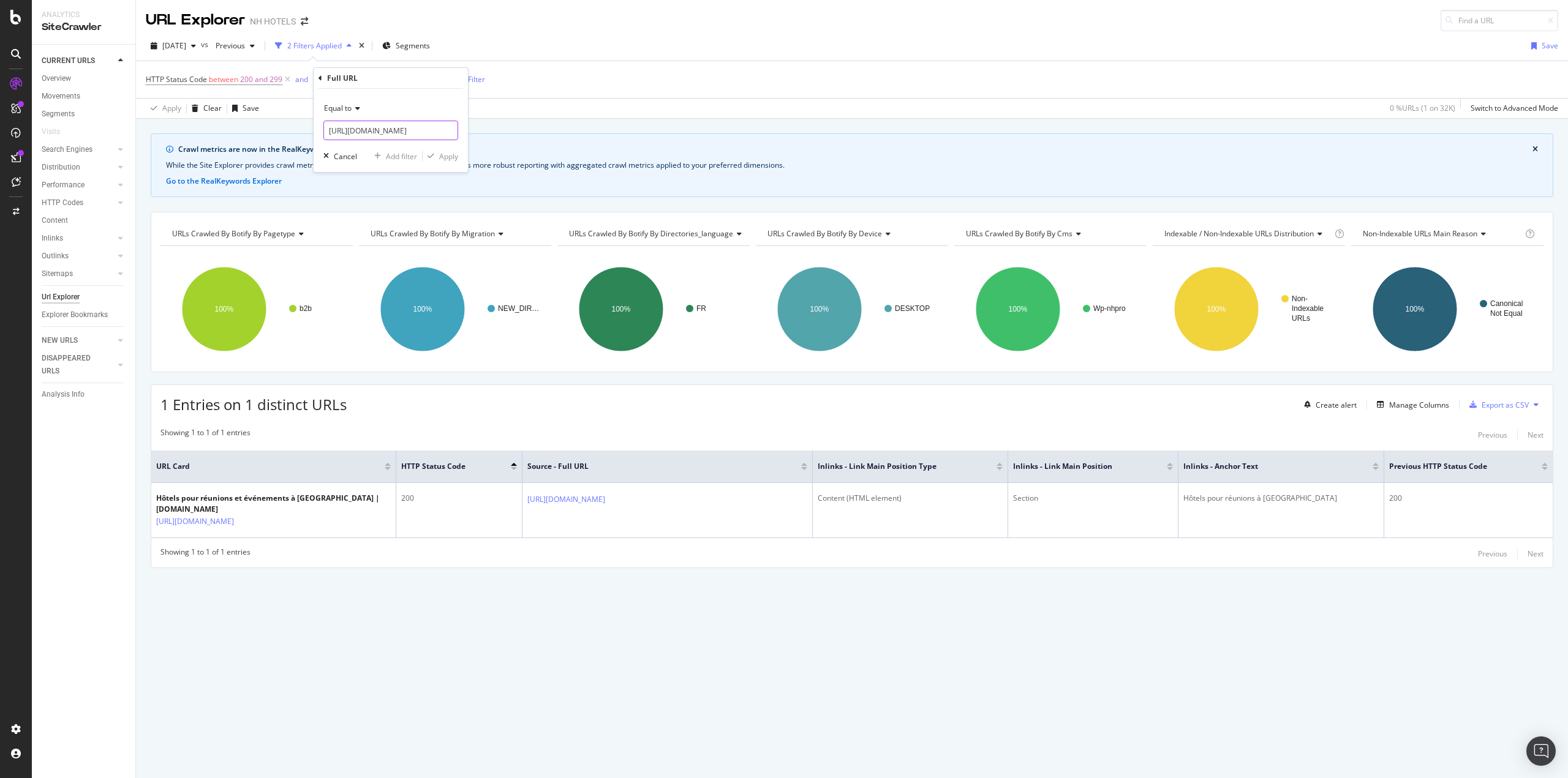
scroll to position [0, 128]
type input "[URL][DOMAIN_NAME]"
click at [441, 161] on div "Apply" at bounding box center [449, 157] width 19 height 11
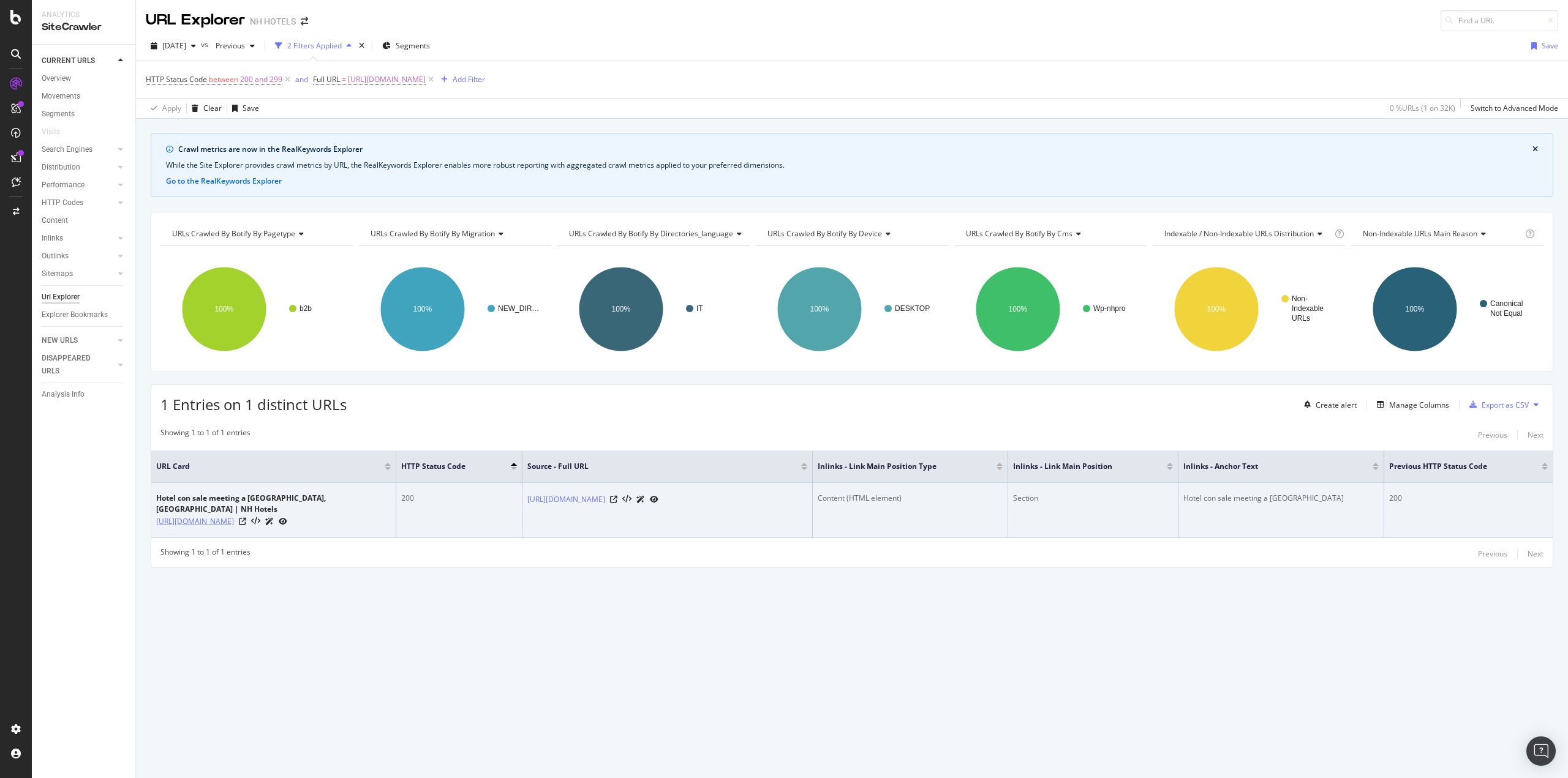
drag, startPoint x: 153, startPoint y: 510, endPoint x: 213, endPoint y: 520, distance: 60.8
click at [213, 520] on td "Hotel con sale meeting a [GEOGRAPHIC_DATA], [GEOGRAPHIC_DATA] | NH Hotels [URL]…" at bounding box center [274, 510] width 245 height 55
drag, startPoint x: 519, startPoint y: 497, endPoint x: 707, endPoint y: 502, distance: 188.1
click at [707, 502] on tr "Hotel con sale meeting a [GEOGRAPHIC_DATA], [GEOGRAPHIC_DATA] | NH Hotels [URL]…" at bounding box center [852, 510] width 1401 height 55
drag, startPoint x: 1185, startPoint y: 498, endPoint x: 1374, endPoint y: 499, distance: 189.0
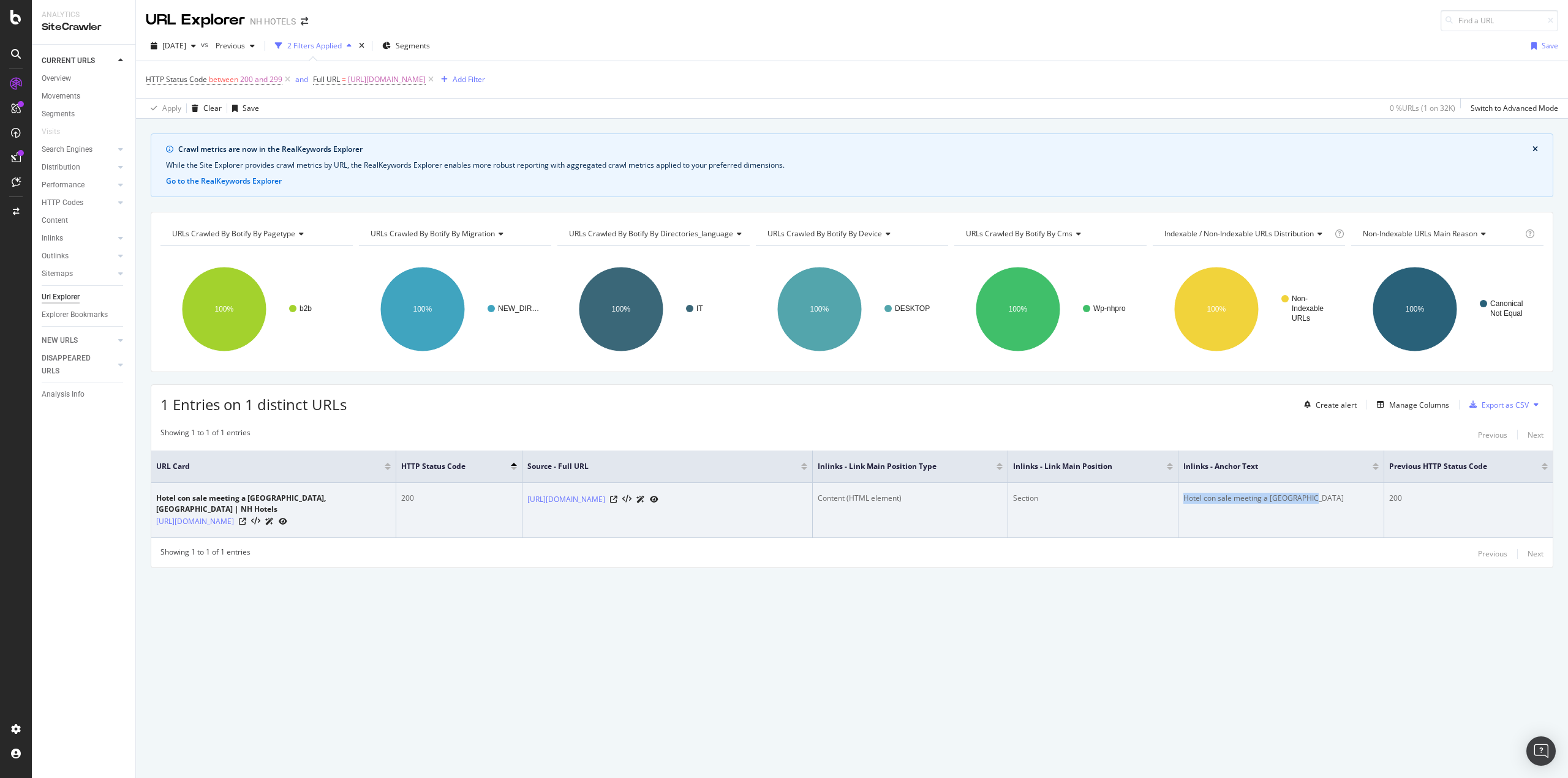
click at [1374, 499] on div "Hotel con sale meeting a [GEOGRAPHIC_DATA]" at bounding box center [1281, 498] width 196 height 11
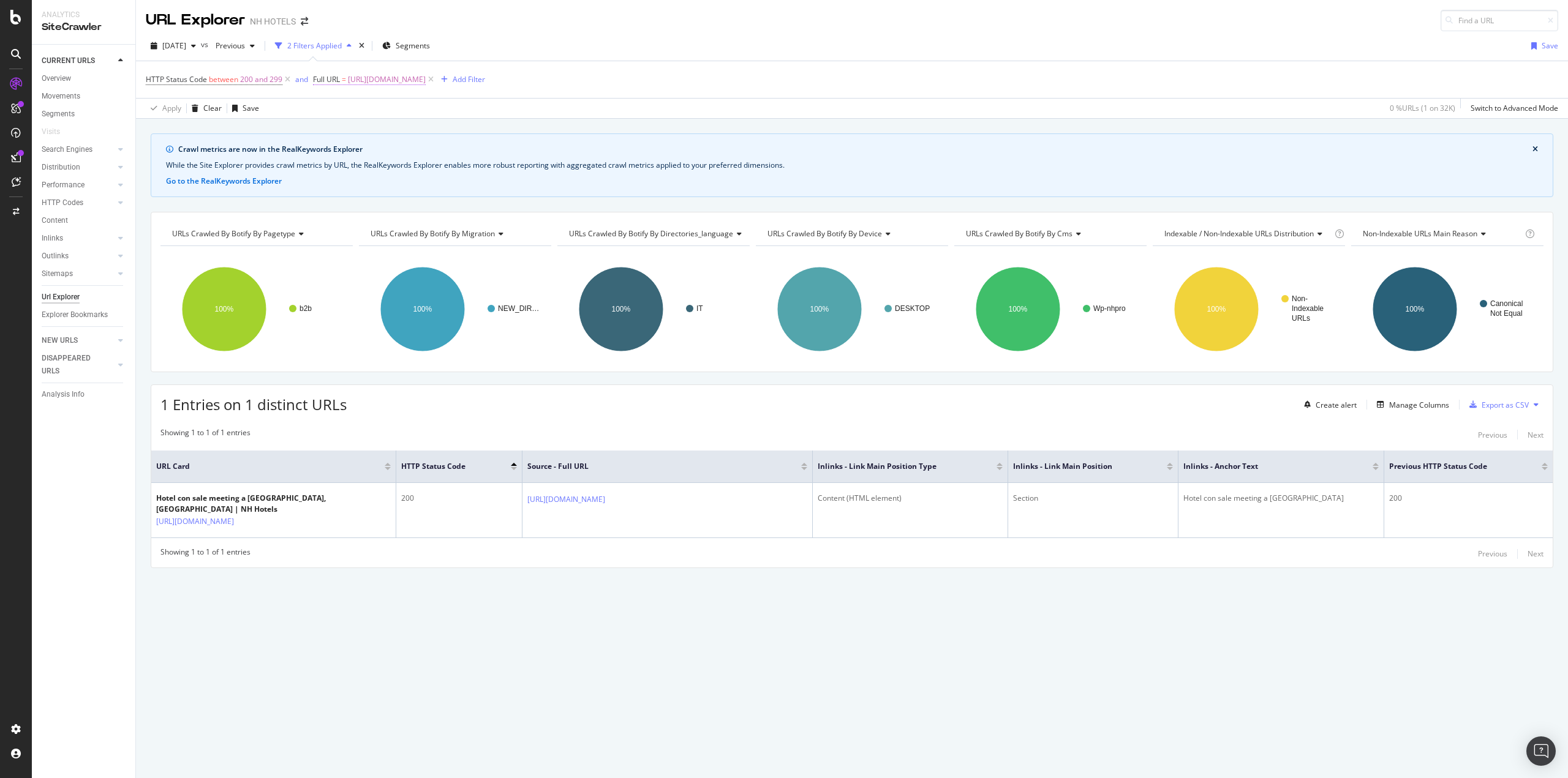
click at [426, 81] on span "[URL][DOMAIN_NAME]" at bounding box center [387, 80] width 78 height 17
drag, startPoint x: 449, startPoint y: 129, endPoint x: 410, endPoint y: 134, distance: 39.3
click at [447, 129] on icon at bounding box center [449, 130] width 7 height 9
click at [410, 134] on input "text" at bounding box center [391, 131] width 133 height 20
paste input "[URL][DOMAIN_NAME]"
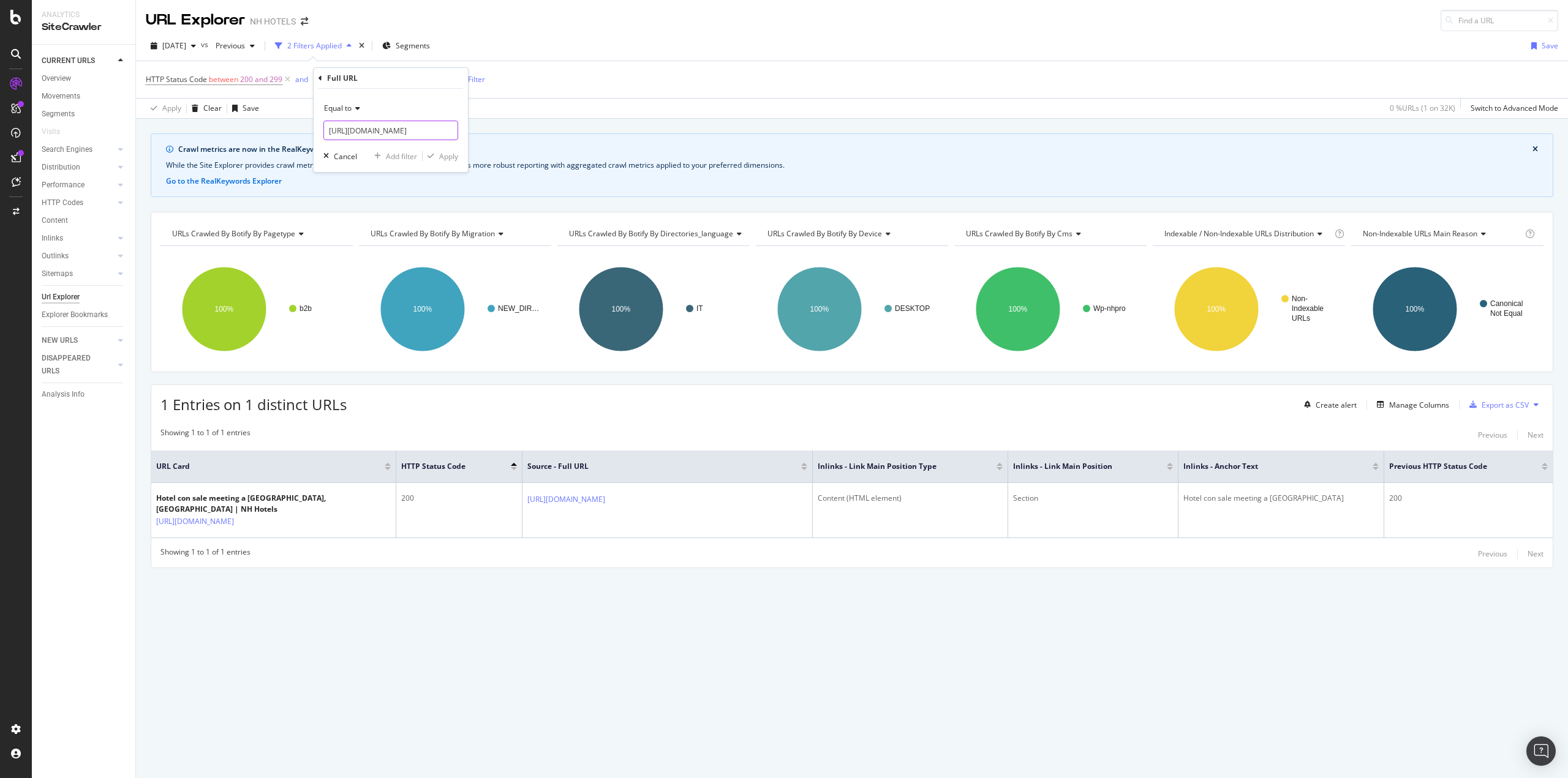
scroll to position [0, 122]
type input "[URL][DOMAIN_NAME]"
click at [440, 159] on div "Apply" at bounding box center [449, 157] width 19 height 11
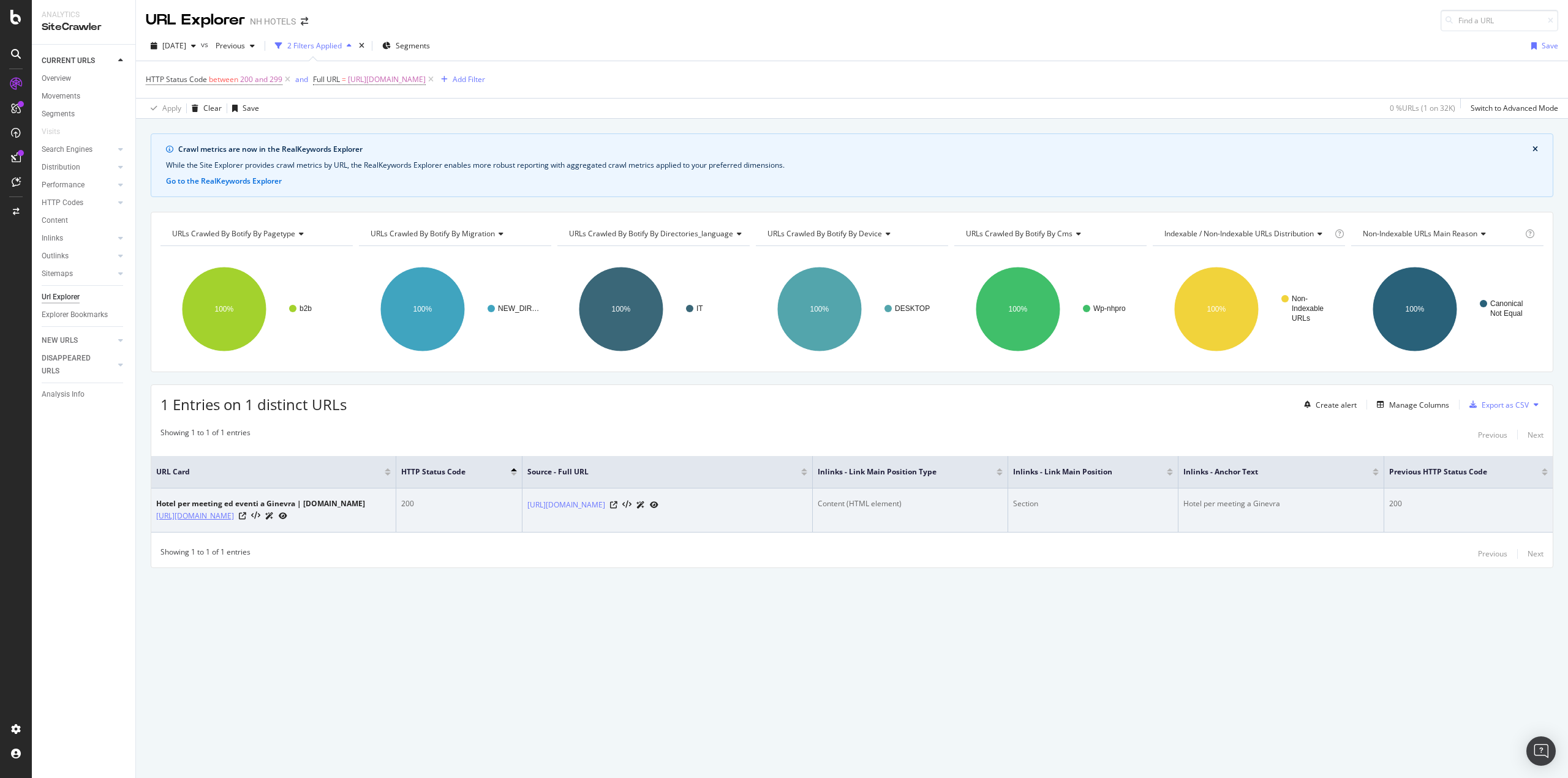
drag, startPoint x: 153, startPoint y: 507, endPoint x: 209, endPoint y: 517, distance: 56.9
click at [209, 517] on td "Hotel per meeting ed eventi a Ginevra | [DOMAIN_NAME] [URL][DOMAIN_NAME]" at bounding box center [274, 511] width 245 height 44
drag, startPoint x: 523, startPoint y: 499, endPoint x: 691, endPoint y: 514, distance: 168.7
click at [691, 514] on td "[URL][DOMAIN_NAME]" at bounding box center [667, 511] width 290 height 44
drag, startPoint x: 1183, startPoint y: 495, endPoint x: 1257, endPoint y: 499, distance: 74.1
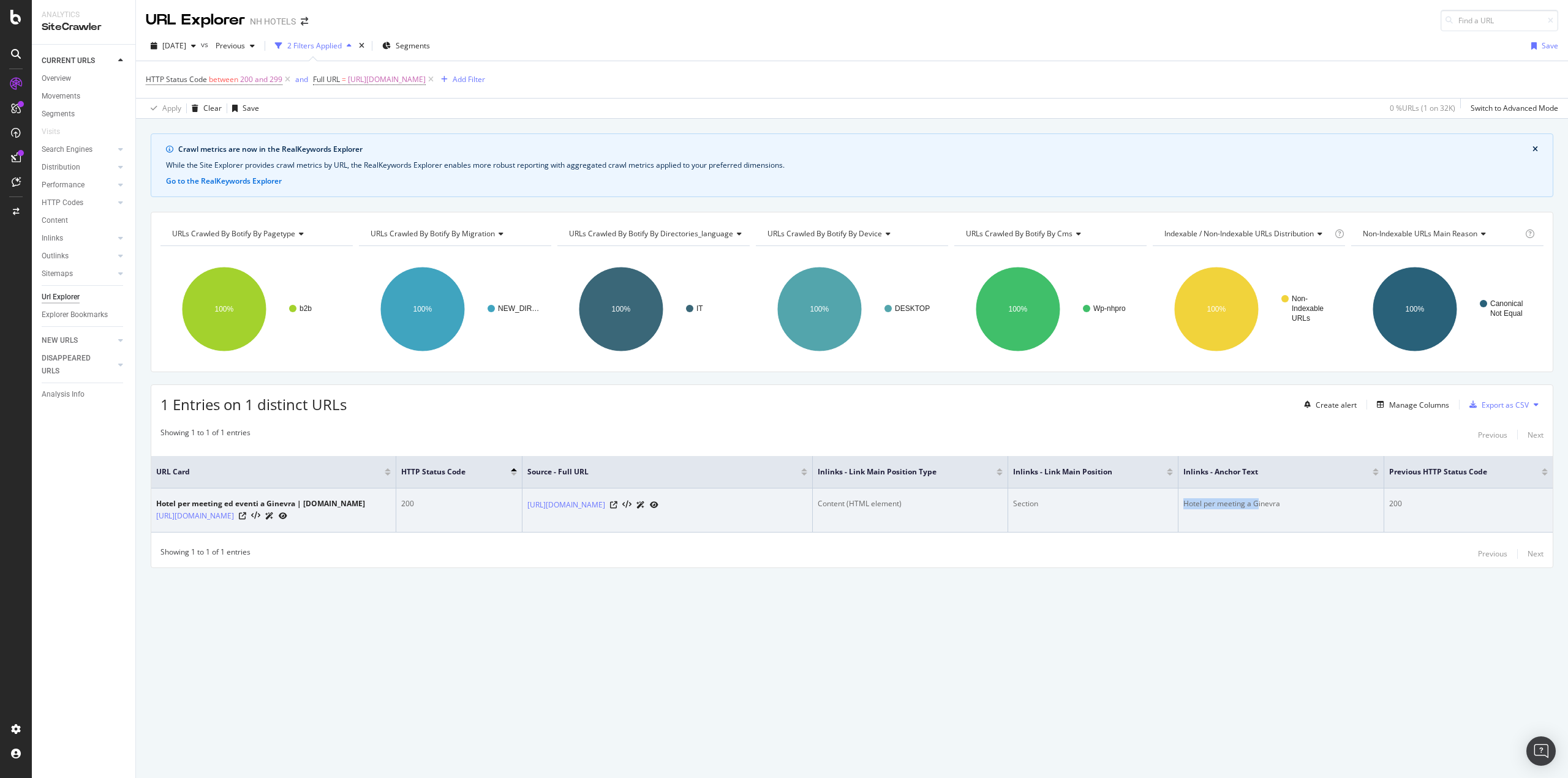
click at [1257, 500] on td "Hotel per meeting a Ginevra" at bounding box center [1281, 511] width 205 height 44
click at [1183, 498] on div "Hotel per meeting a Ginevra" at bounding box center [1281, 503] width 196 height 11
drag, startPoint x: 1183, startPoint y: 497, endPoint x: 1270, endPoint y: 494, distance: 87.1
click at [1270, 498] on div "Hotel per meeting a Ginevra" at bounding box center [1281, 503] width 196 height 11
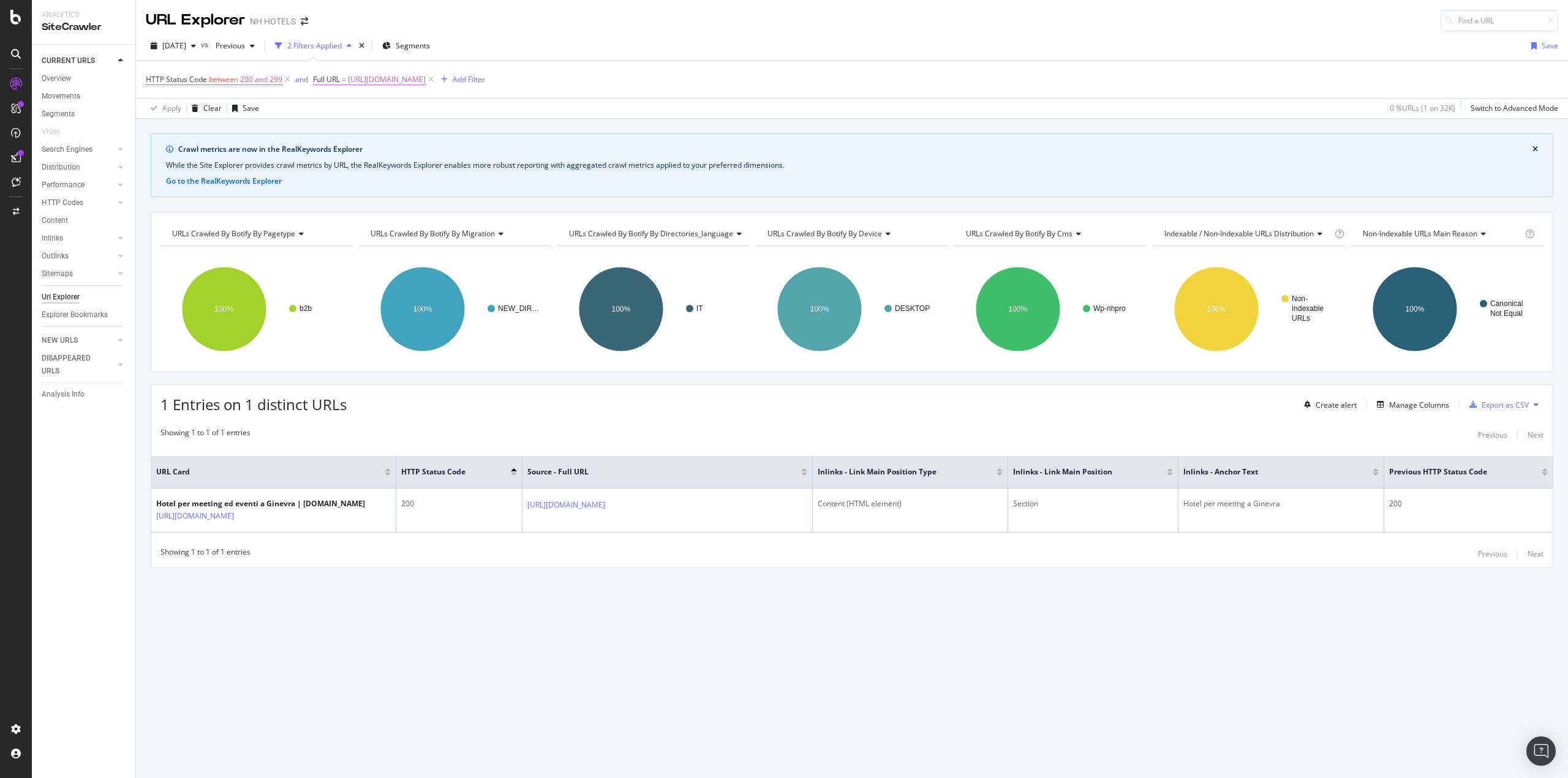
click at [426, 79] on span "[URL][DOMAIN_NAME]" at bounding box center [387, 80] width 78 height 17
click at [444, 127] on div at bounding box center [448, 131] width 18 height 20
click at [420, 133] on input "text" at bounding box center [391, 131] width 133 height 20
paste input "[URL][DOMAIN_NAME]"
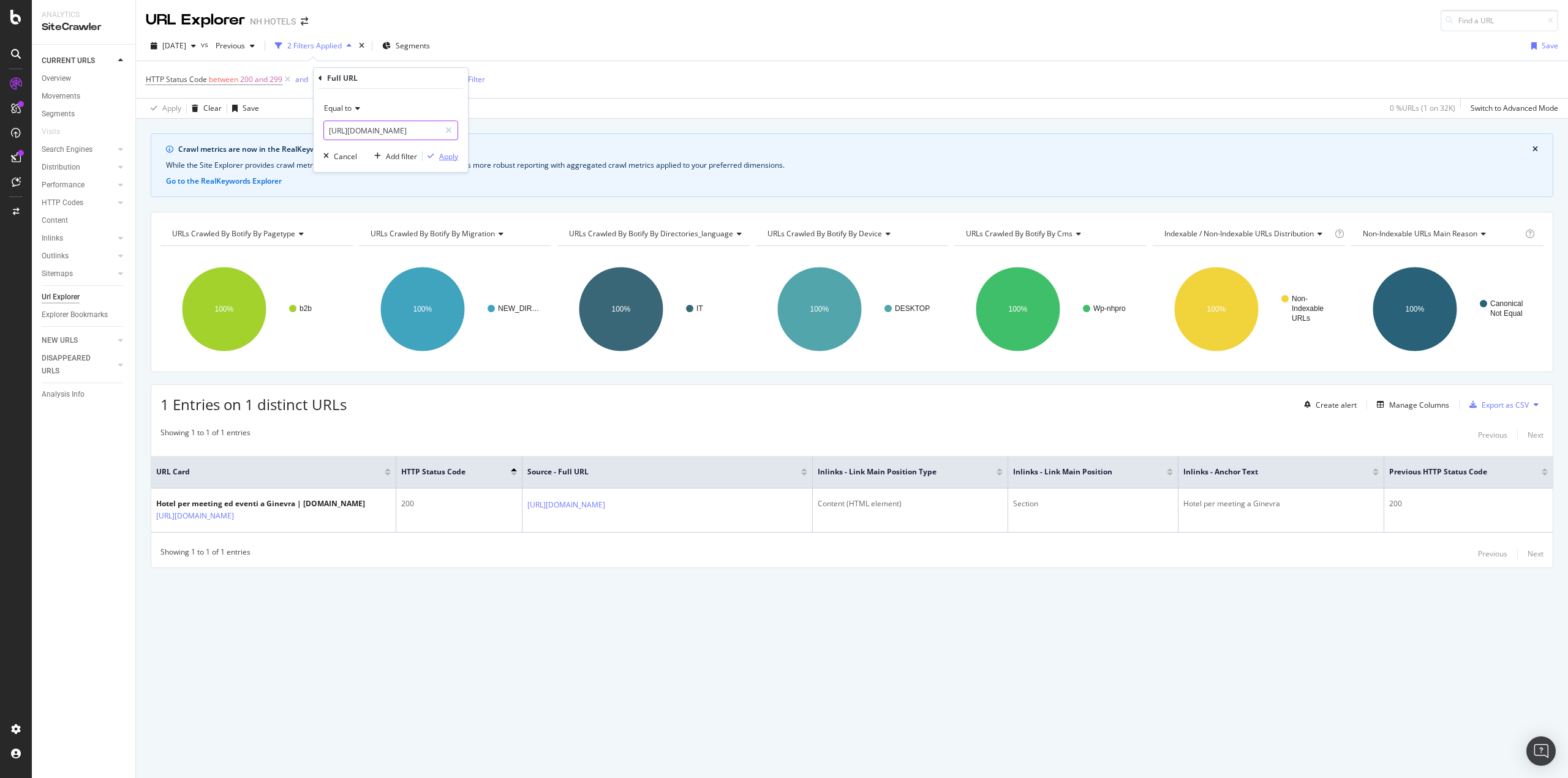
type input "[URL][DOMAIN_NAME]"
click at [446, 156] on div "Apply" at bounding box center [449, 157] width 19 height 11
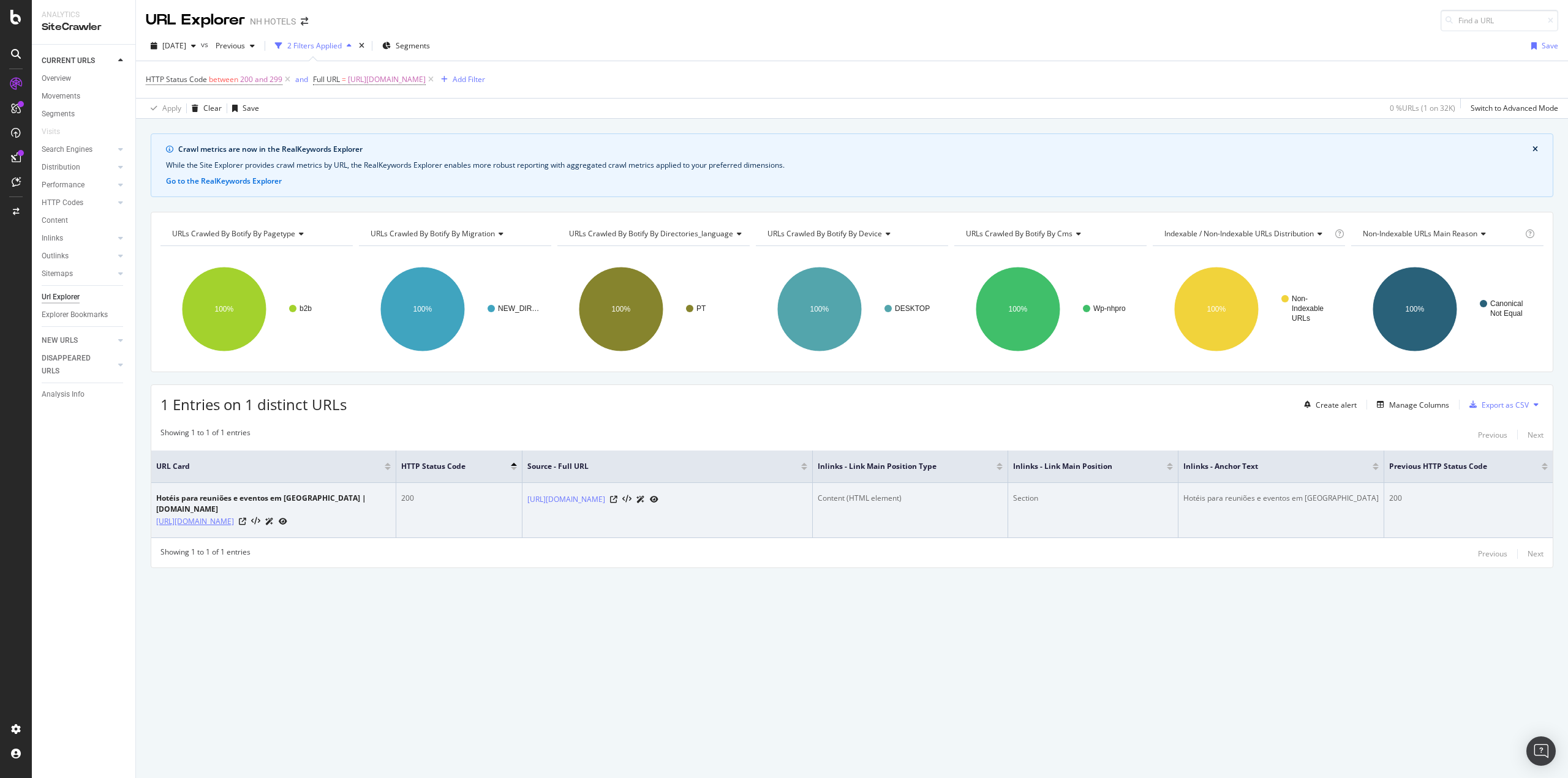
drag, startPoint x: 153, startPoint y: 507, endPoint x: 246, endPoint y: 521, distance: 94.0
click at [246, 521] on td "Hotéis para reuniões e eventos em [GEOGRAPHIC_DATA] | [DOMAIN_NAME] [URL][DOMAI…" at bounding box center [274, 510] width 245 height 55
drag, startPoint x: 523, startPoint y: 495, endPoint x: 724, endPoint y: 492, distance: 201.0
click at [724, 492] on td "[URL][DOMAIN_NAME]" at bounding box center [667, 510] width 290 height 55
drag, startPoint x: 1183, startPoint y: 494, endPoint x: 1355, endPoint y: 485, distance: 172.2
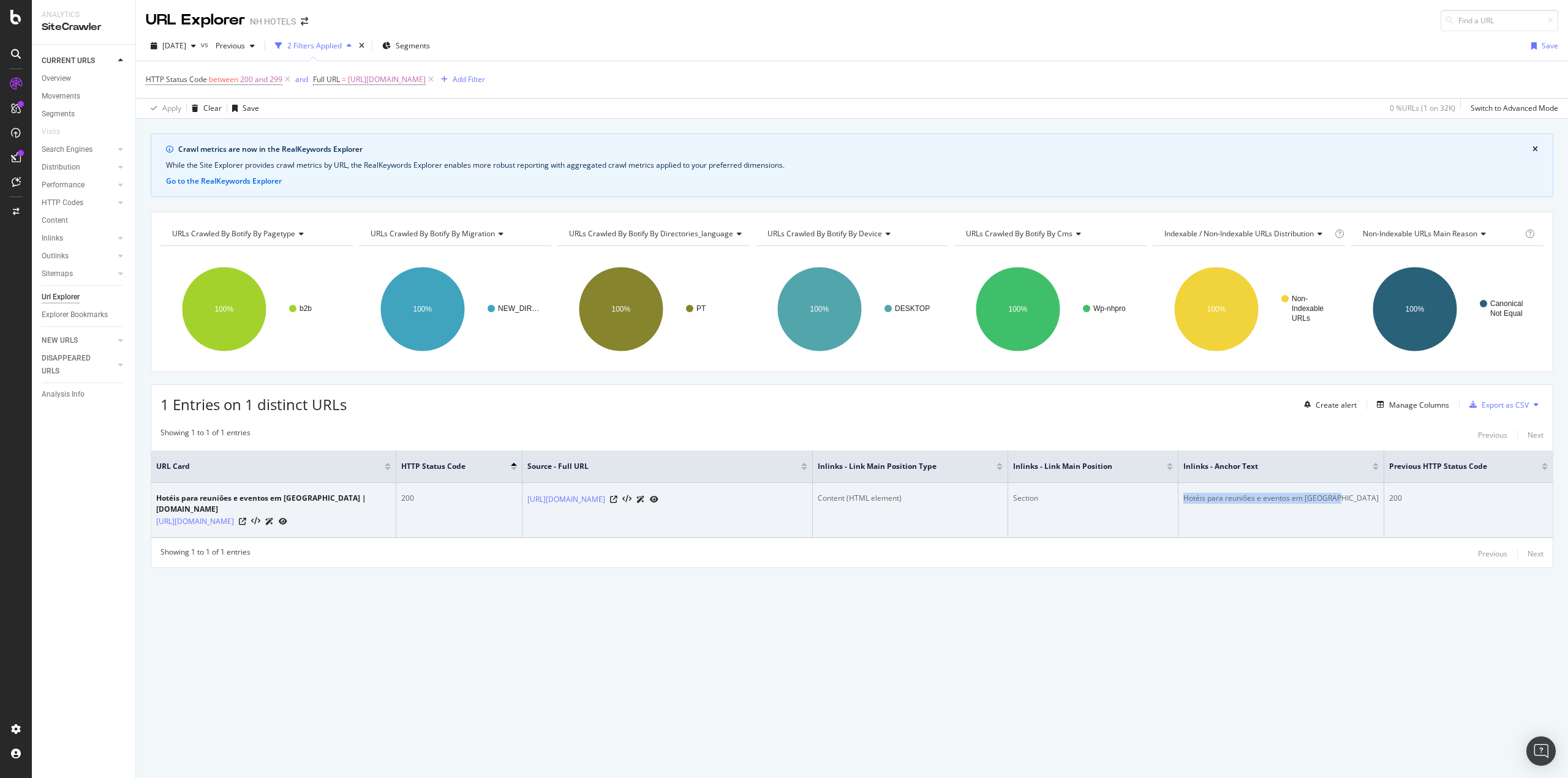
click at [1355, 485] on td "Hotéis para reuniões e eventos em [GEOGRAPHIC_DATA]" at bounding box center [1281, 510] width 205 height 55
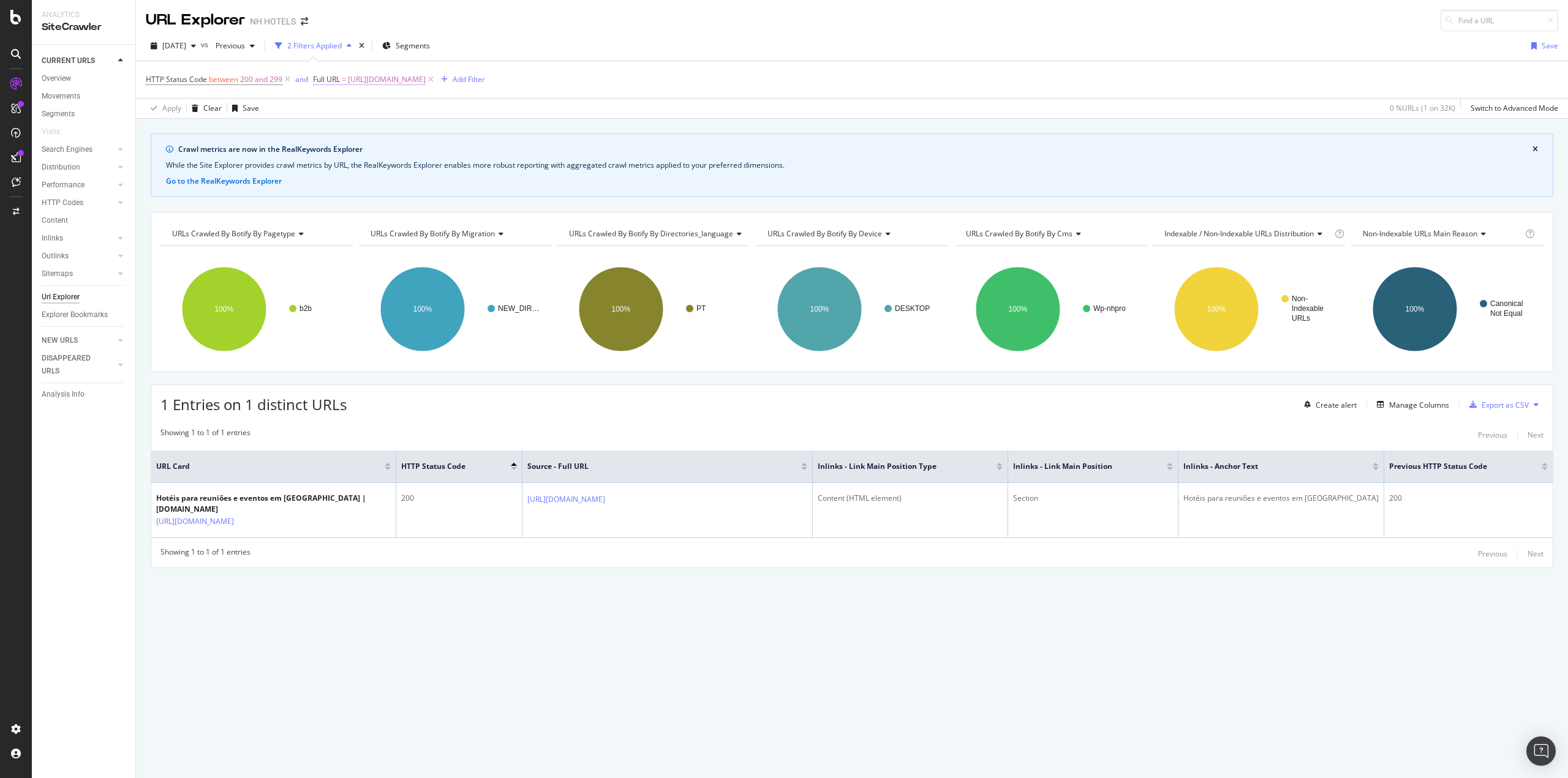
click at [426, 86] on span "[URL][DOMAIN_NAME]" at bounding box center [387, 80] width 78 height 17
drag, startPoint x: 453, startPoint y: 130, endPoint x: 405, endPoint y: 135, distance: 48.3
click at [447, 132] on div at bounding box center [448, 131] width 18 height 20
click at [402, 135] on input "text" at bounding box center [391, 131] width 133 height 20
paste input "[URL][DOMAIN_NAME]"
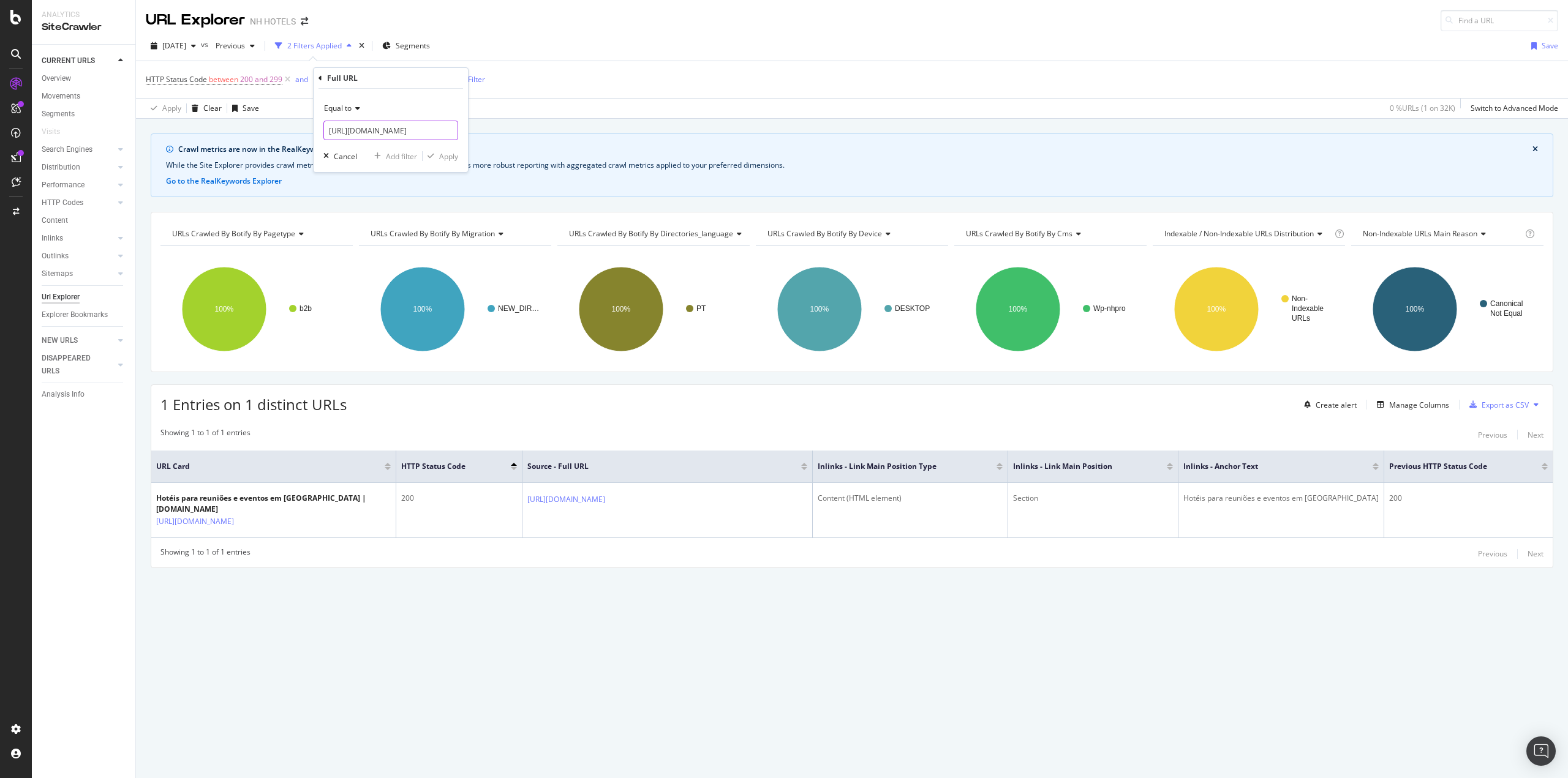
scroll to position [0, 112]
type input "[URL][DOMAIN_NAME]"
click at [442, 152] on div "Apply" at bounding box center [449, 157] width 19 height 11
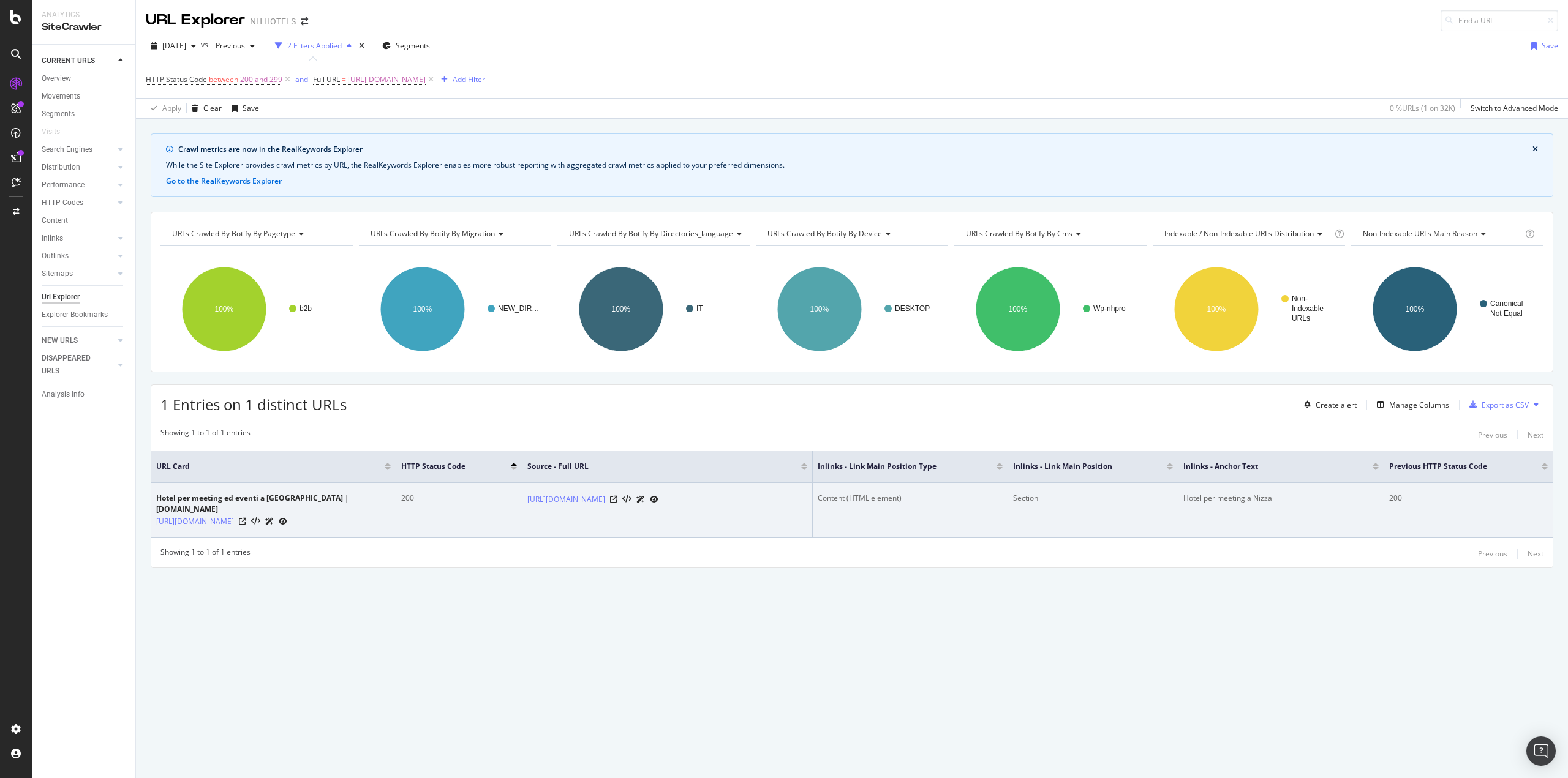
drag, startPoint x: 155, startPoint y: 509, endPoint x: 203, endPoint y: 522, distance: 49.7
click at [203, 522] on td "Hotel per meeting ed eventi a [GEOGRAPHIC_DATA] | [DOMAIN_NAME] [URL][DOMAIN_NA…" at bounding box center [274, 510] width 245 height 55
drag, startPoint x: 525, startPoint y: 497, endPoint x: 679, endPoint y: 506, distance: 154.3
click at [679, 506] on td "[URL][DOMAIN_NAME]" at bounding box center [667, 510] width 290 height 55
drag, startPoint x: 1294, startPoint y: 504, endPoint x: 1181, endPoint y: 497, distance: 113.2
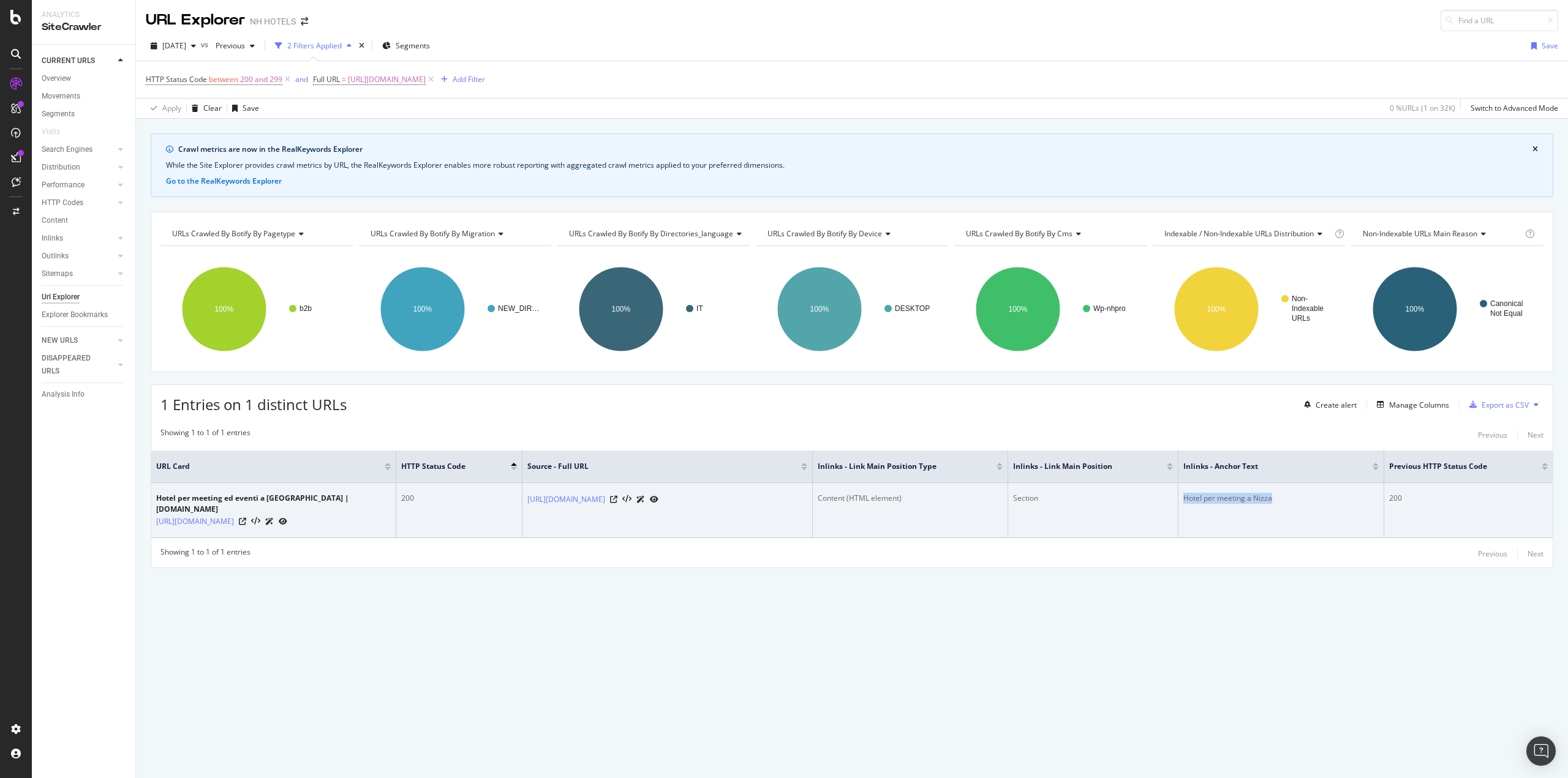
click at [1181, 497] on td "Hotel per meeting a Nizza" at bounding box center [1281, 510] width 205 height 55
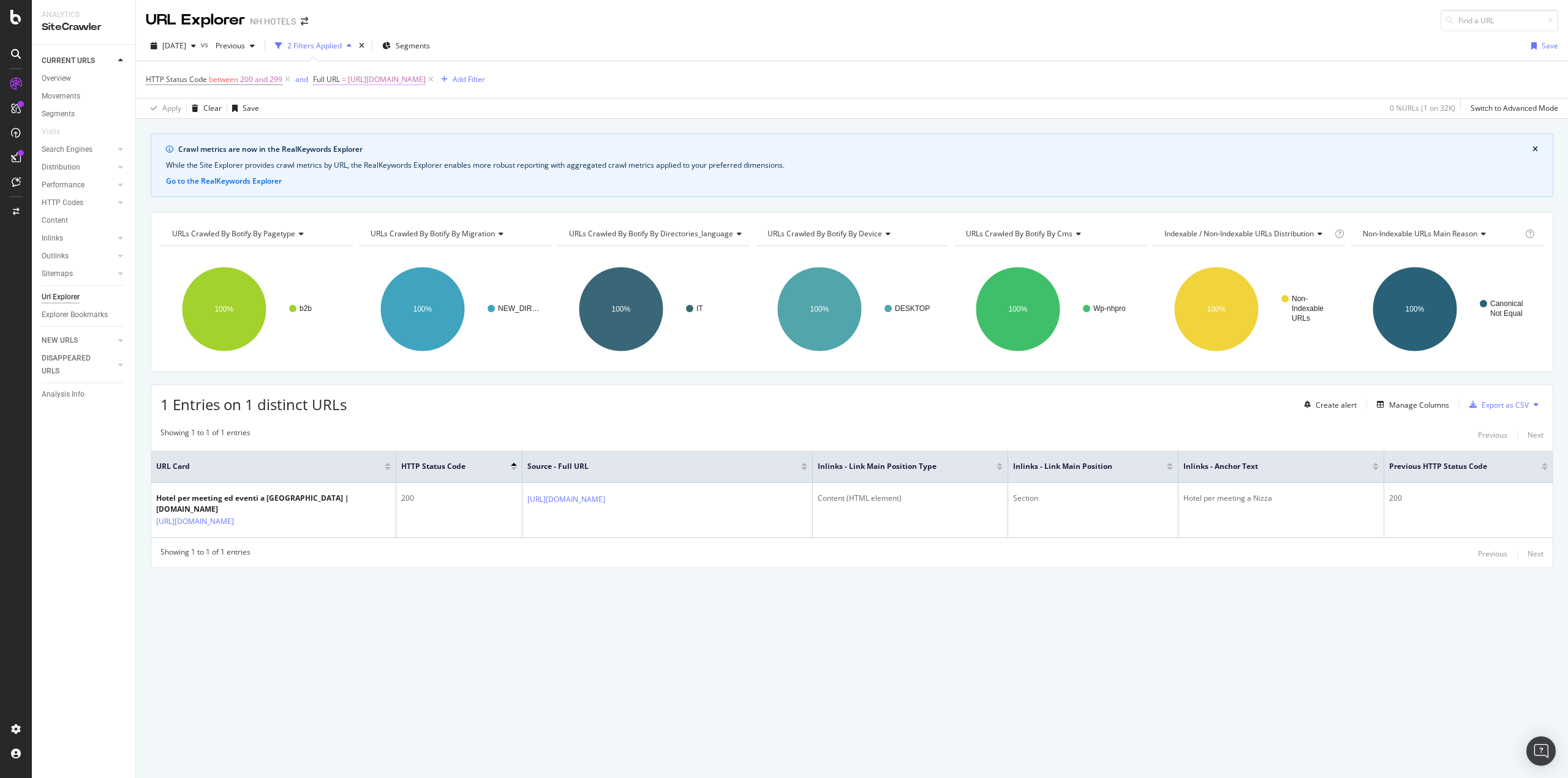
click at [426, 75] on span "[URL][DOMAIN_NAME]" at bounding box center [387, 80] width 78 height 17
click at [447, 129] on icon at bounding box center [449, 130] width 7 height 9
click at [425, 131] on input "text" at bounding box center [391, 131] width 133 height 20
paste input "[URL][DOMAIN_NAME]"
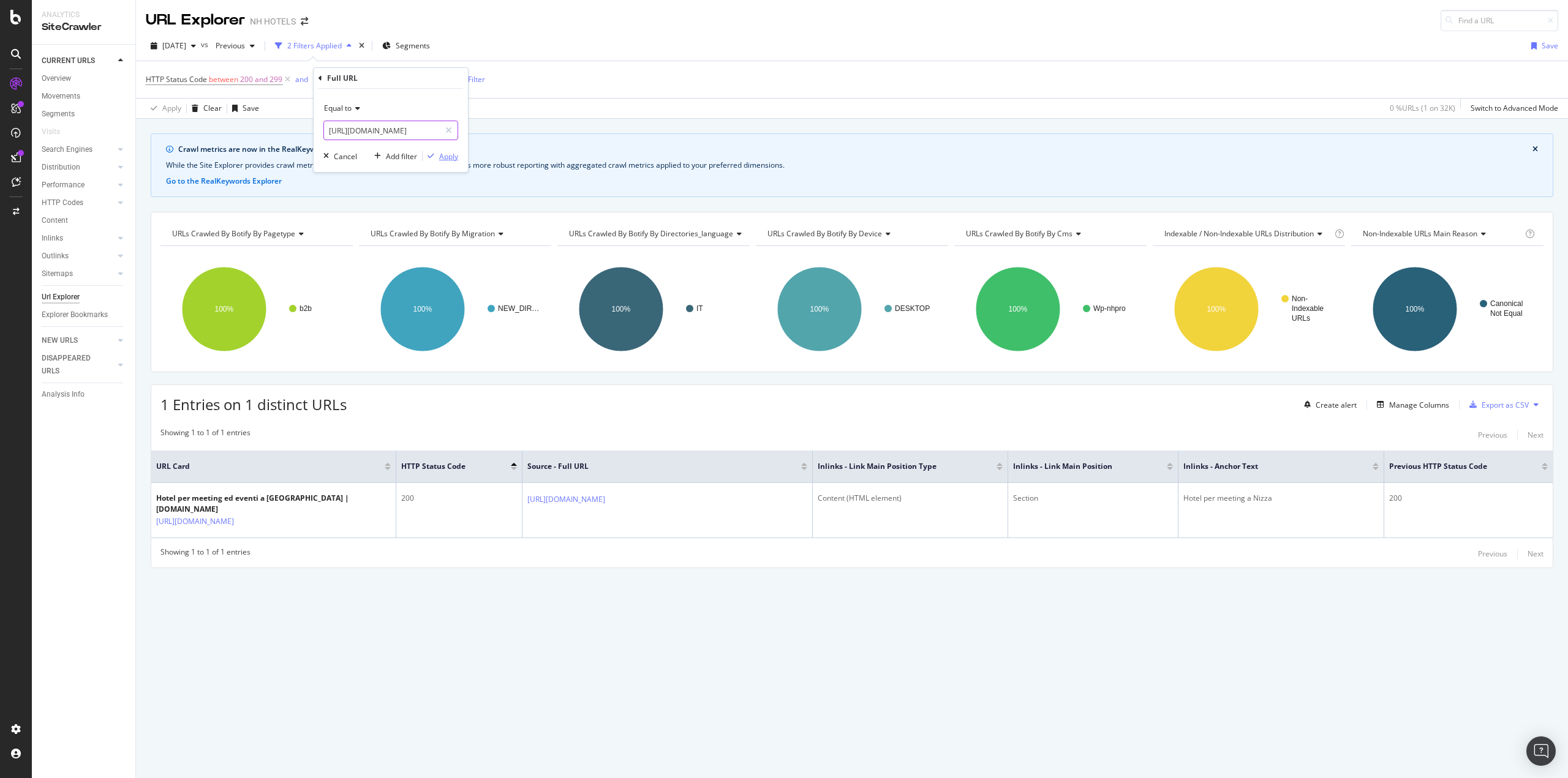
type input "[URL][DOMAIN_NAME]"
click at [456, 159] on div "Apply" at bounding box center [449, 157] width 19 height 11
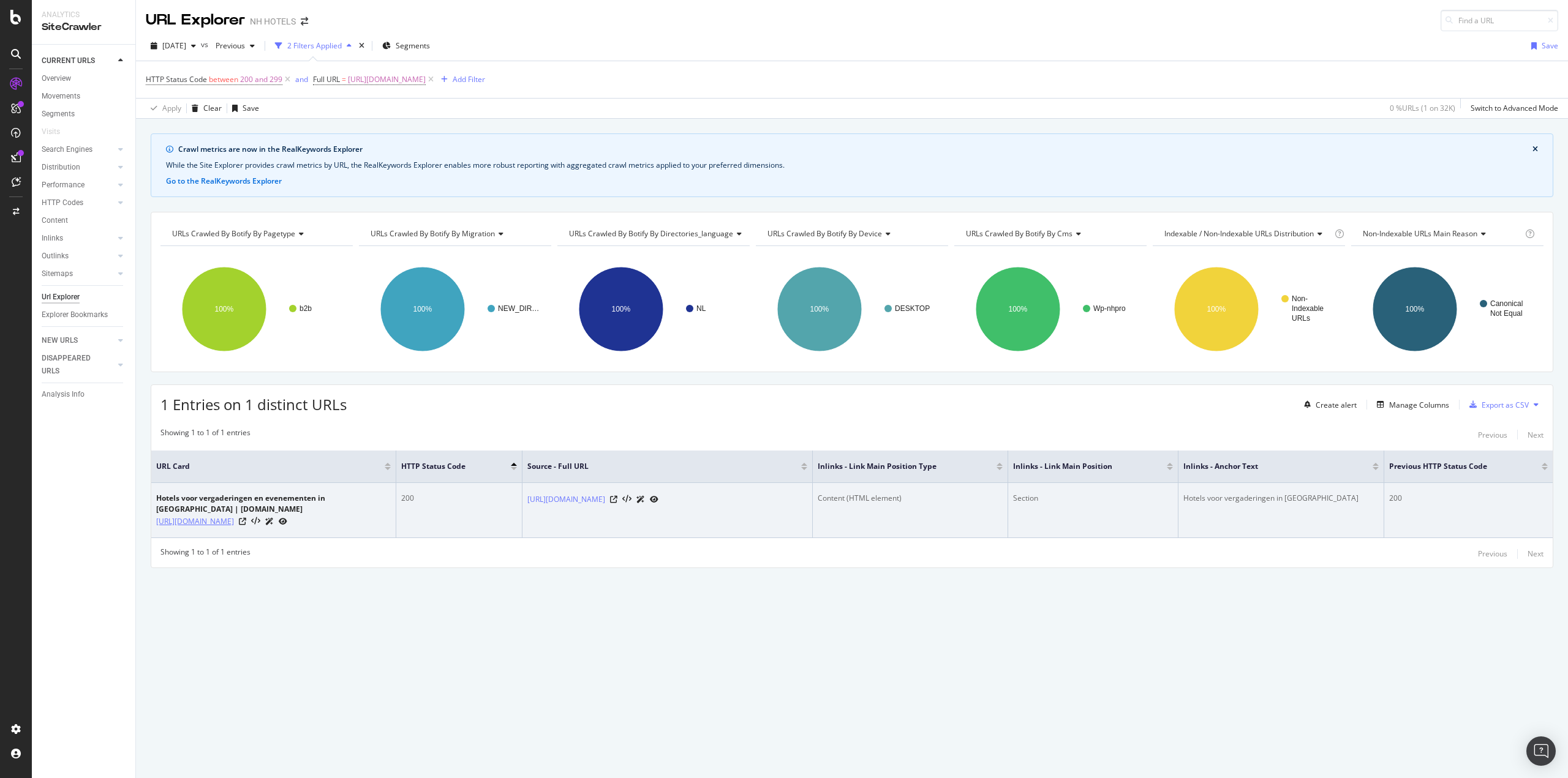
drag, startPoint x: 155, startPoint y: 516, endPoint x: 253, endPoint y: 536, distance: 100.0
click at [253, 536] on td "Hotels voor vergaderingen en evenementen in [GEOGRAPHIC_DATA] | [DOMAIN_NAME] […" at bounding box center [274, 510] width 245 height 55
drag, startPoint x: 525, startPoint y: 495, endPoint x: 681, endPoint y: 521, distance: 158.2
click at [681, 488] on td "[URL][DOMAIN_NAME]" at bounding box center [667, 510] width 290 height 55
drag, startPoint x: 1318, startPoint y: 497, endPoint x: 1151, endPoint y: 501, distance: 167.0
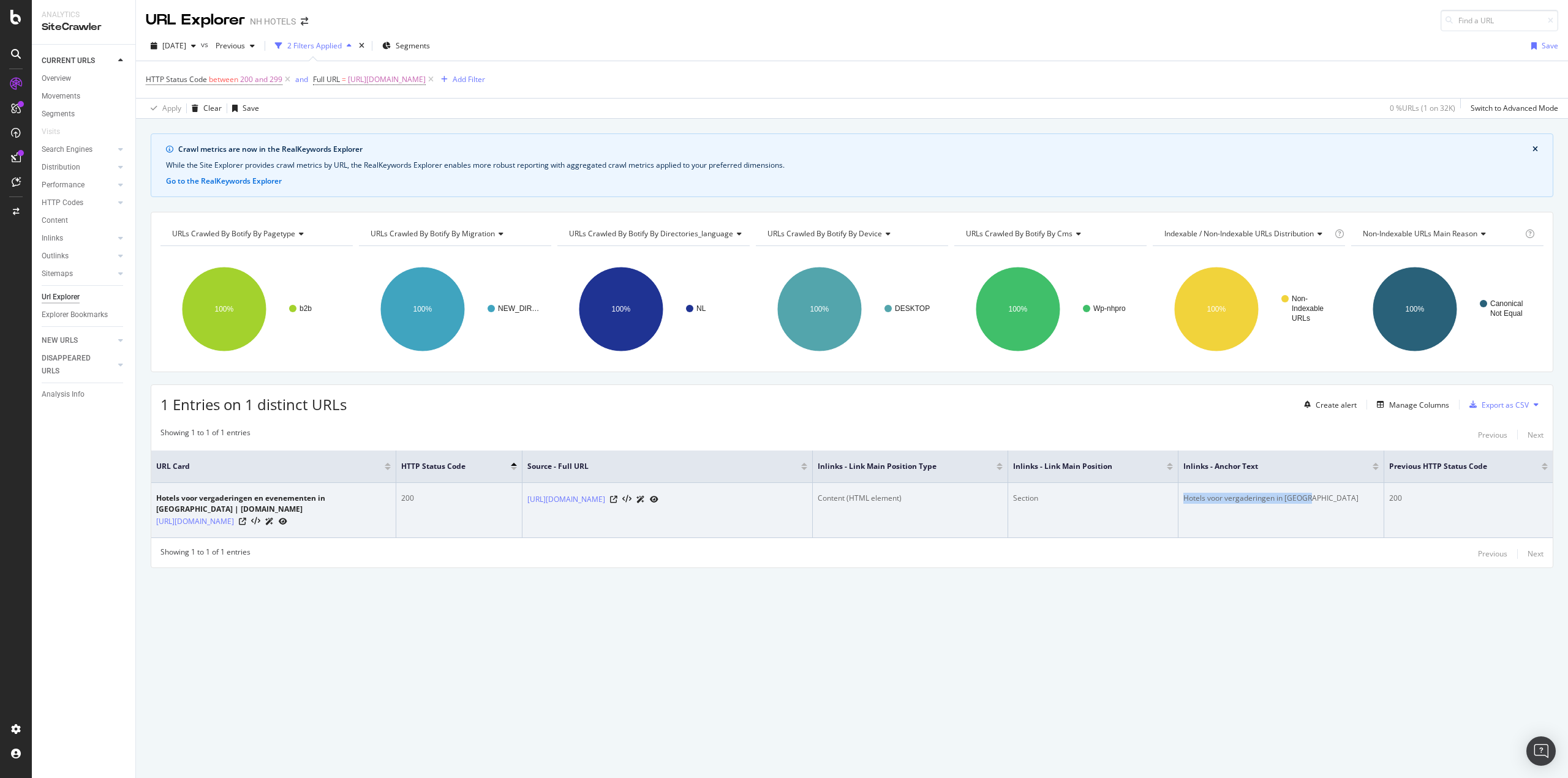
click at [1151, 501] on tr "Hotels voor vergaderingen en evenementen in [GEOGRAPHIC_DATA] | [DOMAIN_NAME] […" at bounding box center [852, 510] width 1401 height 55
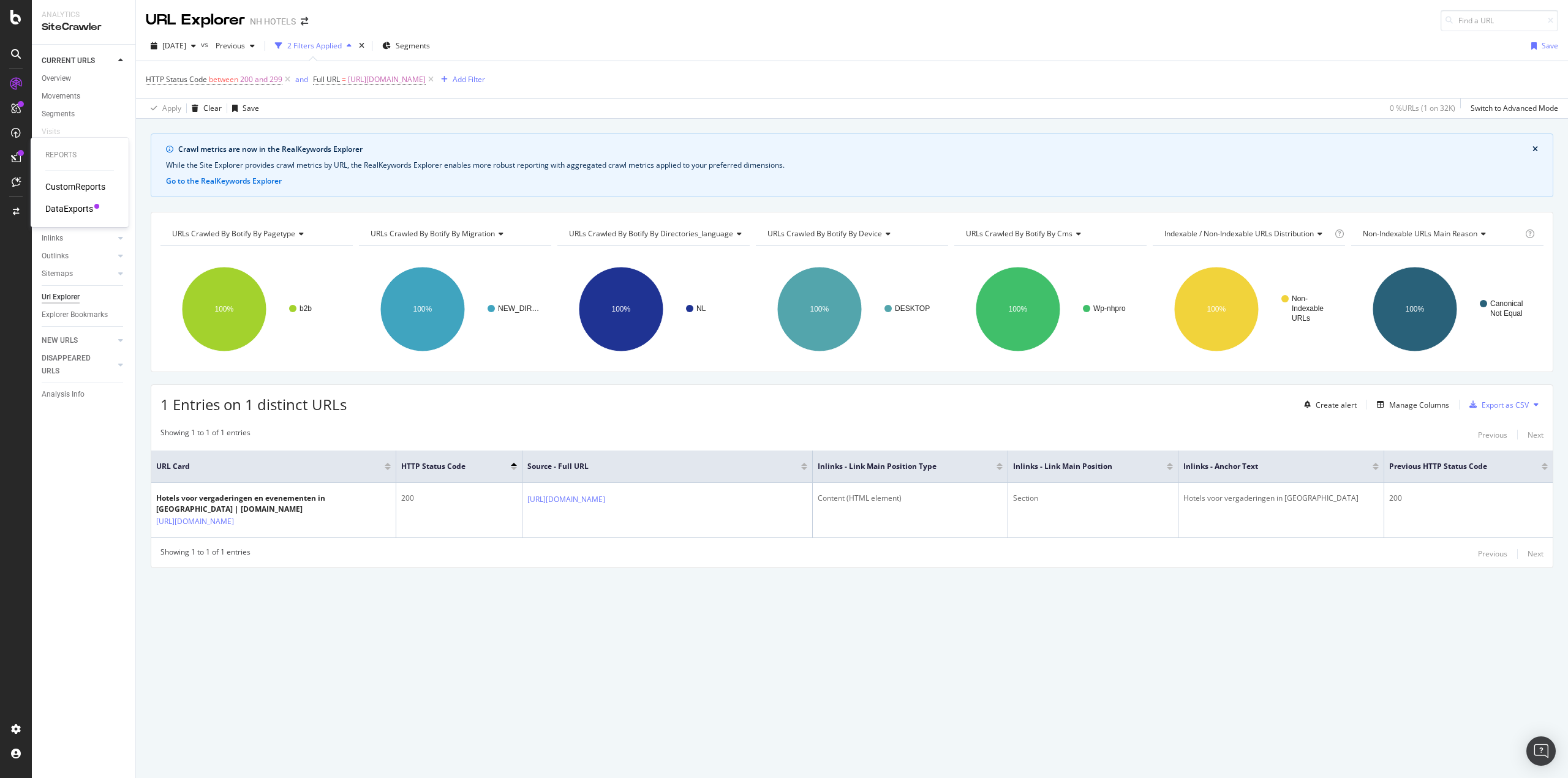
click at [61, 217] on div "Reports CustomReports DataExports" at bounding box center [79, 182] width 88 height 85
click at [63, 211] on div "DataExports" at bounding box center [69, 209] width 48 height 13
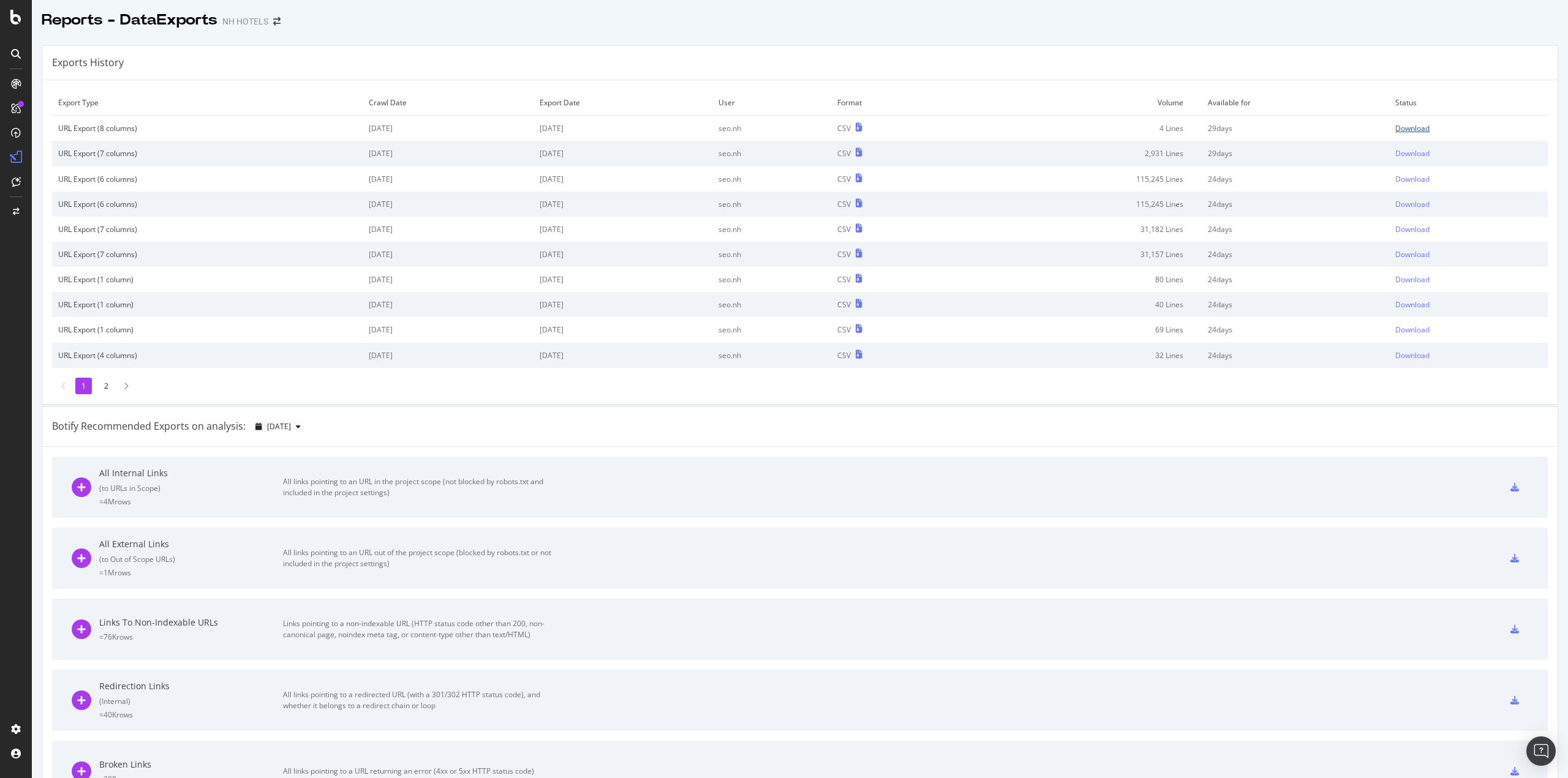
click at [1395, 132] on div "Download" at bounding box center [1412, 128] width 34 height 11
click at [1409, 124] on div "Download" at bounding box center [1412, 128] width 34 height 11
